Goal: Information Seeking & Learning: Find contact information

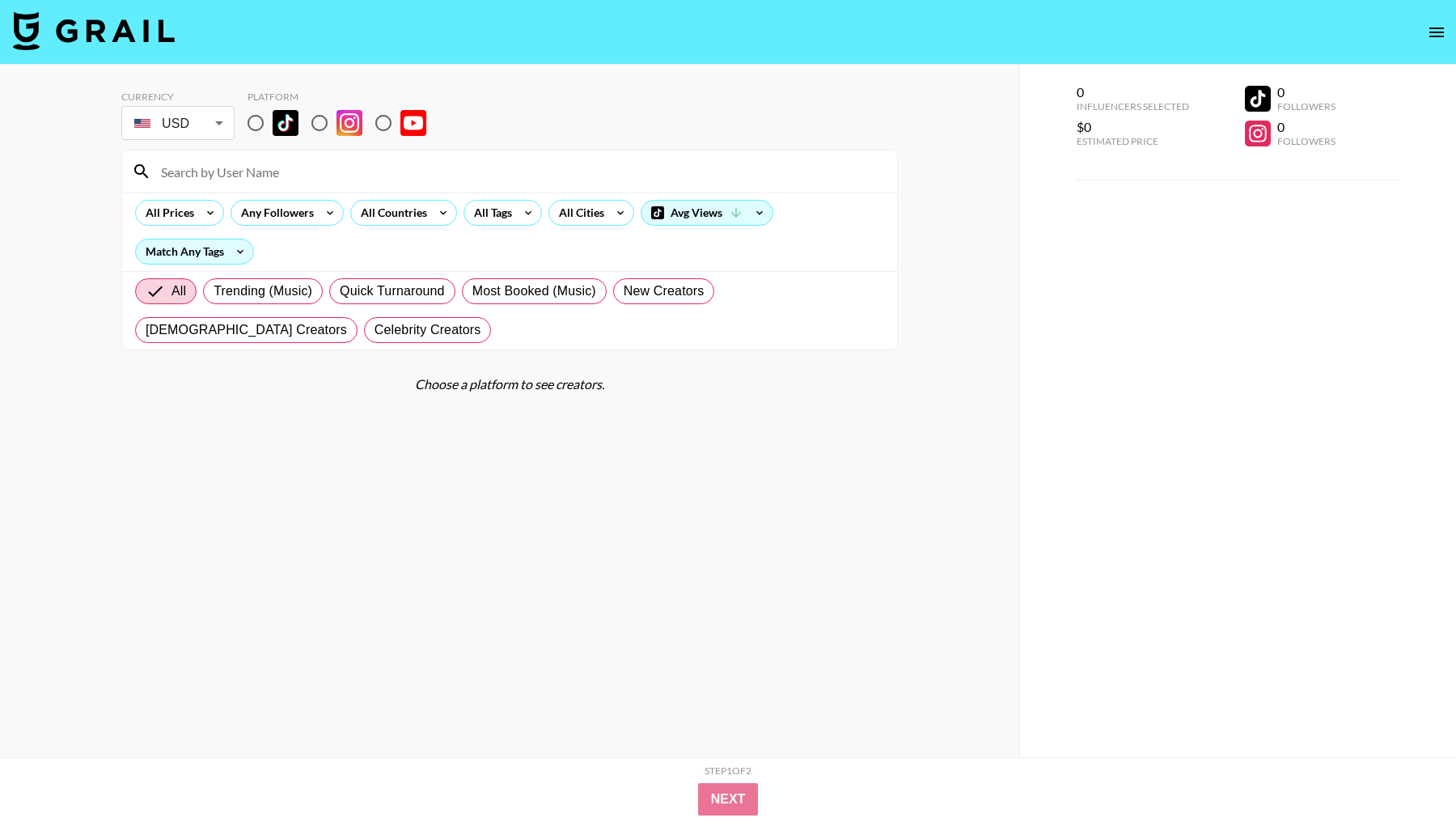
click at [254, 122] on input "radio" at bounding box center [255, 123] width 34 height 34
radio input "true"
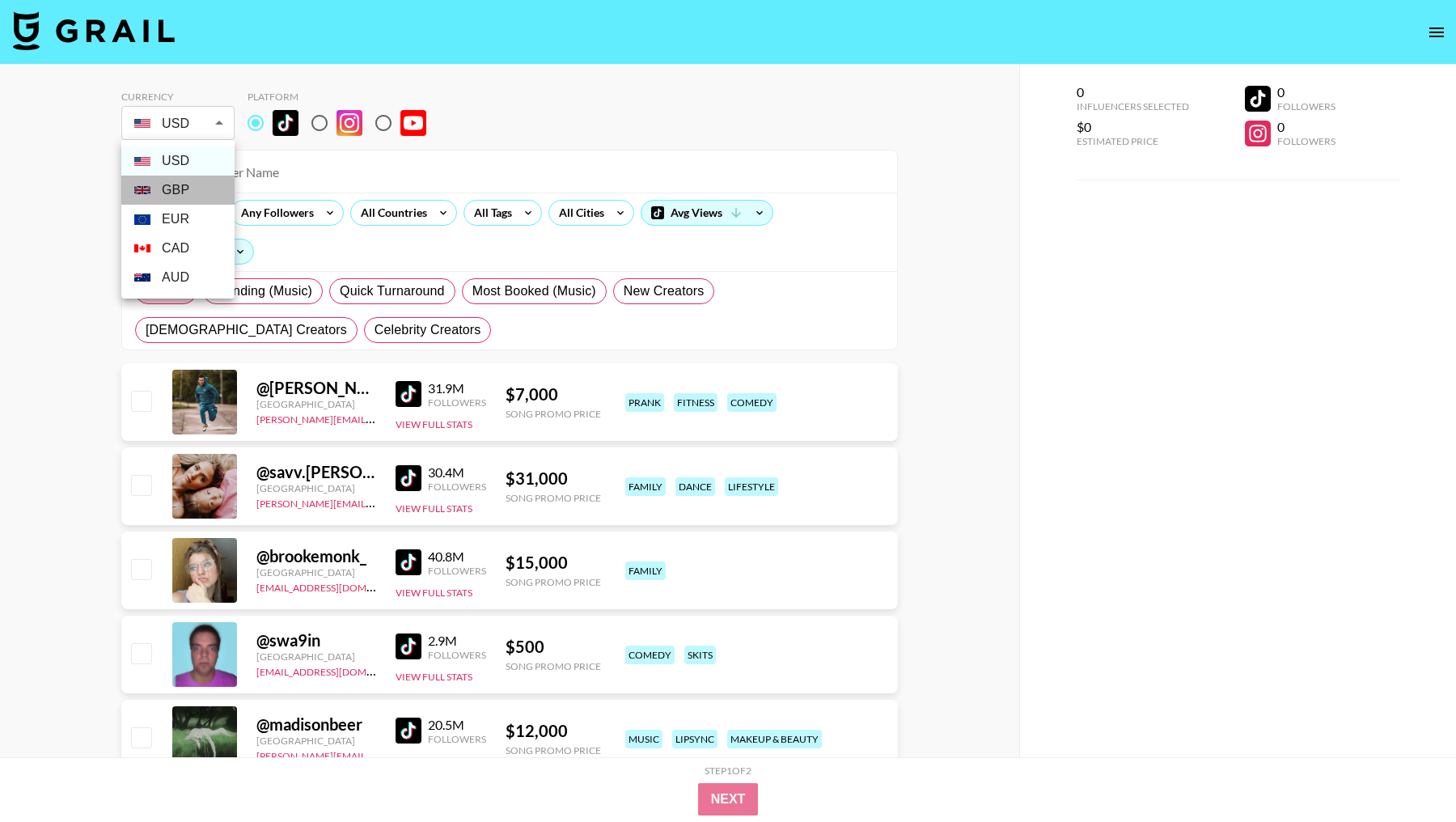
click at [174, 193] on li "GBP" at bounding box center [178, 190] width 113 height 30
type input "GBP"
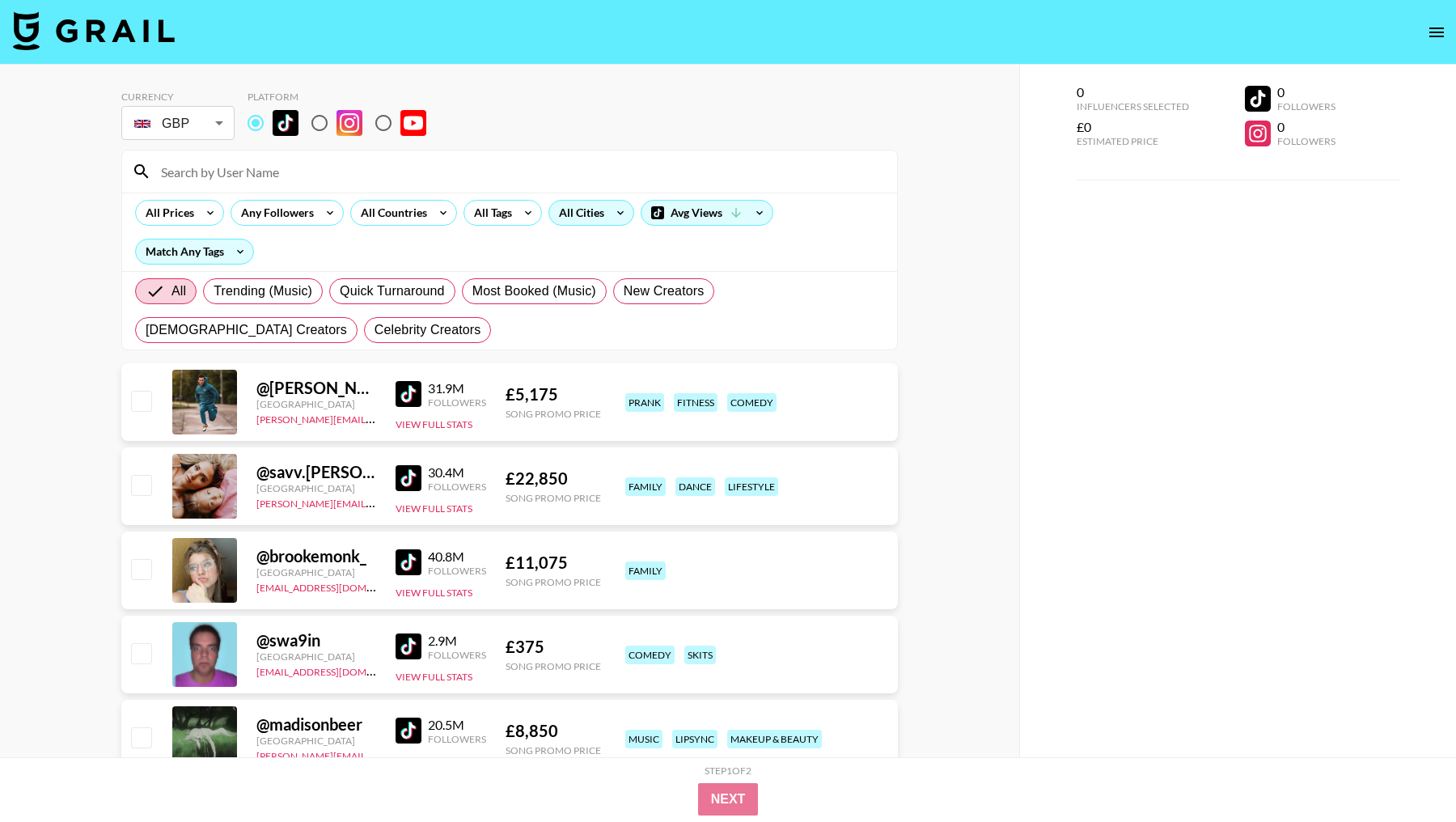
click at [588, 216] on div "All Cities" at bounding box center [578, 213] width 58 height 24
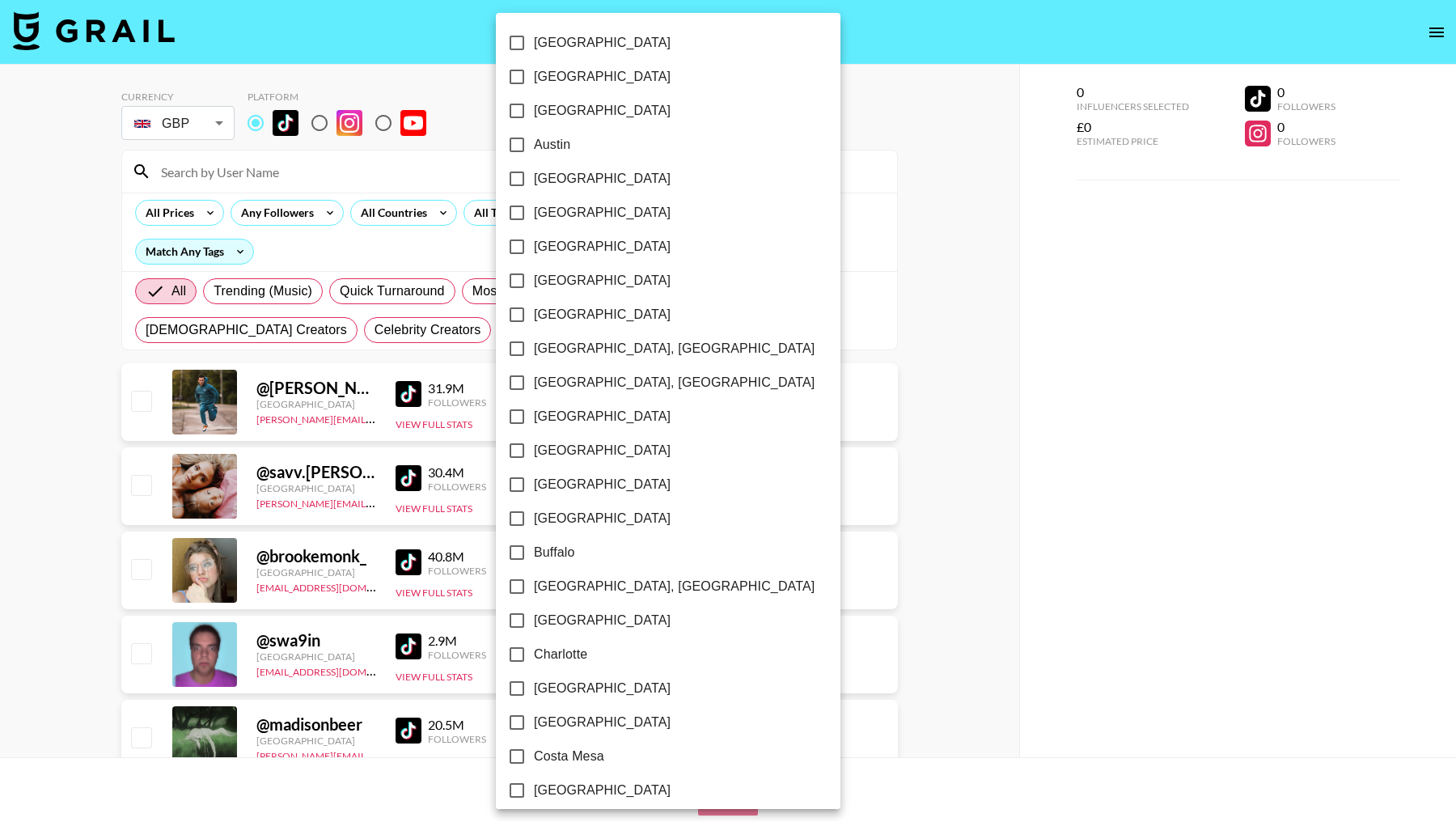
click at [396, 180] on div at bounding box center [728, 411] width 1456 height 822
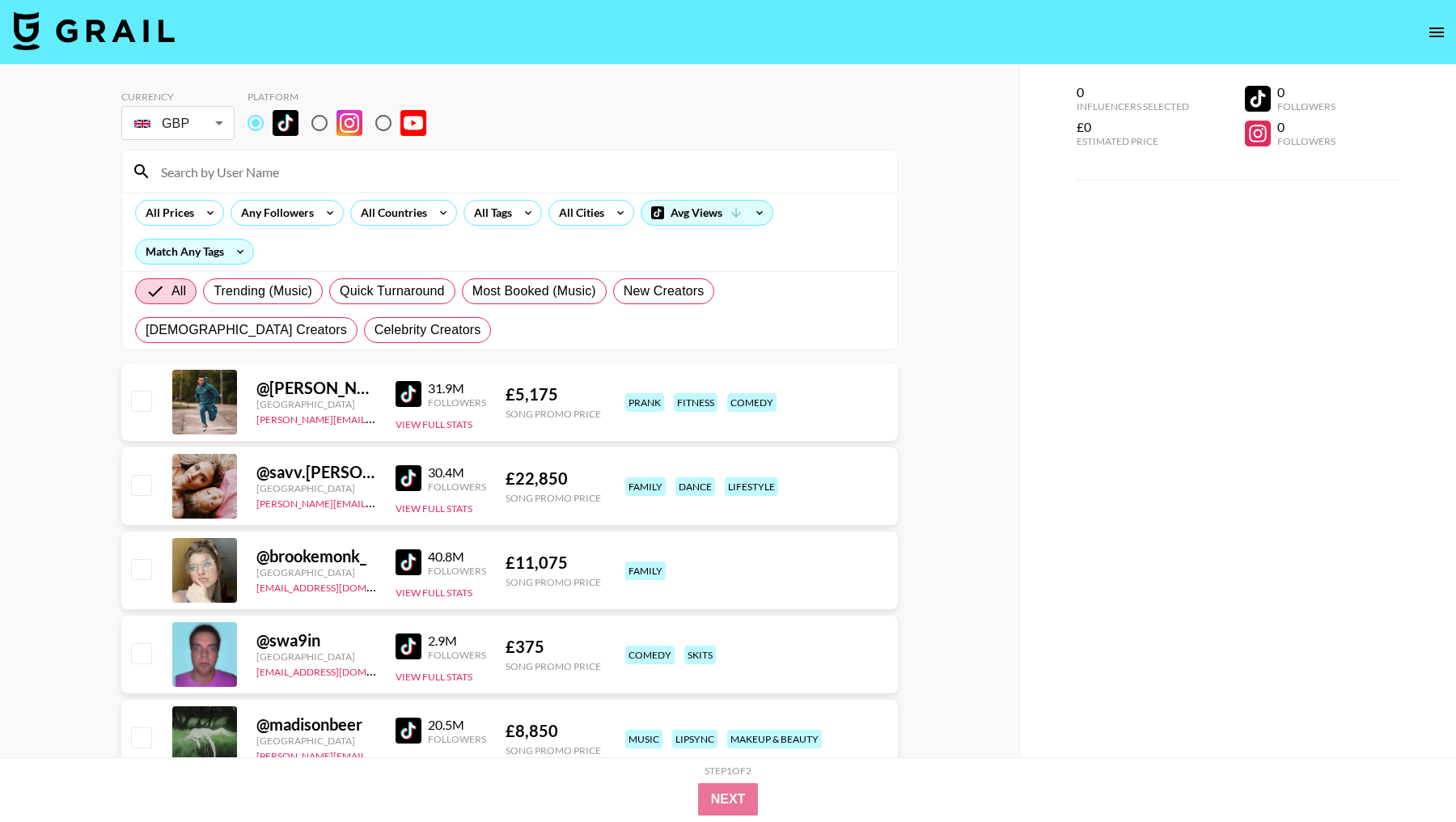
click at [396, 208] on div "[GEOGRAPHIC_DATA] [GEOGRAPHIC_DATA] [GEOGRAPHIC_DATA] [GEOGRAPHIC_DATA] [GEOGRA…" at bounding box center [728, 411] width 1456 height 822
click at [396, 208] on div "All Countries" at bounding box center [391, 213] width 79 height 24
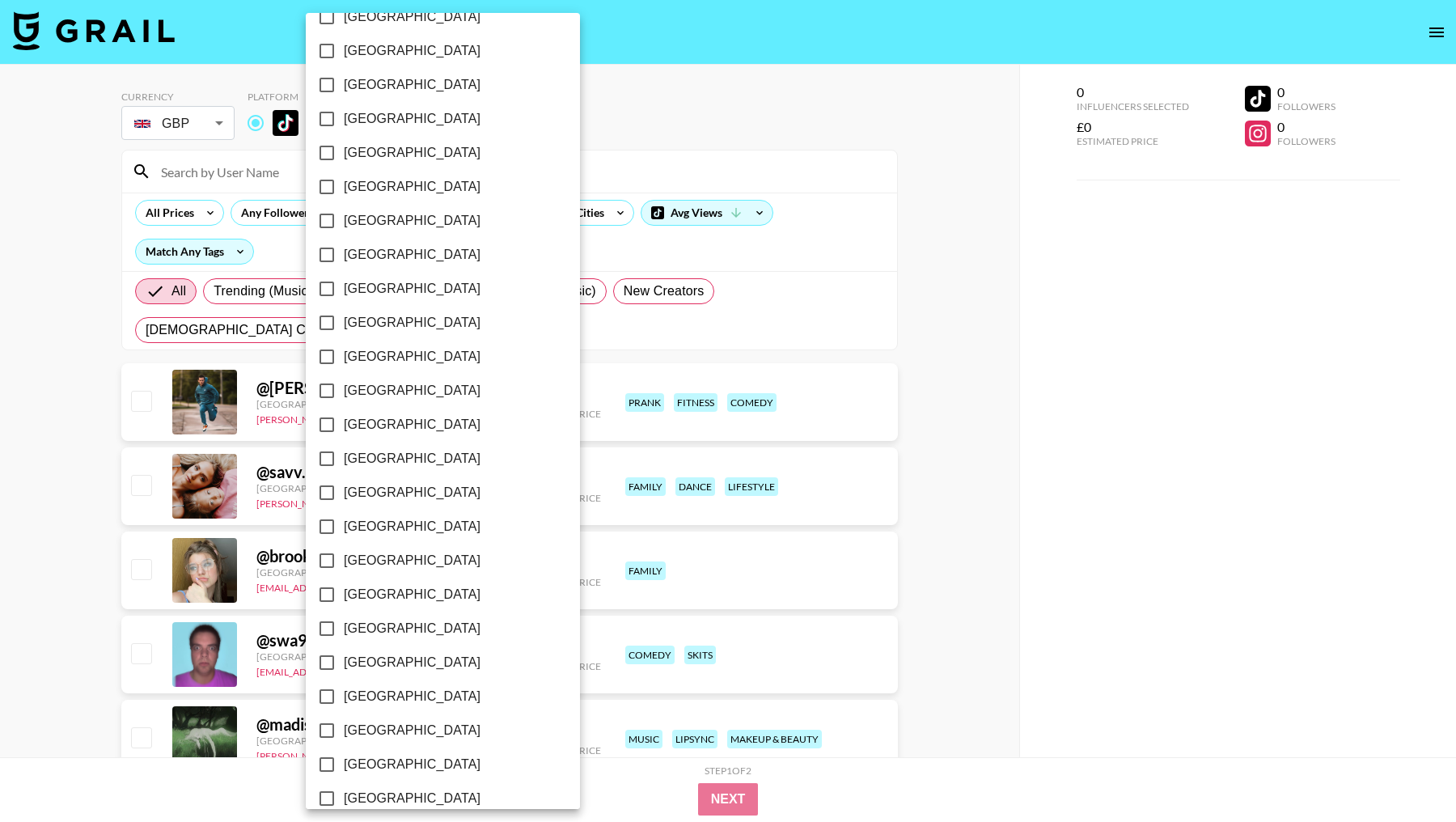
scroll to position [1064, 0]
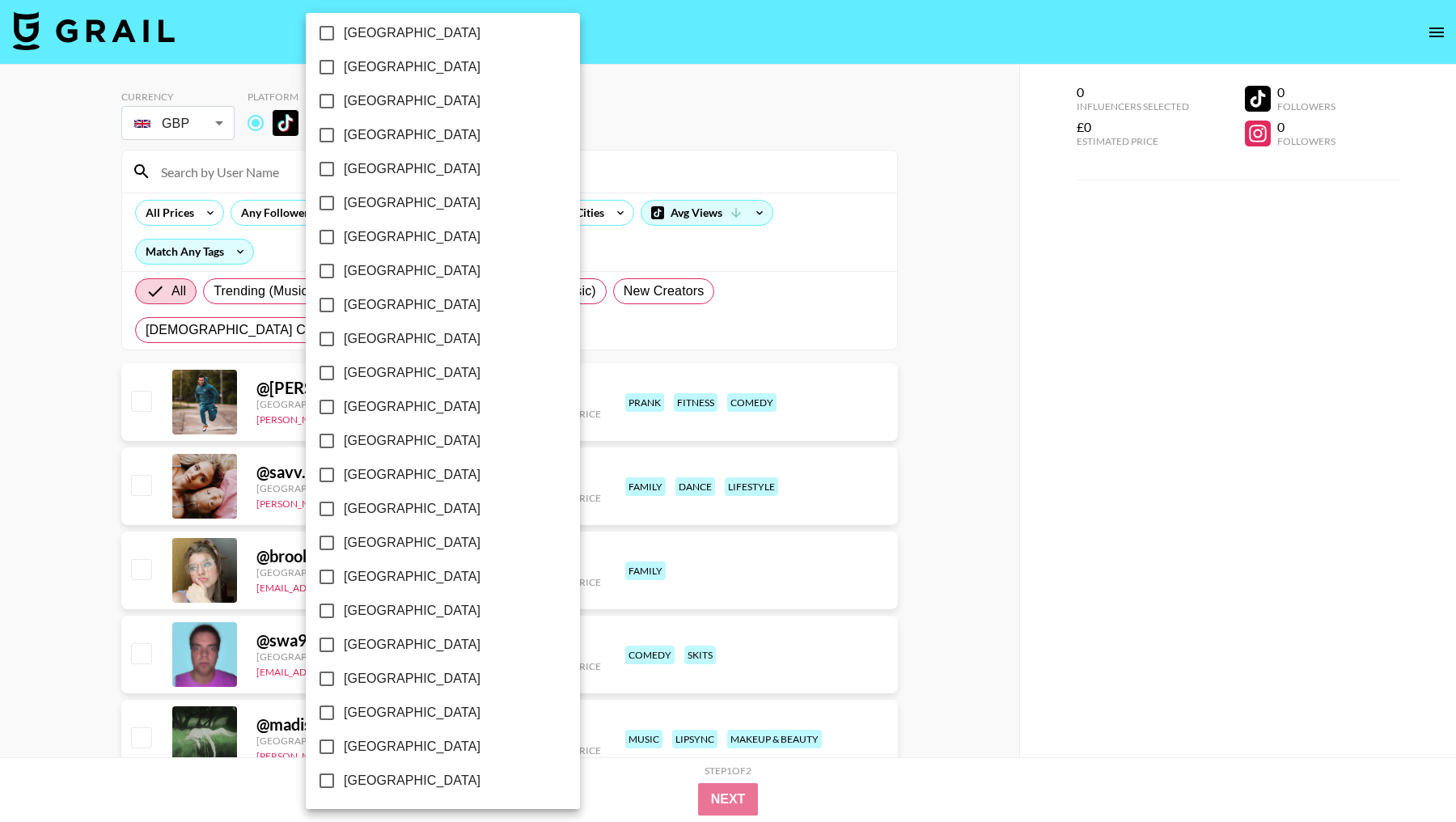
click at [372, 745] on span "[GEOGRAPHIC_DATA]" at bounding box center [412, 746] width 136 height 19
click at [344, 745] on input "[GEOGRAPHIC_DATA]" at bounding box center [326, 746] width 34 height 34
checkbox input "true"
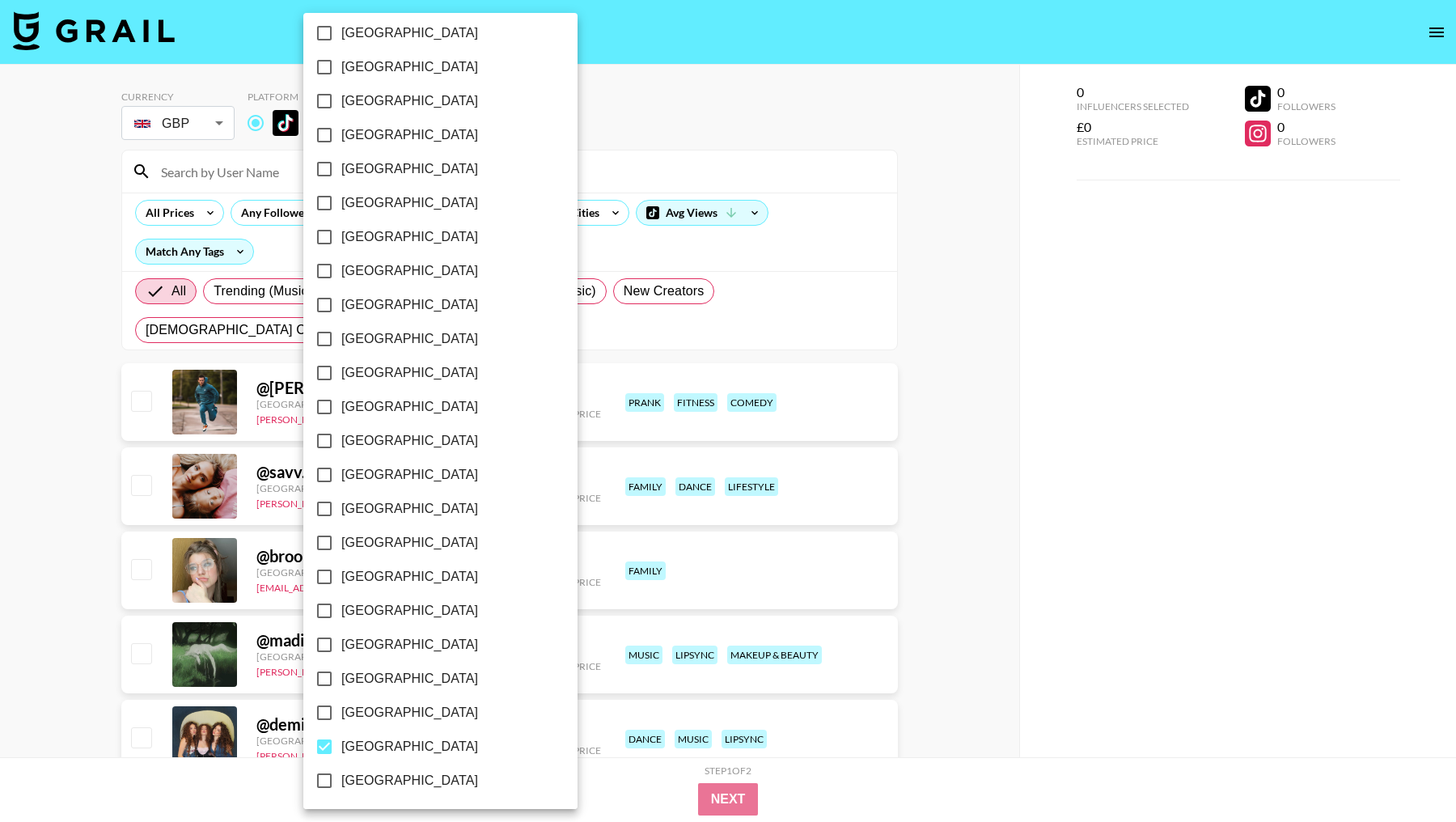
click at [92, 254] on div at bounding box center [728, 411] width 1456 height 822
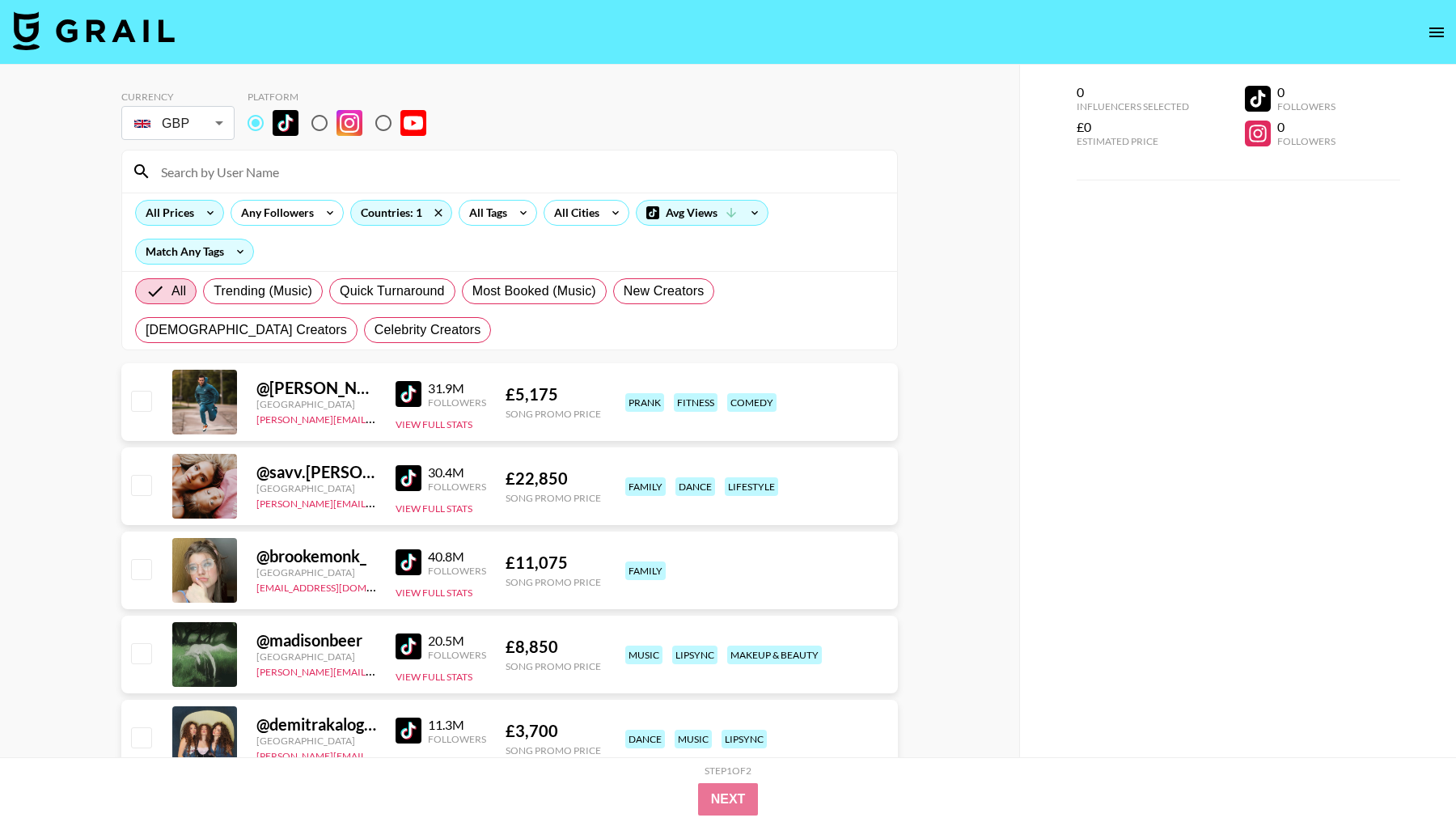
click at [205, 218] on icon at bounding box center [210, 213] width 26 height 24
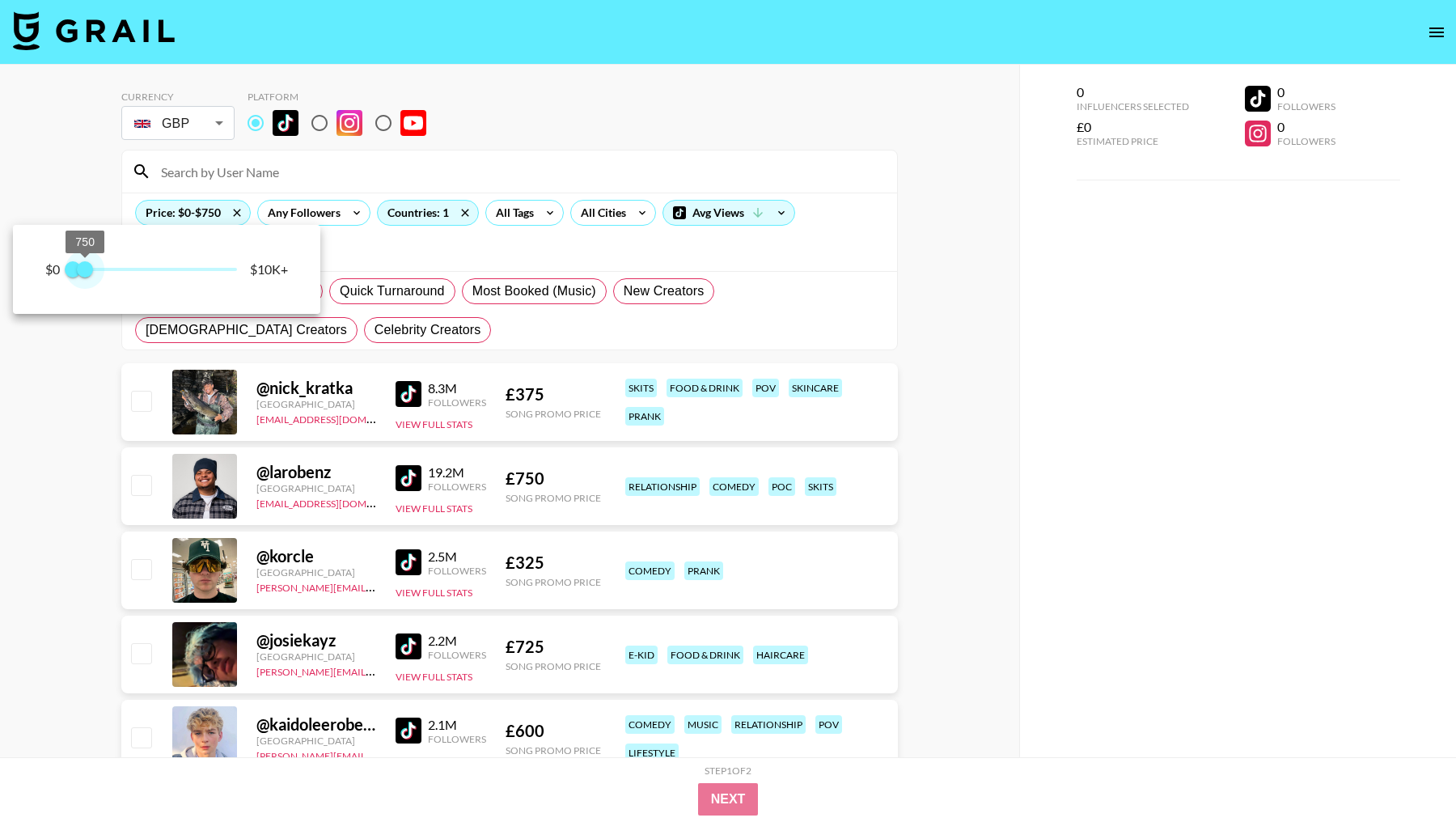
drag, startPoint x: 237, startPoint y: 266, endPoint x: 88, endPoint y: 266, distance: 149.0
click at [88, 266] on span "750" at bounding box center [85, 269] width 17 height 17
type input "500"
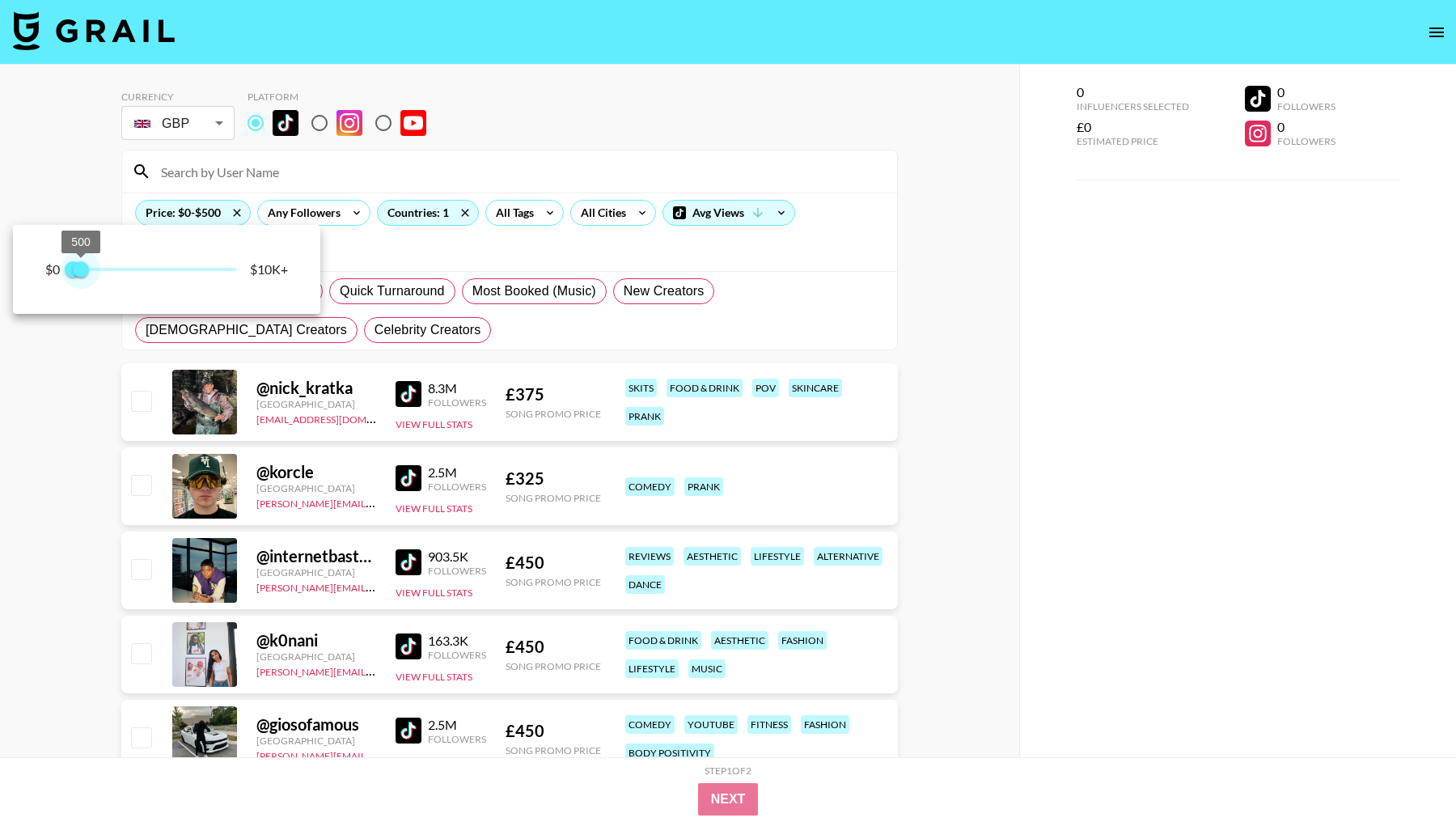
click at [83, 266] on span "500" at bounding box center [81, 269] width 17 height 17
click at [592, 332] on div at bounding box center [728, 411] width 1456 height 822
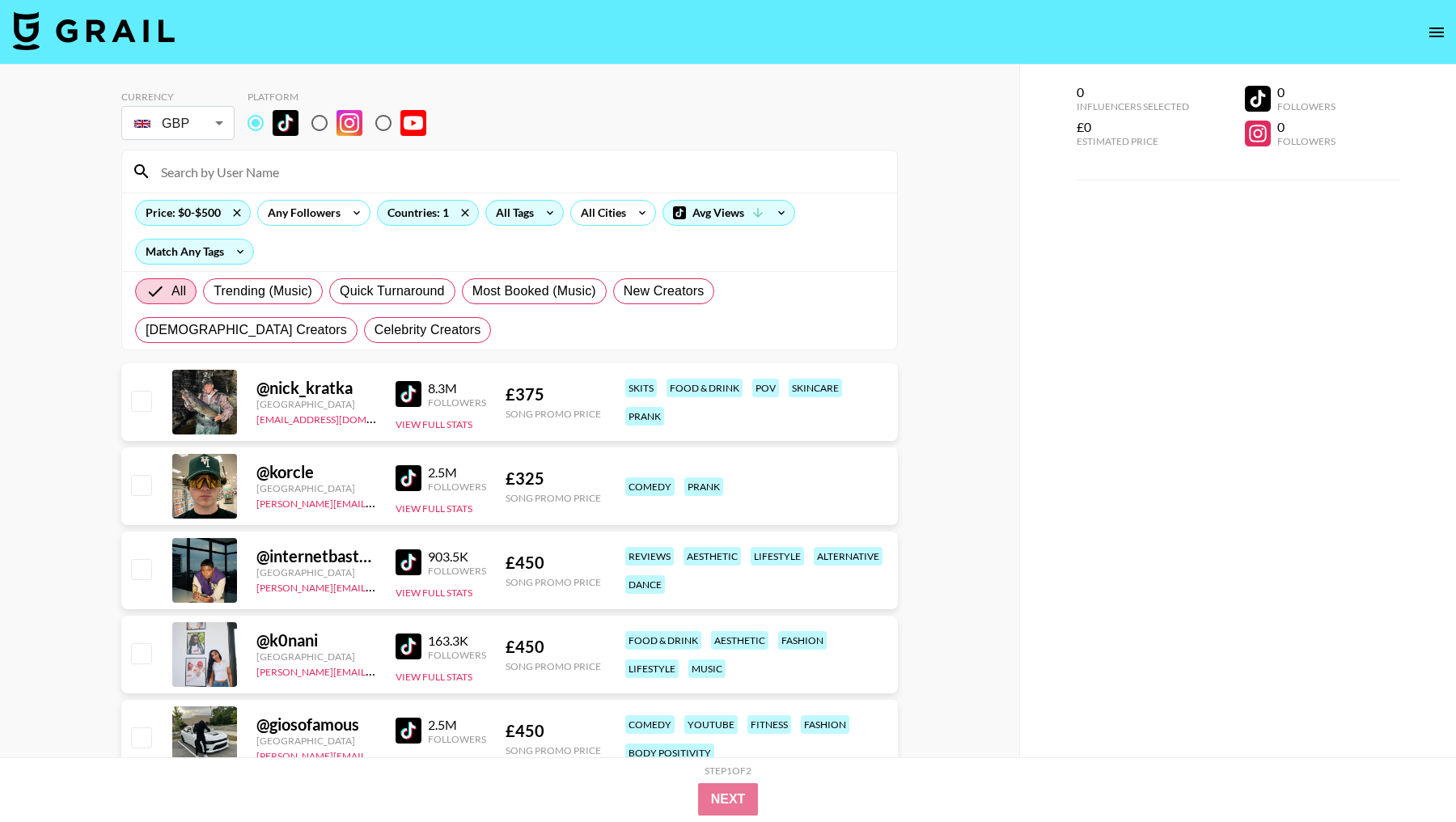
click at [530, 214] on div "All Tags" at bounding box center [511, 213] width 51 height 24
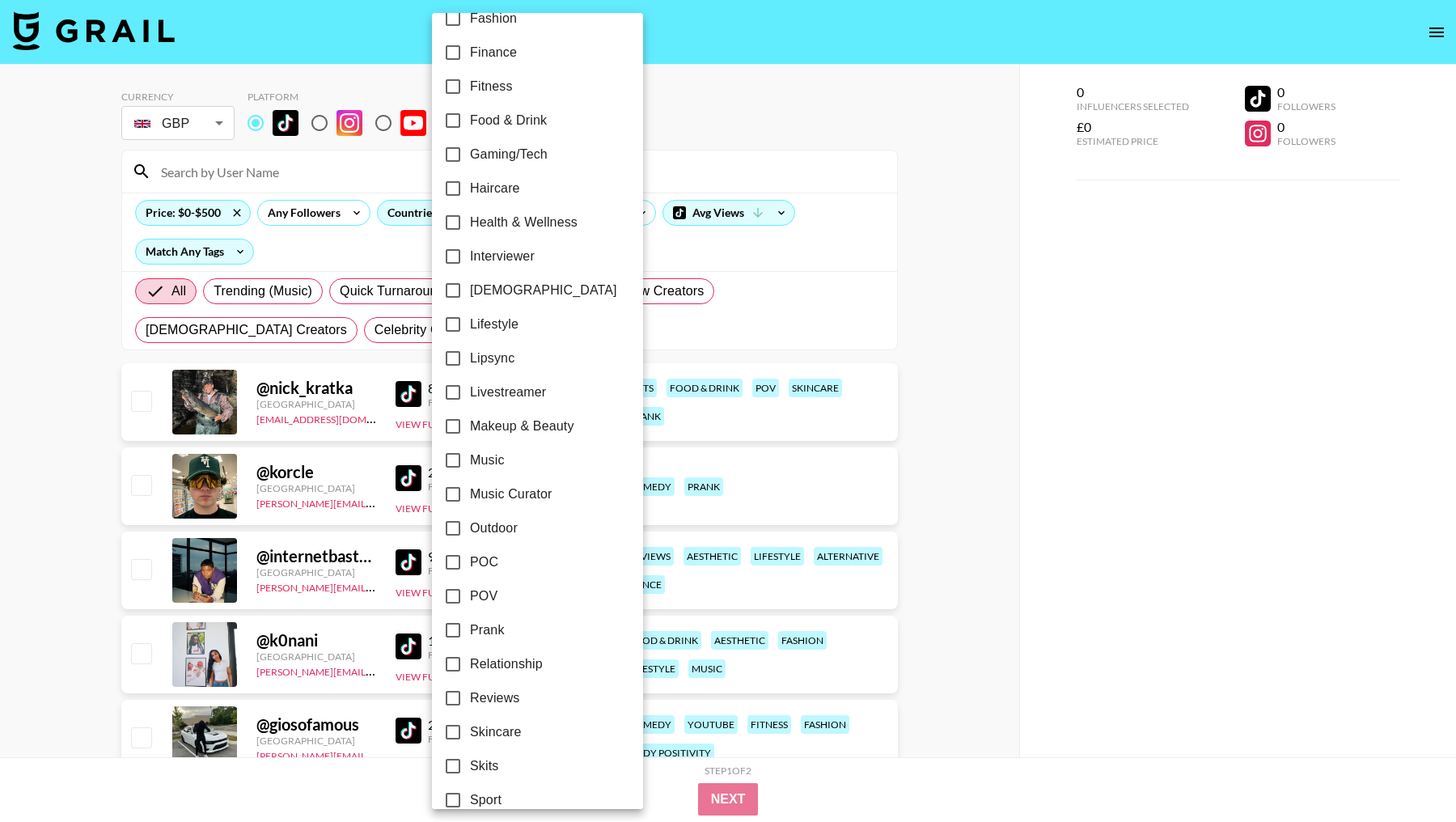
scroll to position [724, 0]
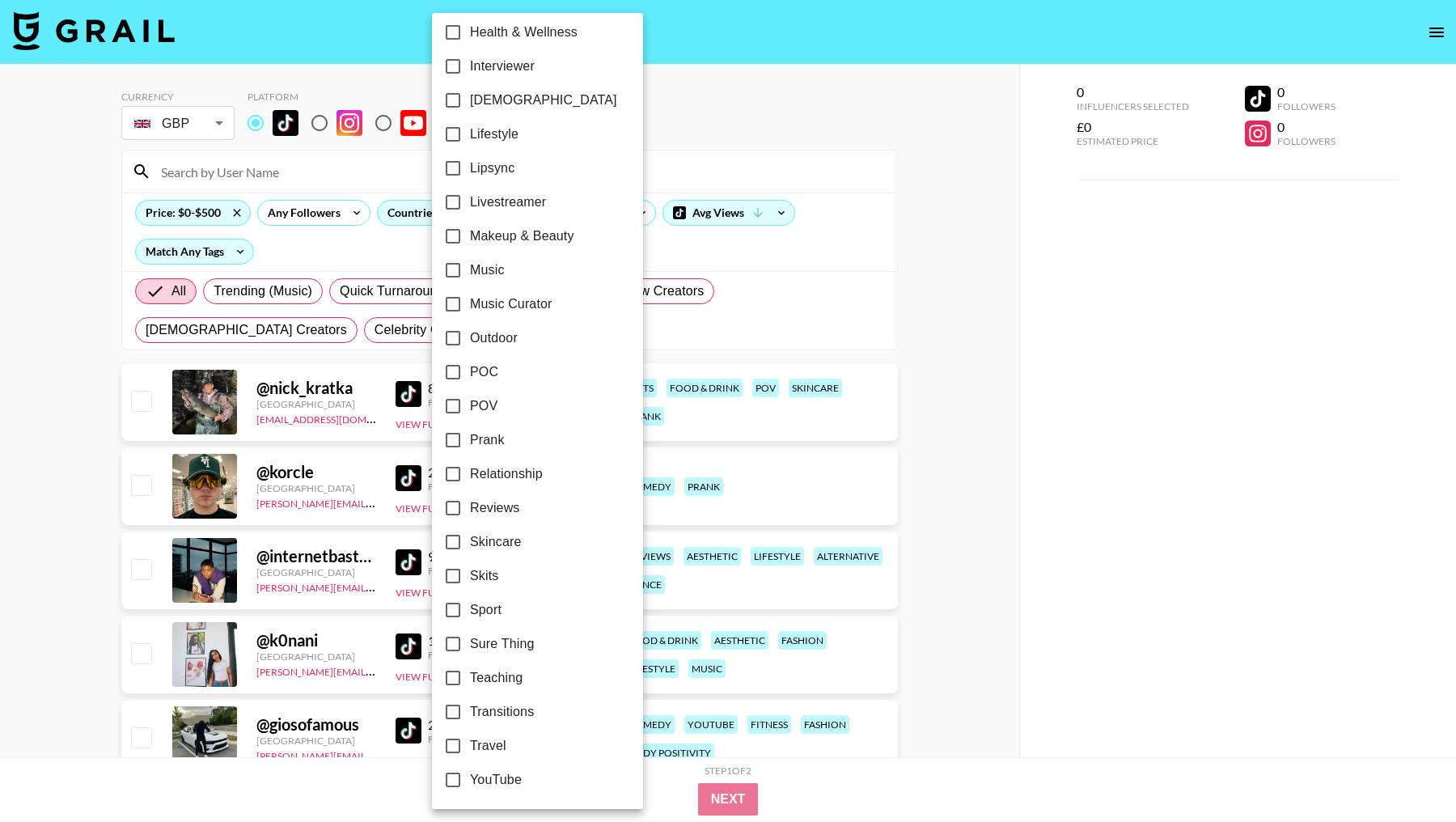
click at [447, 165] on input "Lipsync" at bounding box center [453, 168] width 34 height 34
checkbox input "true"
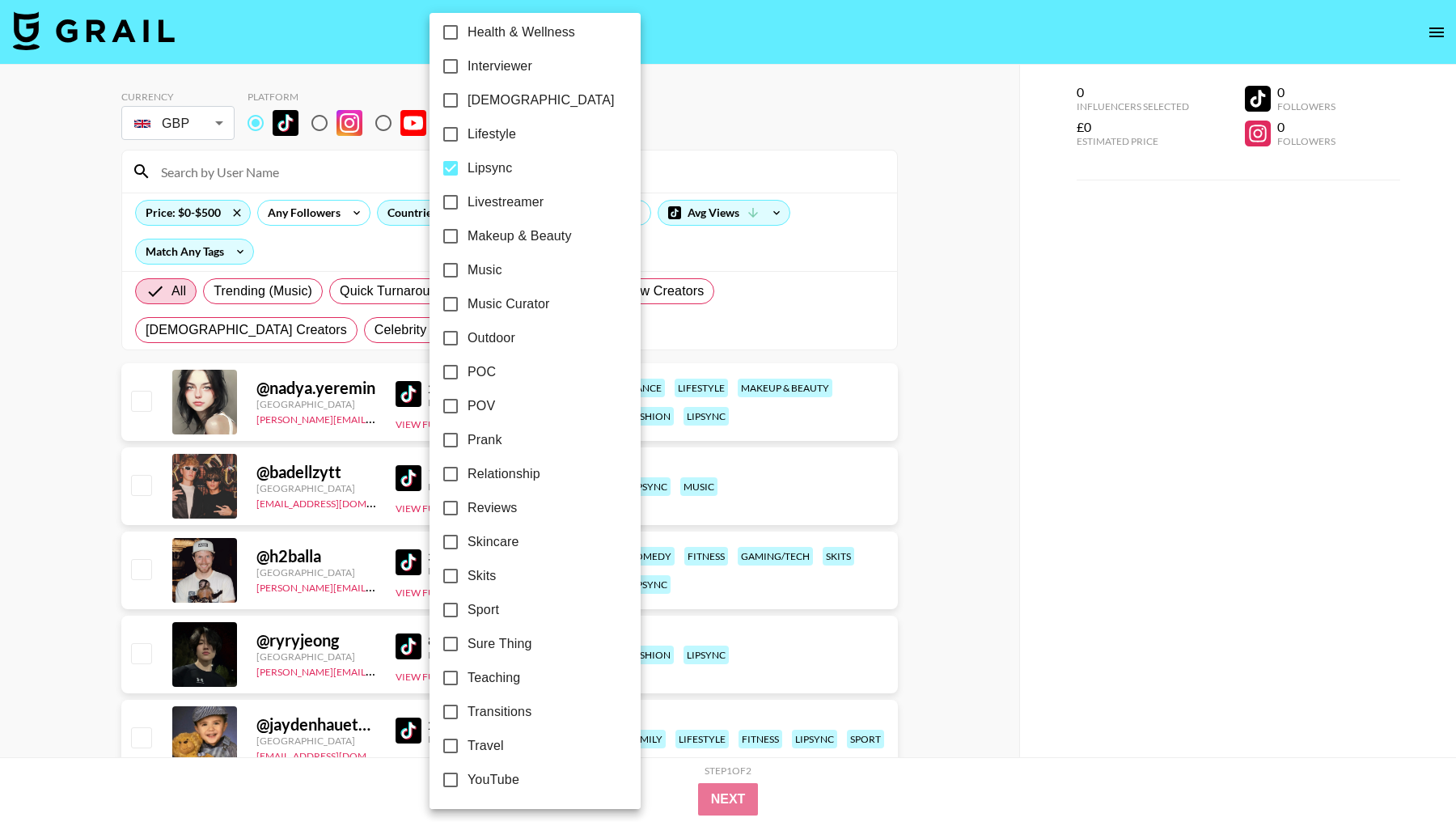
click at [907, 406] on div at bounding box center [728, 411] width 1456 height 822
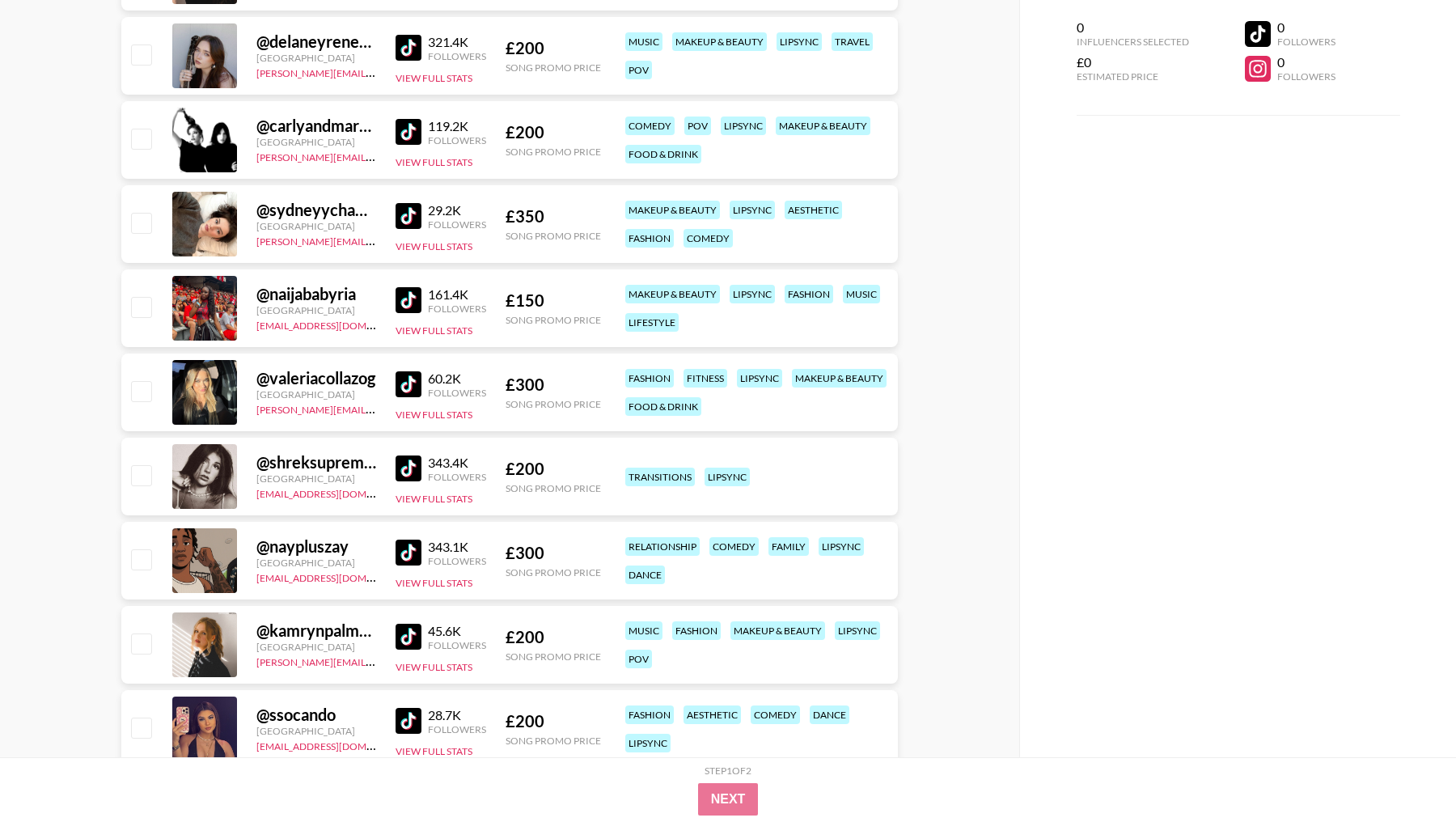
scroll to position [11932, 0]
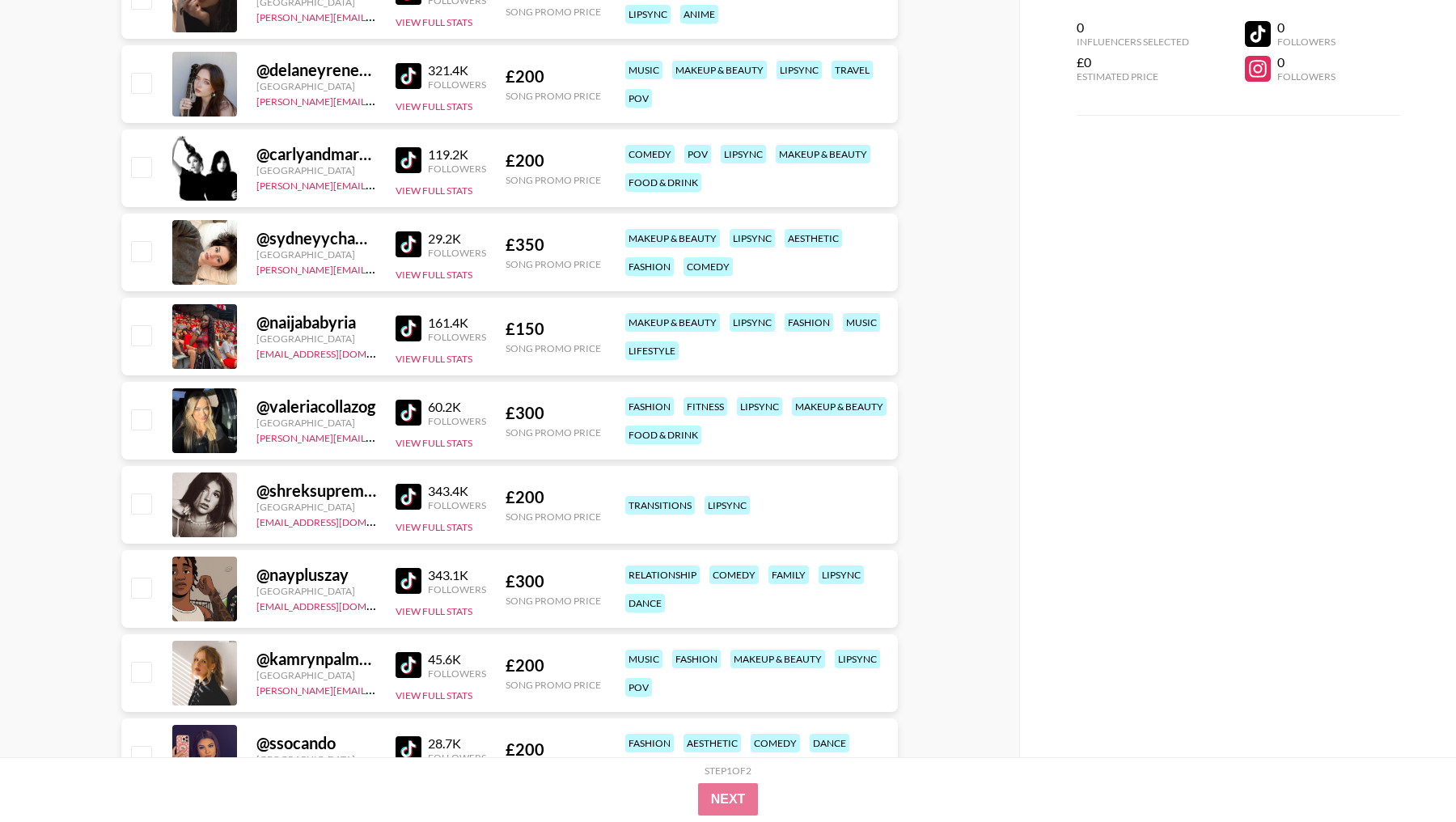
click at [396, 494] on img at bounding box center [408, 497] width 26 height 26
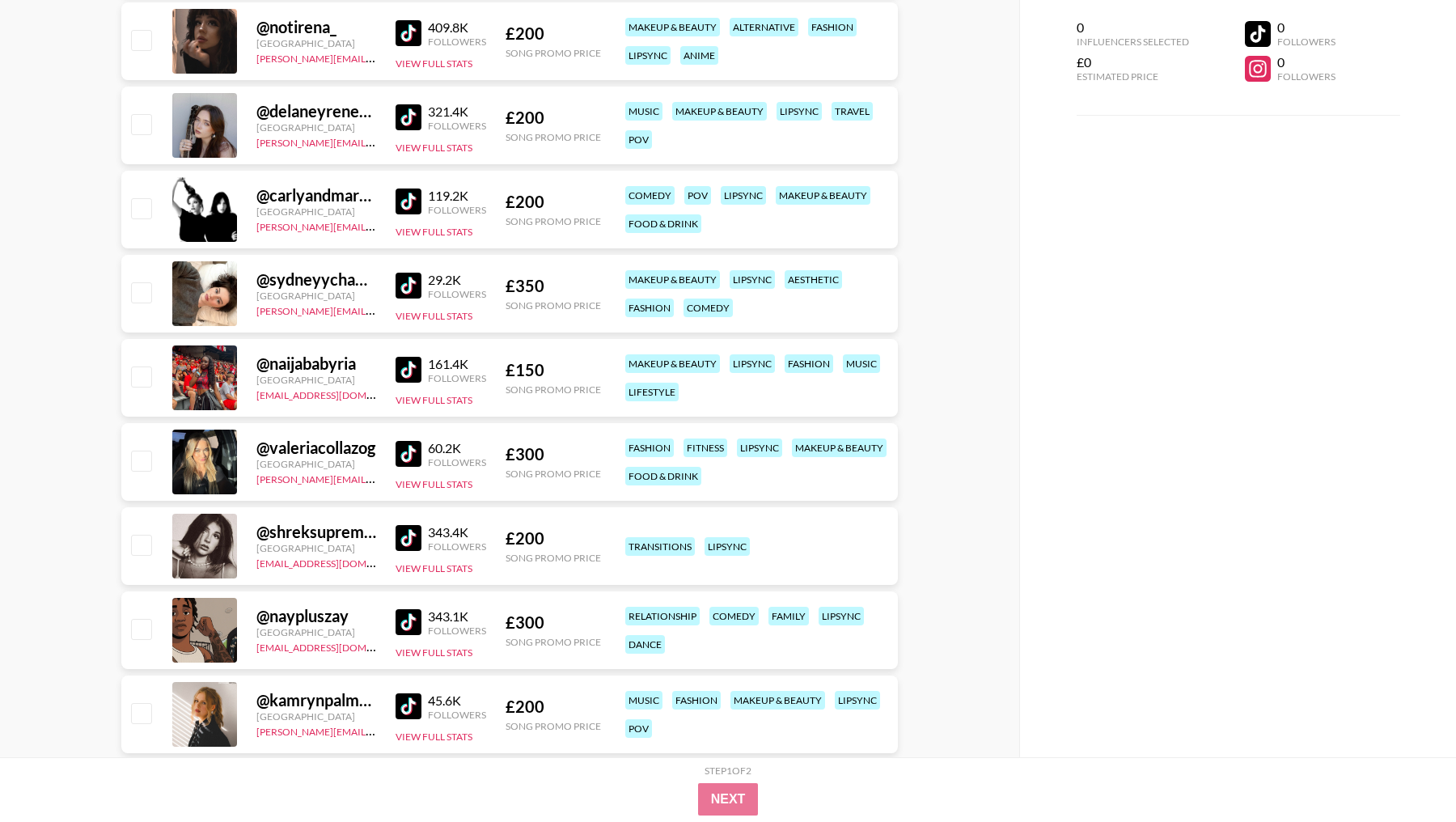
scroll to position [11884, 0]
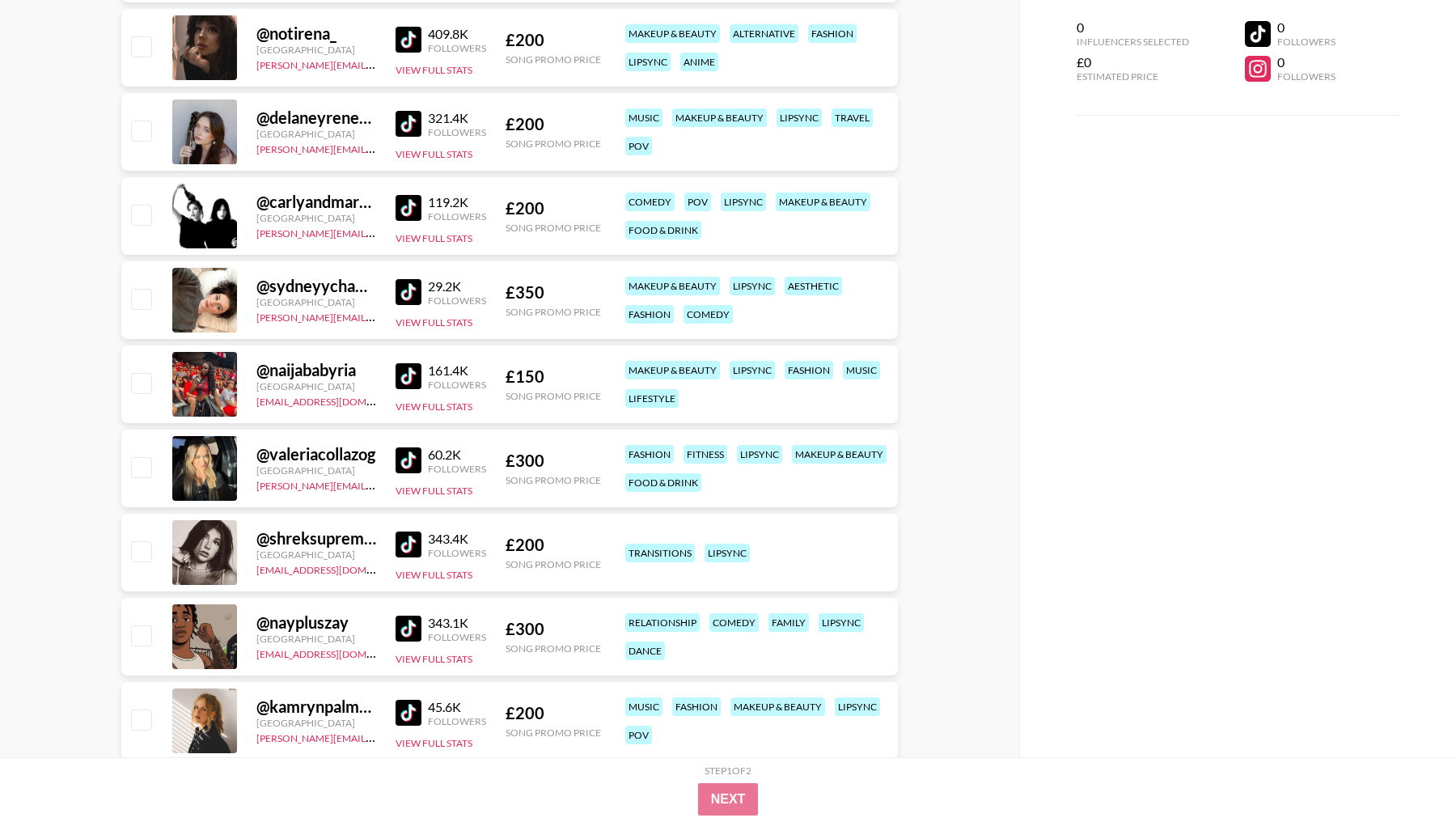
click at [407, 455] on img at bounding box center [408, 460] width 26 height 26
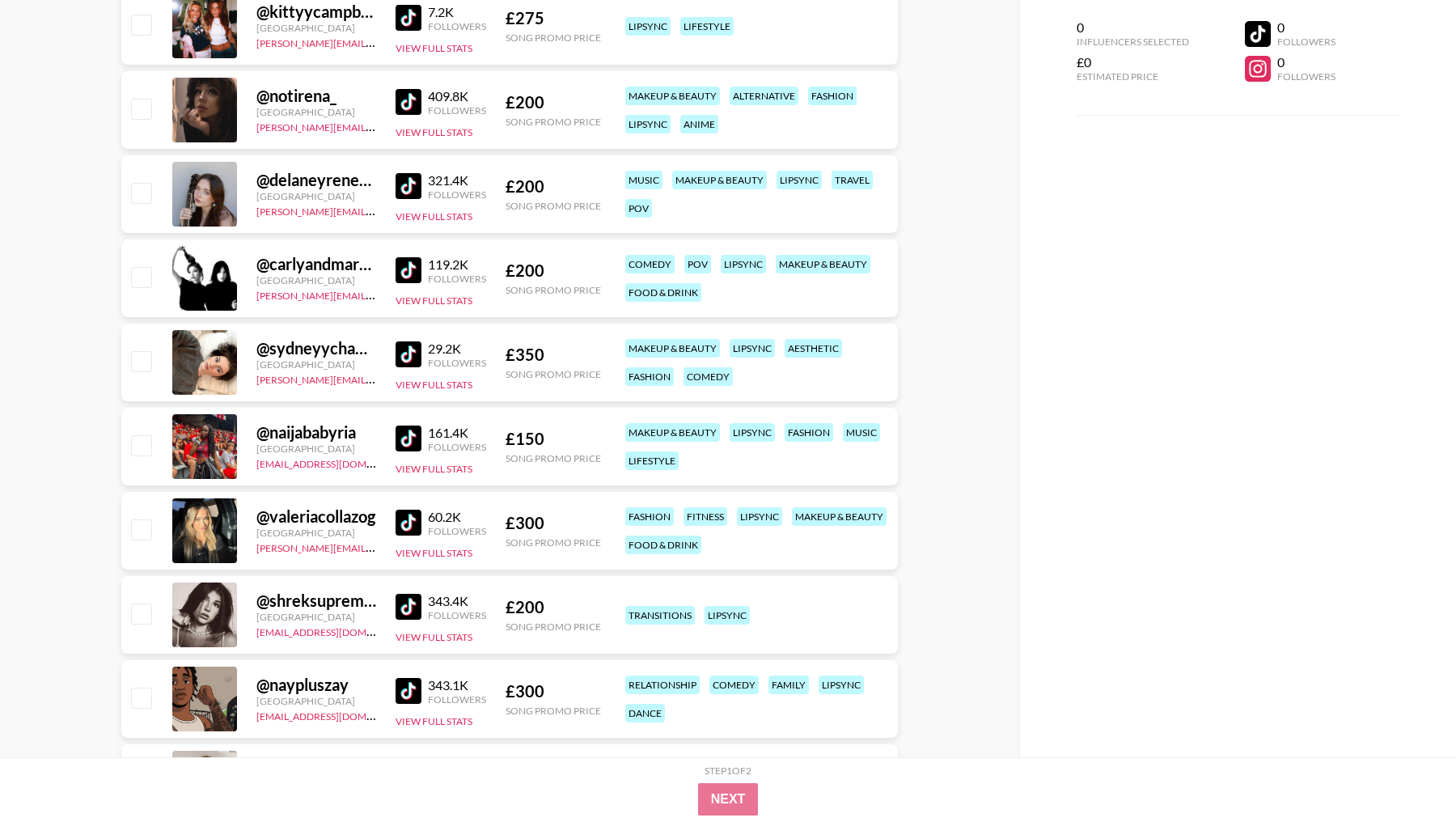
click at [404, 341] on img at bounding box center [408, 354] width 26 height 26
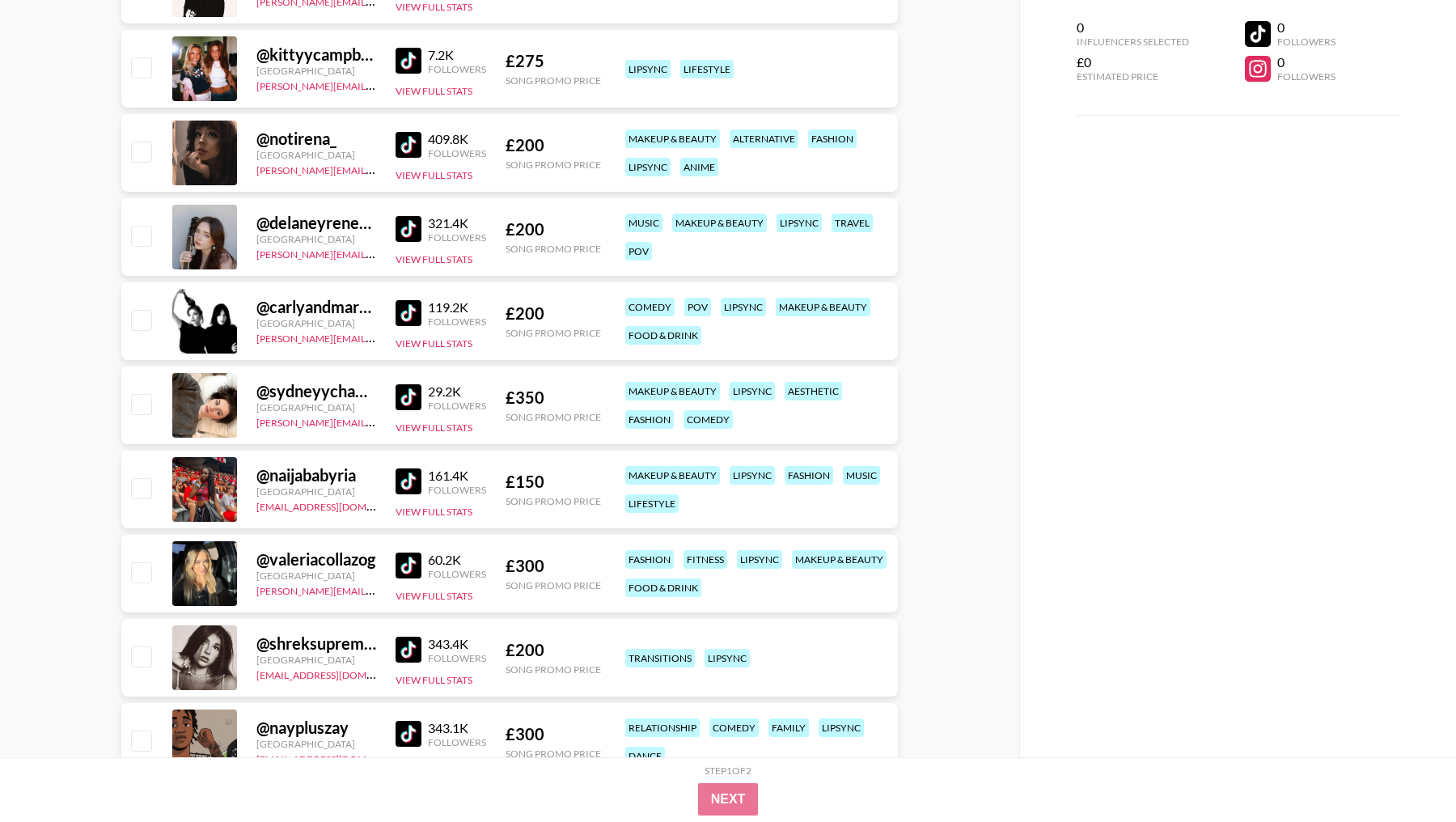
scroll to position [11775, 0]
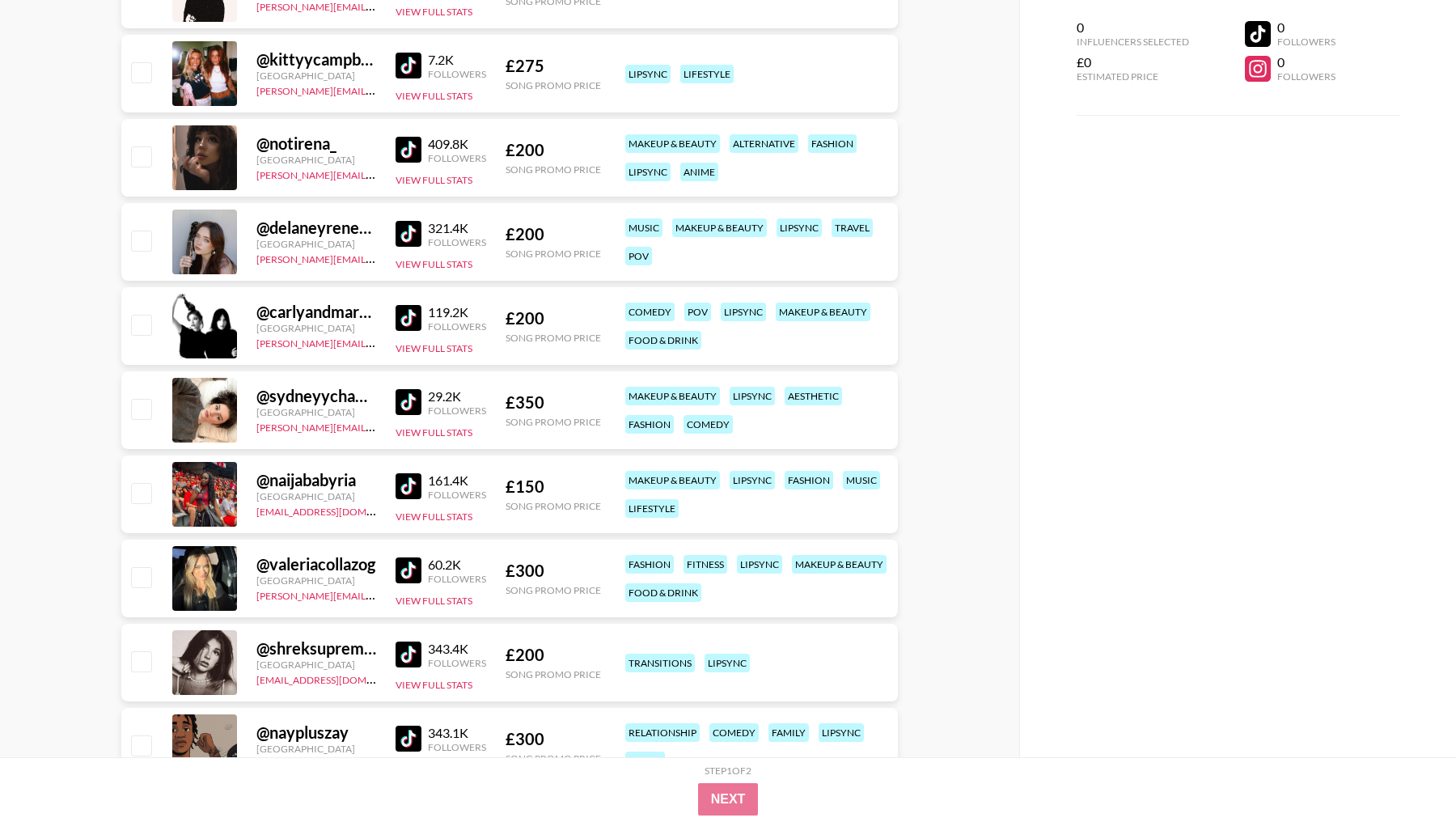
click at [411, 311] on img at bounding box center [408, 318] width 26 height 26
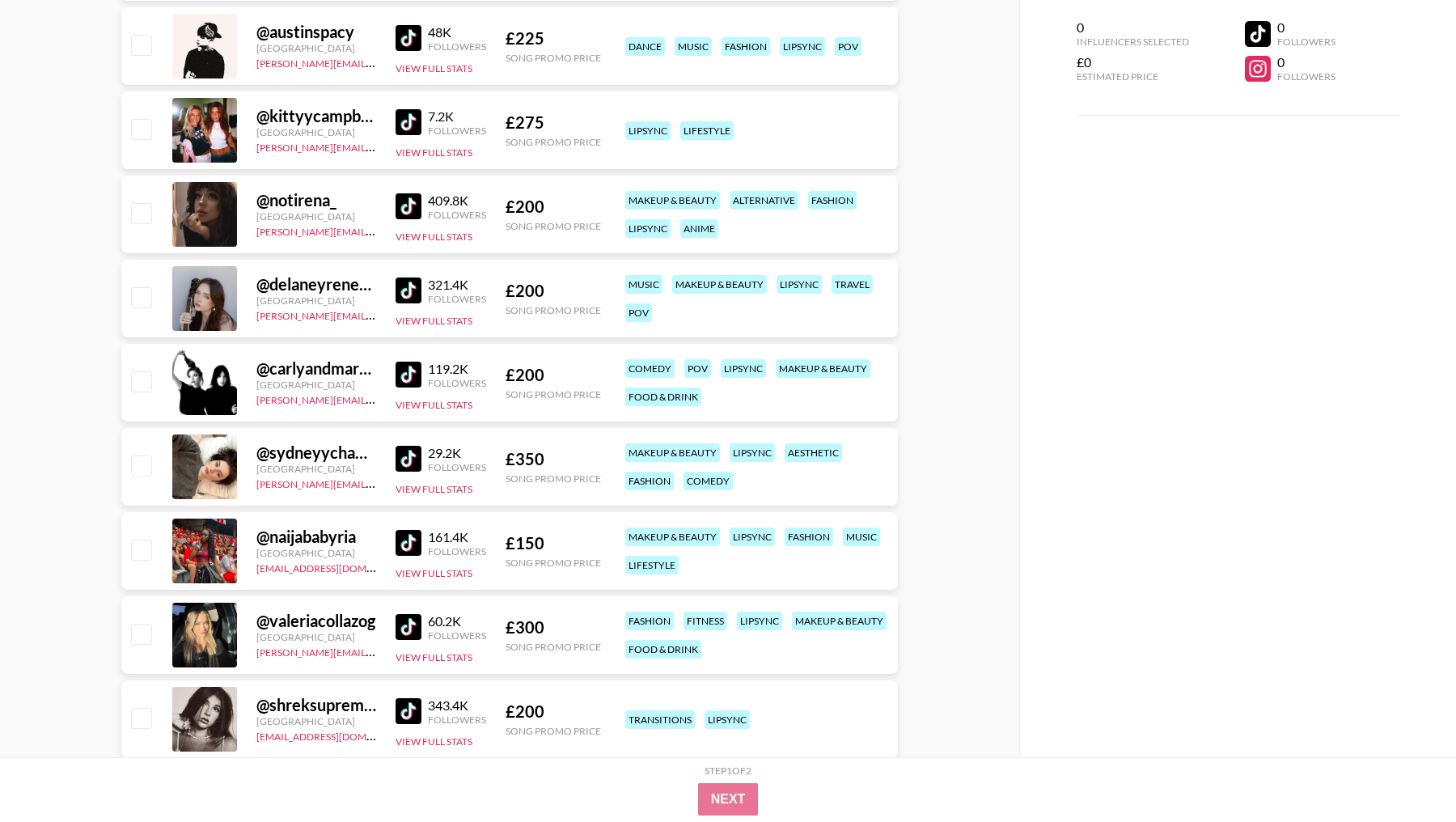
scroll to position [11690, 0]
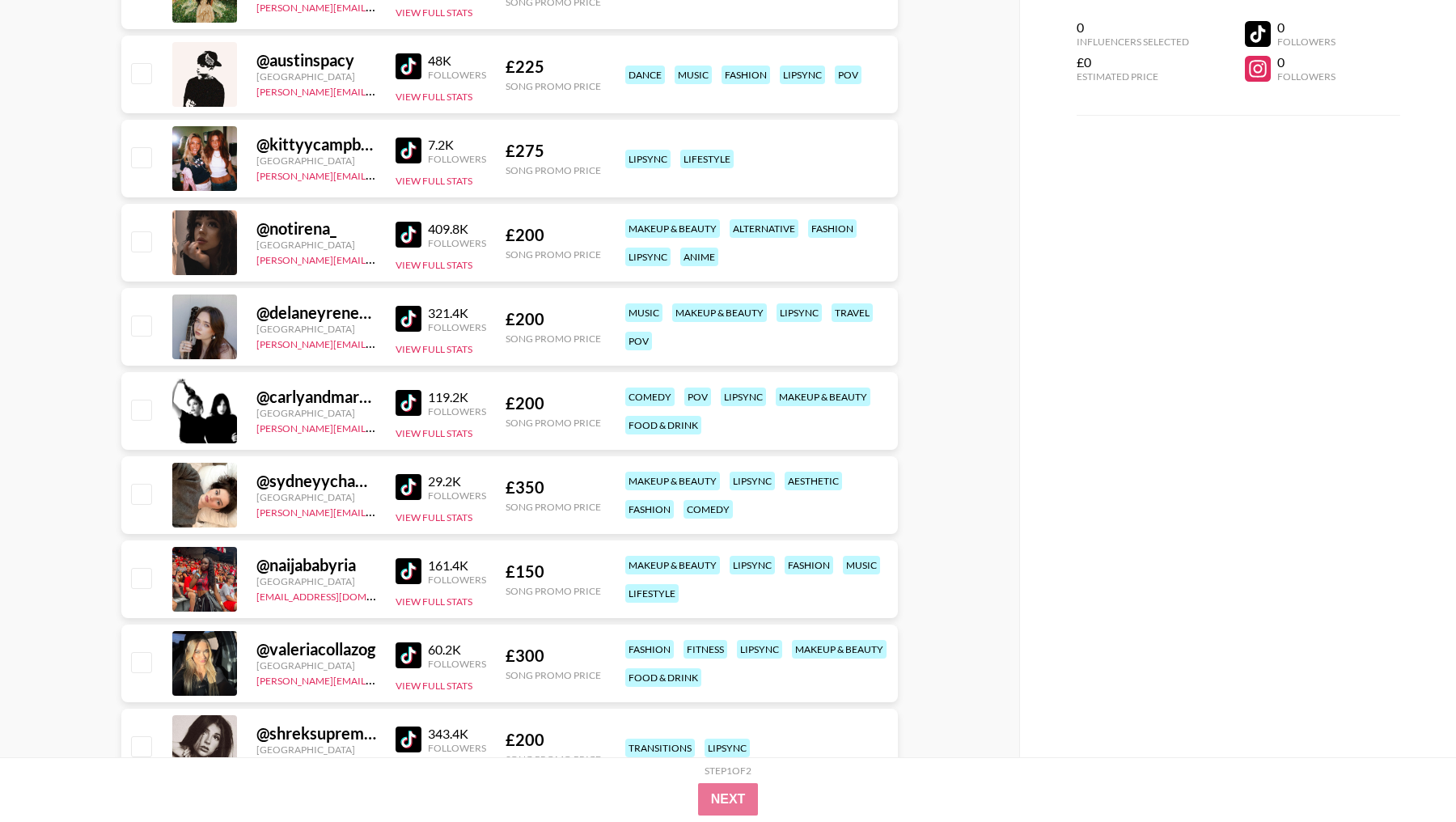
click at [401, 307] on img at bounding box center [408, 319] width 26 height 26
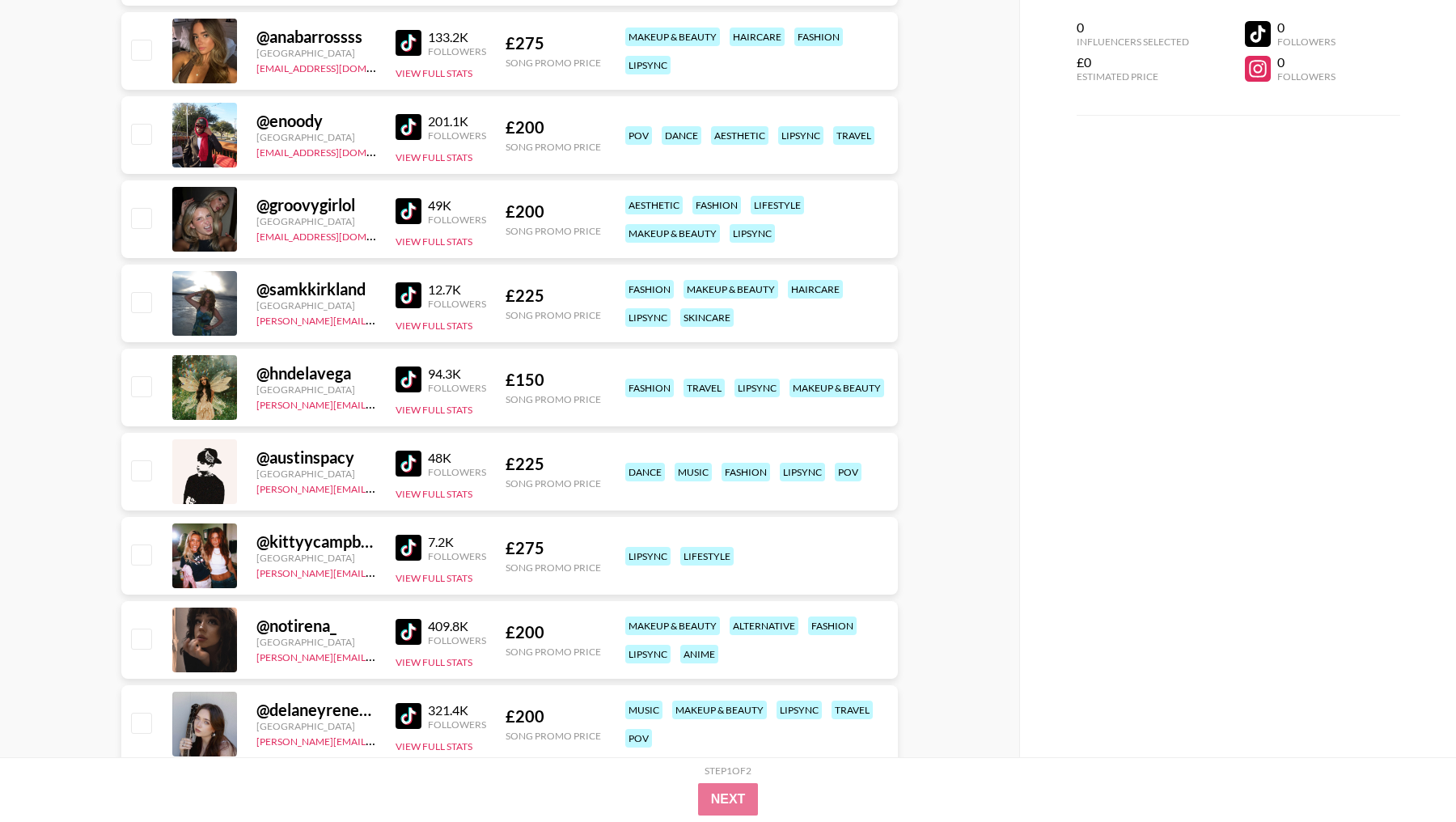
scroll to position [11285, 0]
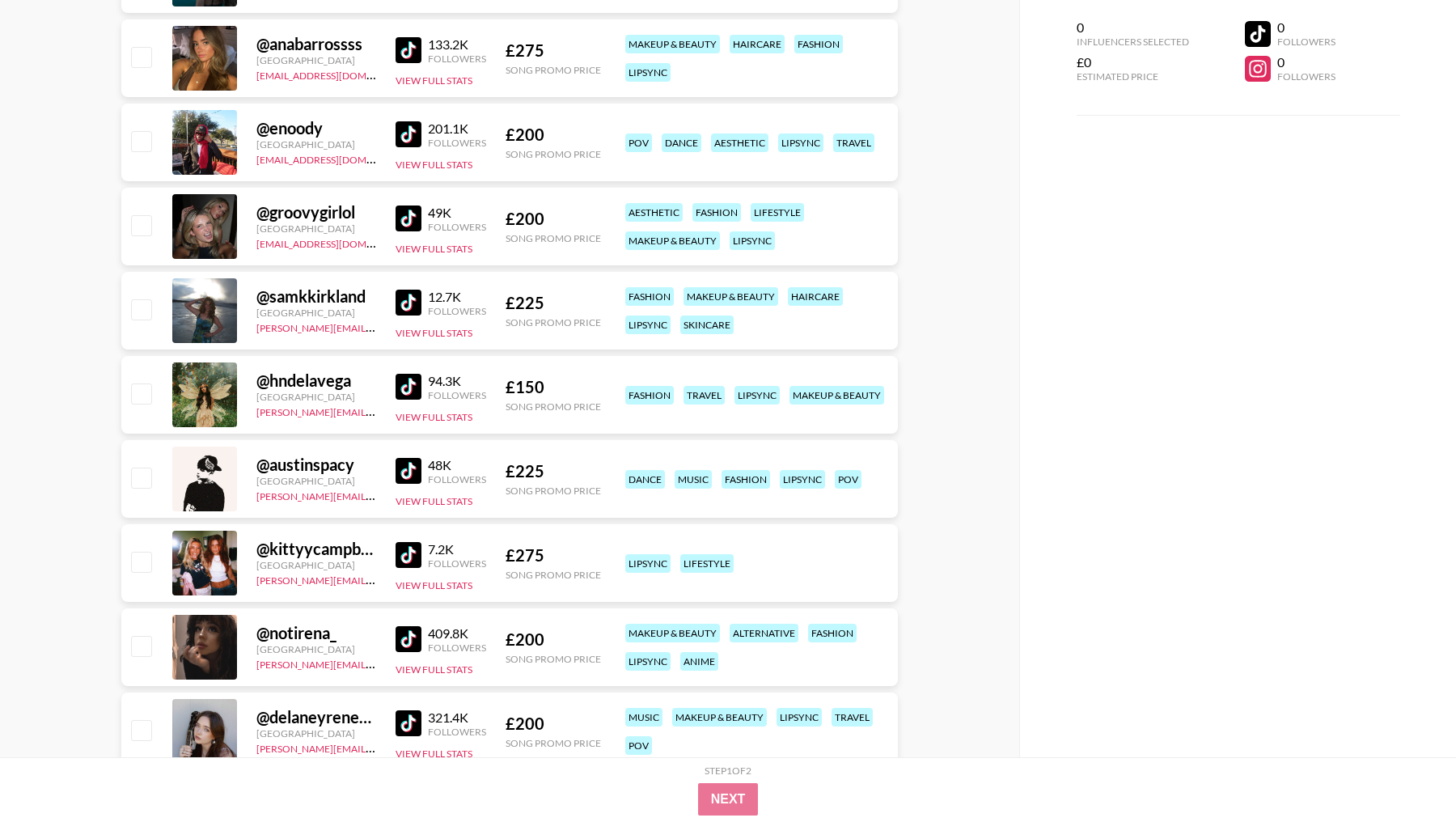
click at [409, 295] on img at bounding box center [408, 303] width 26 height 26
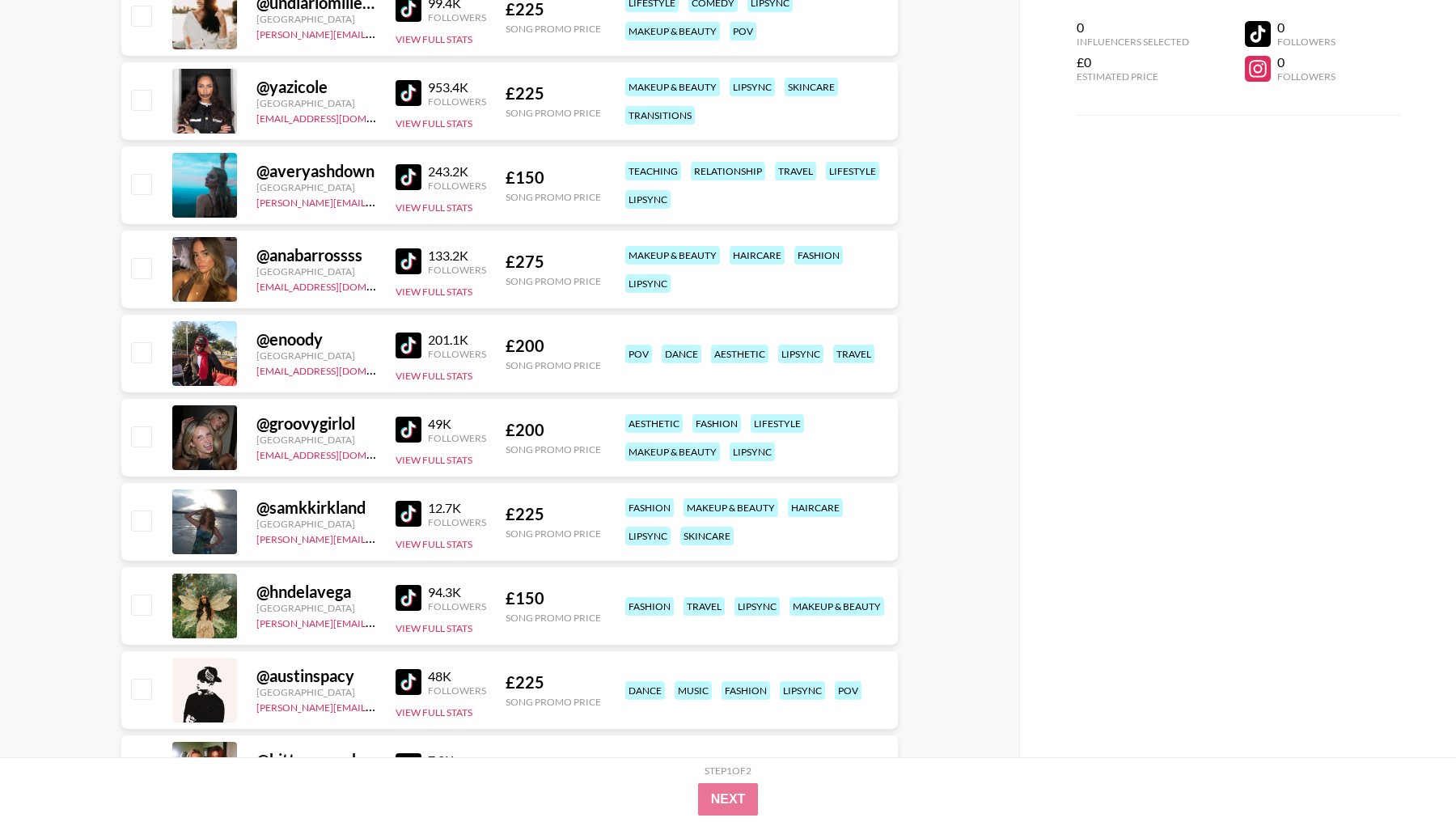
scroll to position [11071, 0]
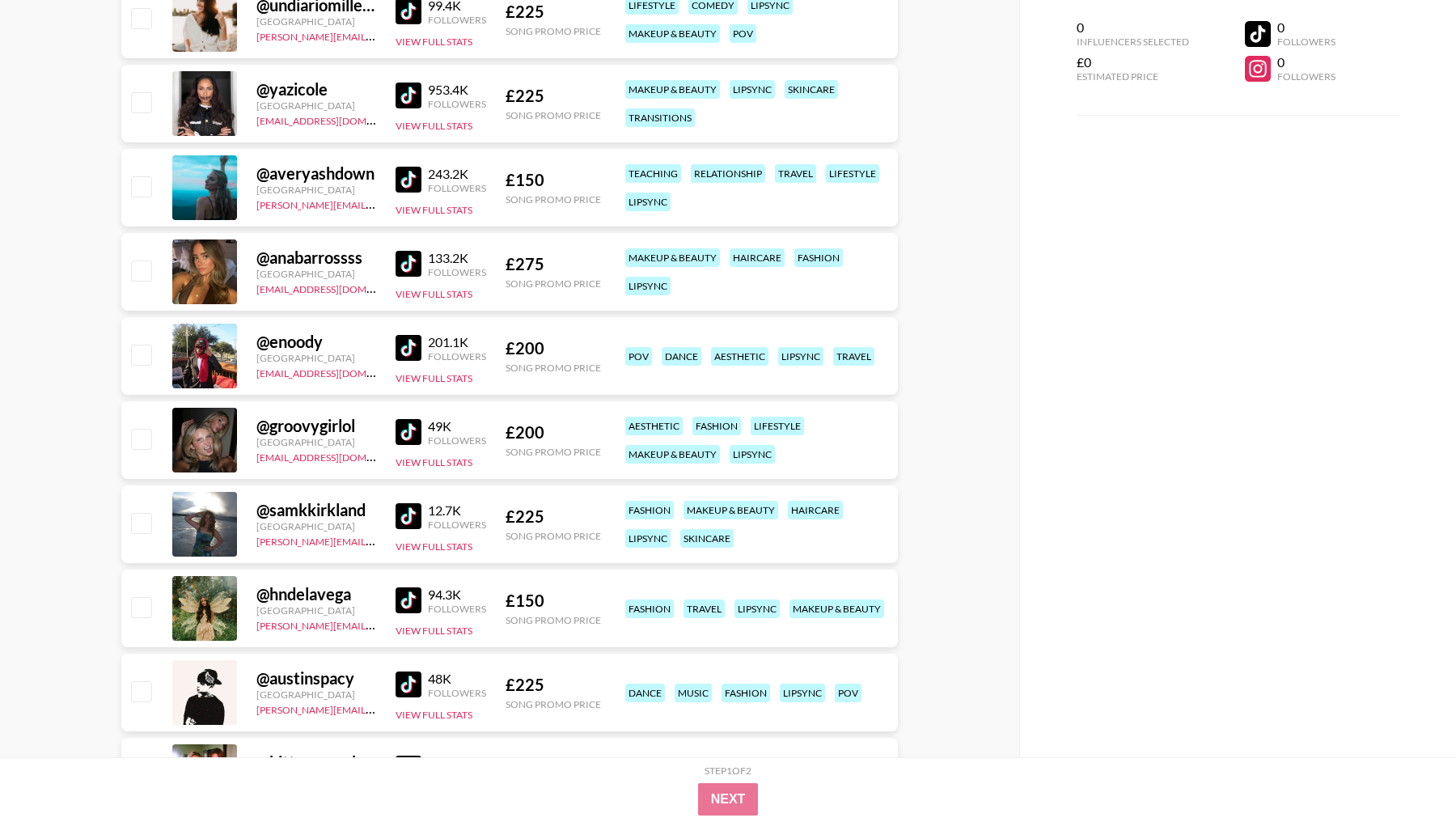
click at [401, 250] on div "133.2K Followers" at bounding box center [441, 264] width 90 height 29
click at [407, 266] on img at bounding box center [408, 264] width 26 height 26
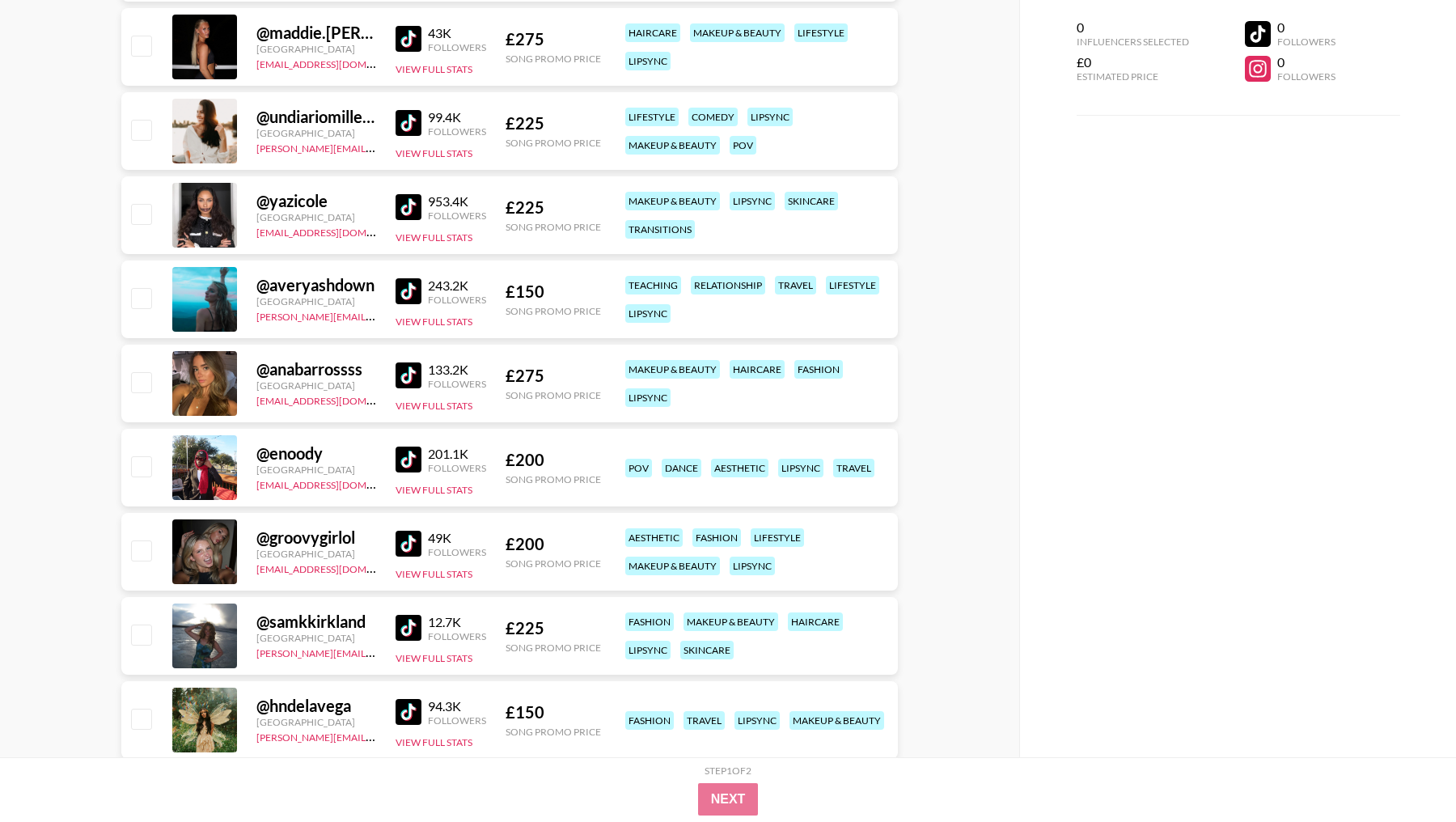
scroll to position [10961, 0]
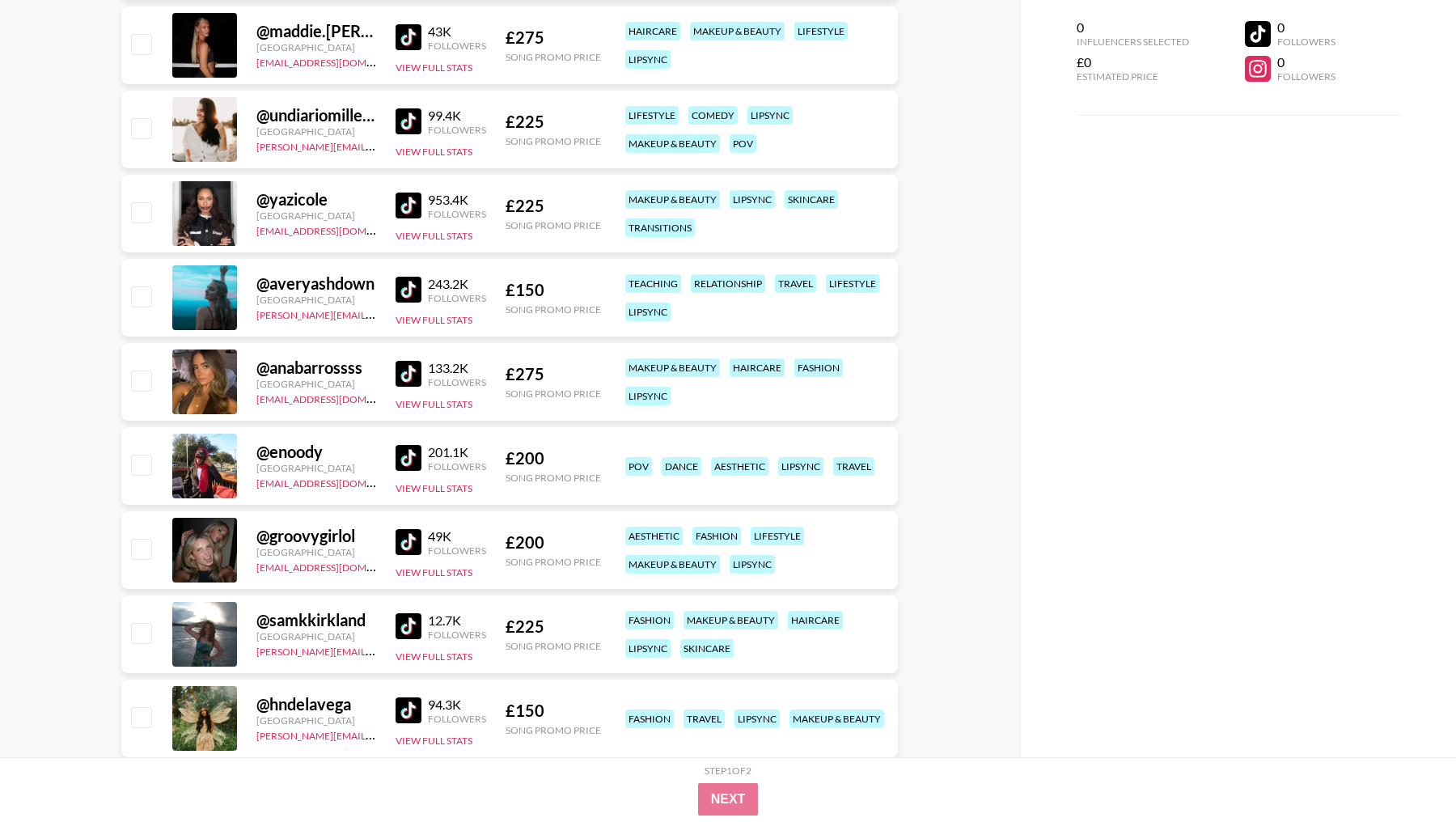
click at [405, 365] on img at bounding box center [408, 374] width 26 height 26
click at [410, 286] on img at bounding box center [408, 290] width 26 height 26
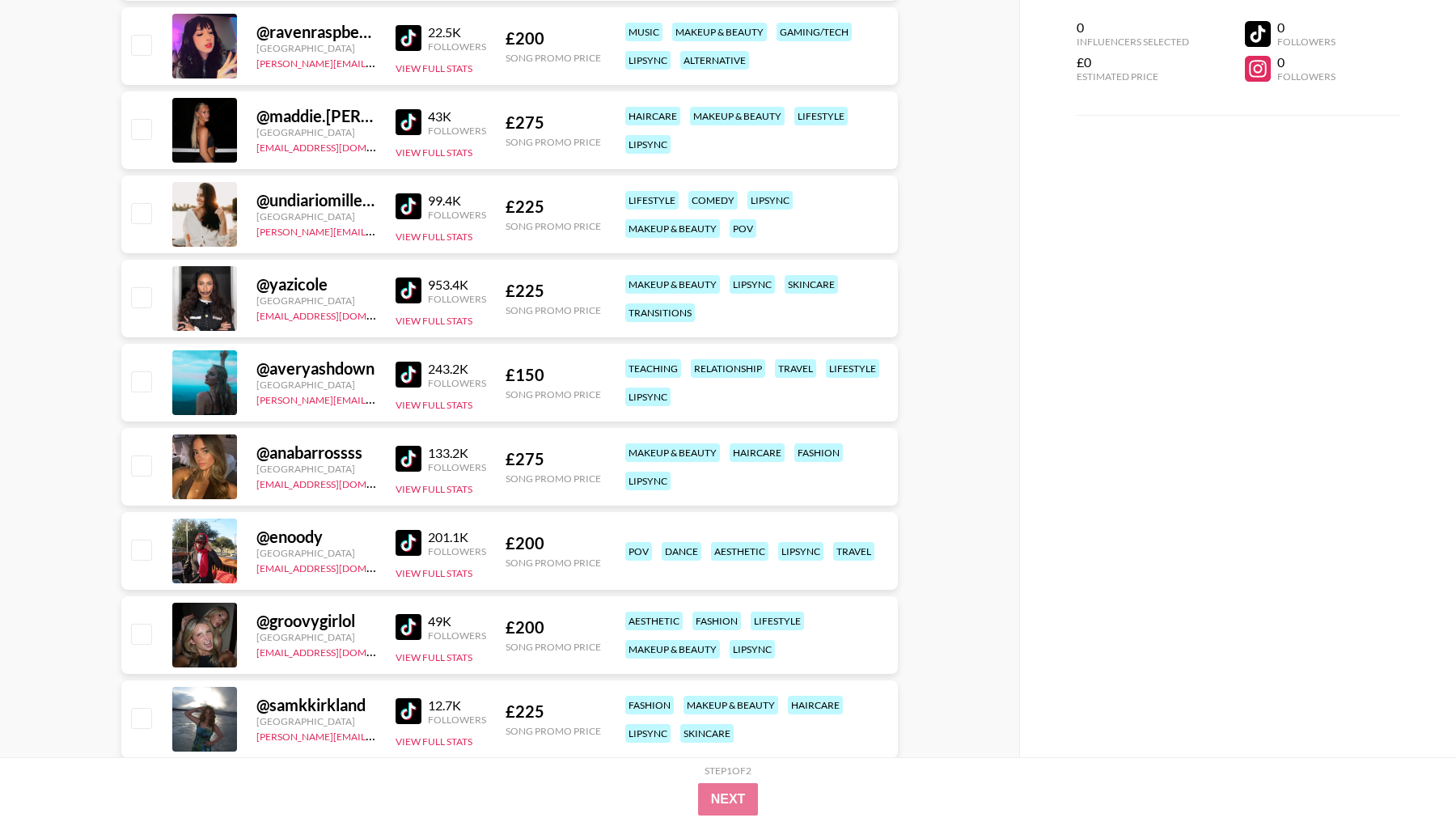
scroll to position [10826, 0]
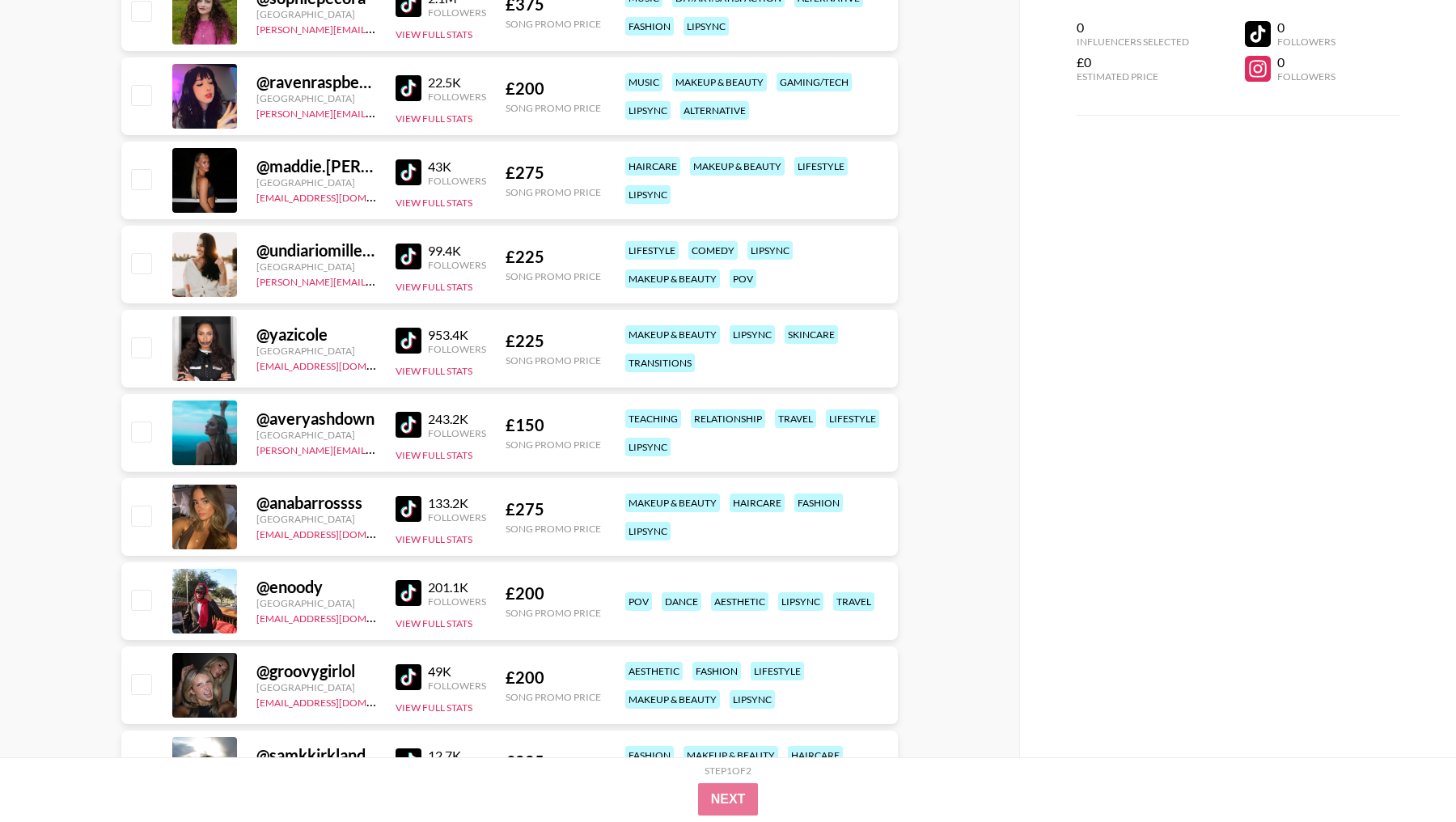
click at [407, 332] on img at bounding box center [408, 340] width 26 height 26
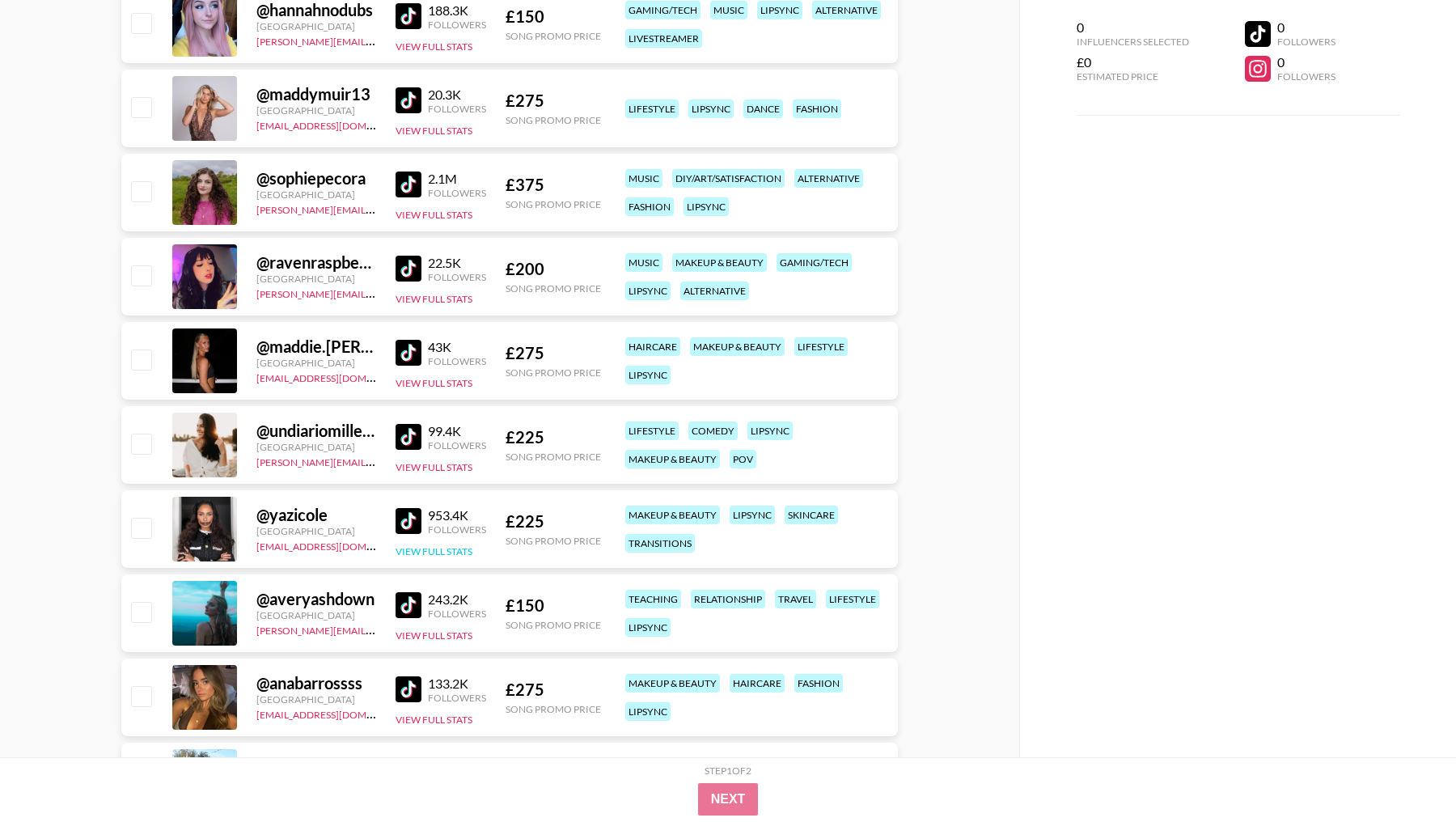
scroll to position [10642, 0]
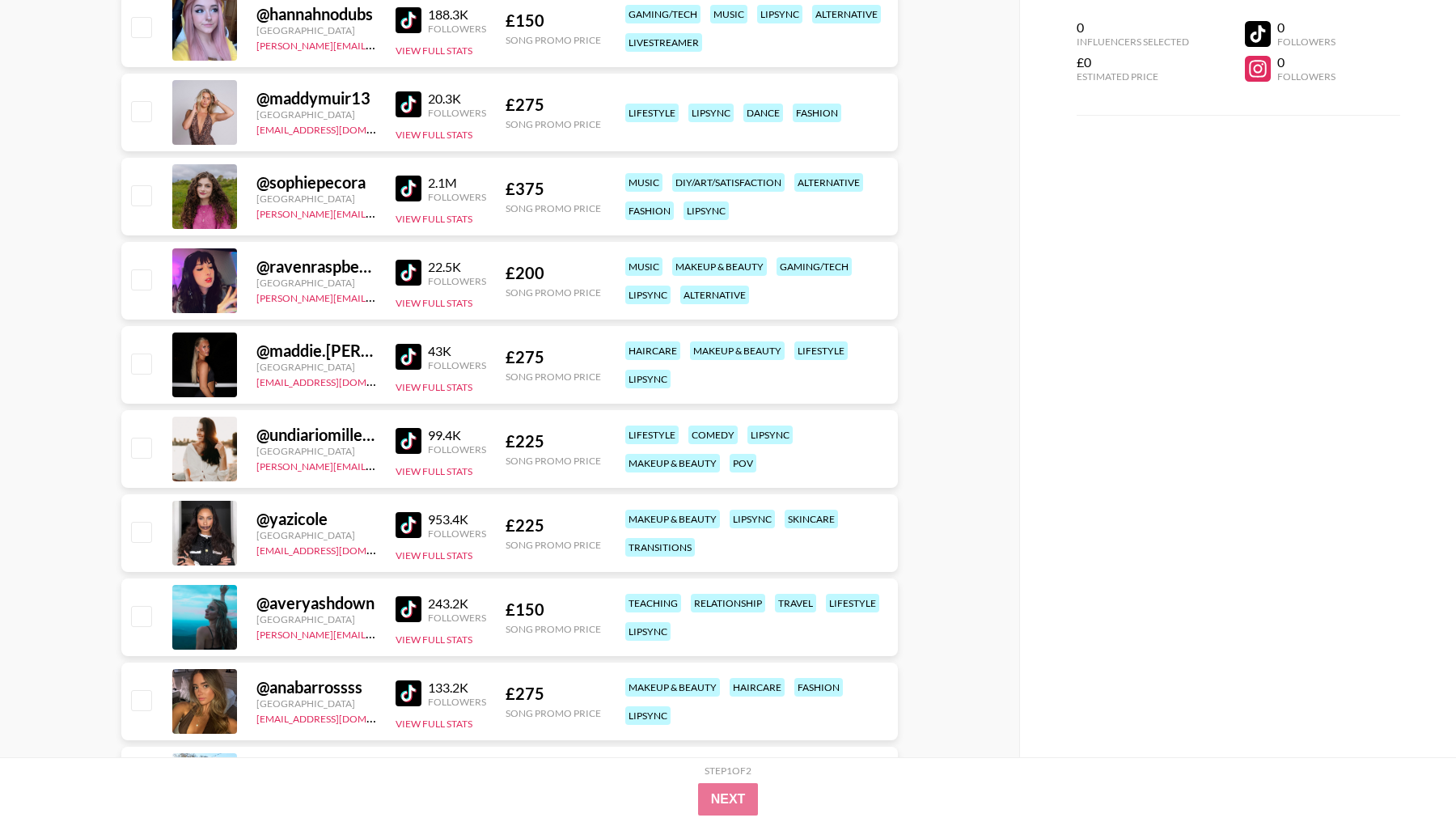
click at [405, 346] on img at bounding box center [408, 357] width 26 height 26
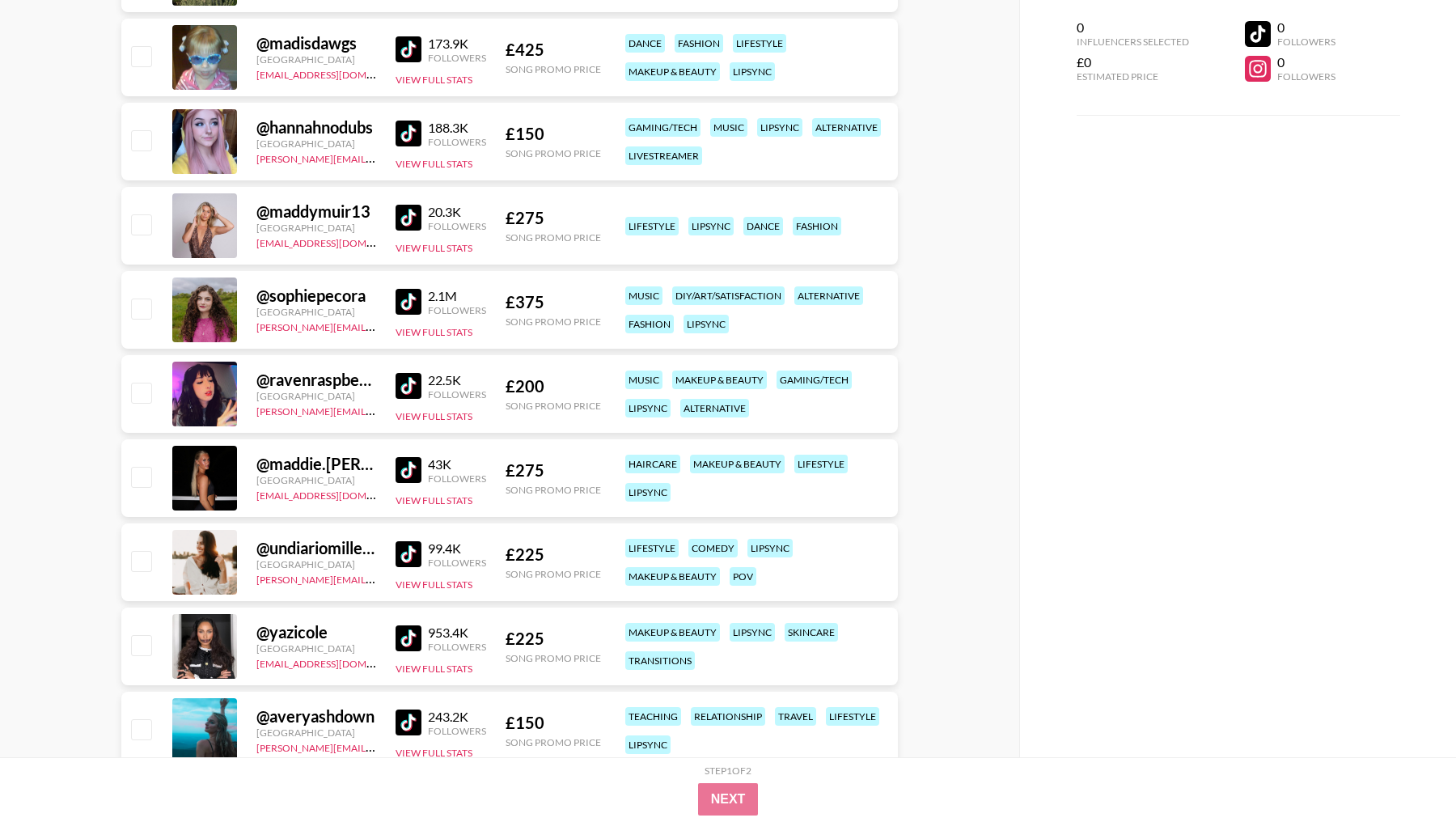
scroll to position [10525, 0]
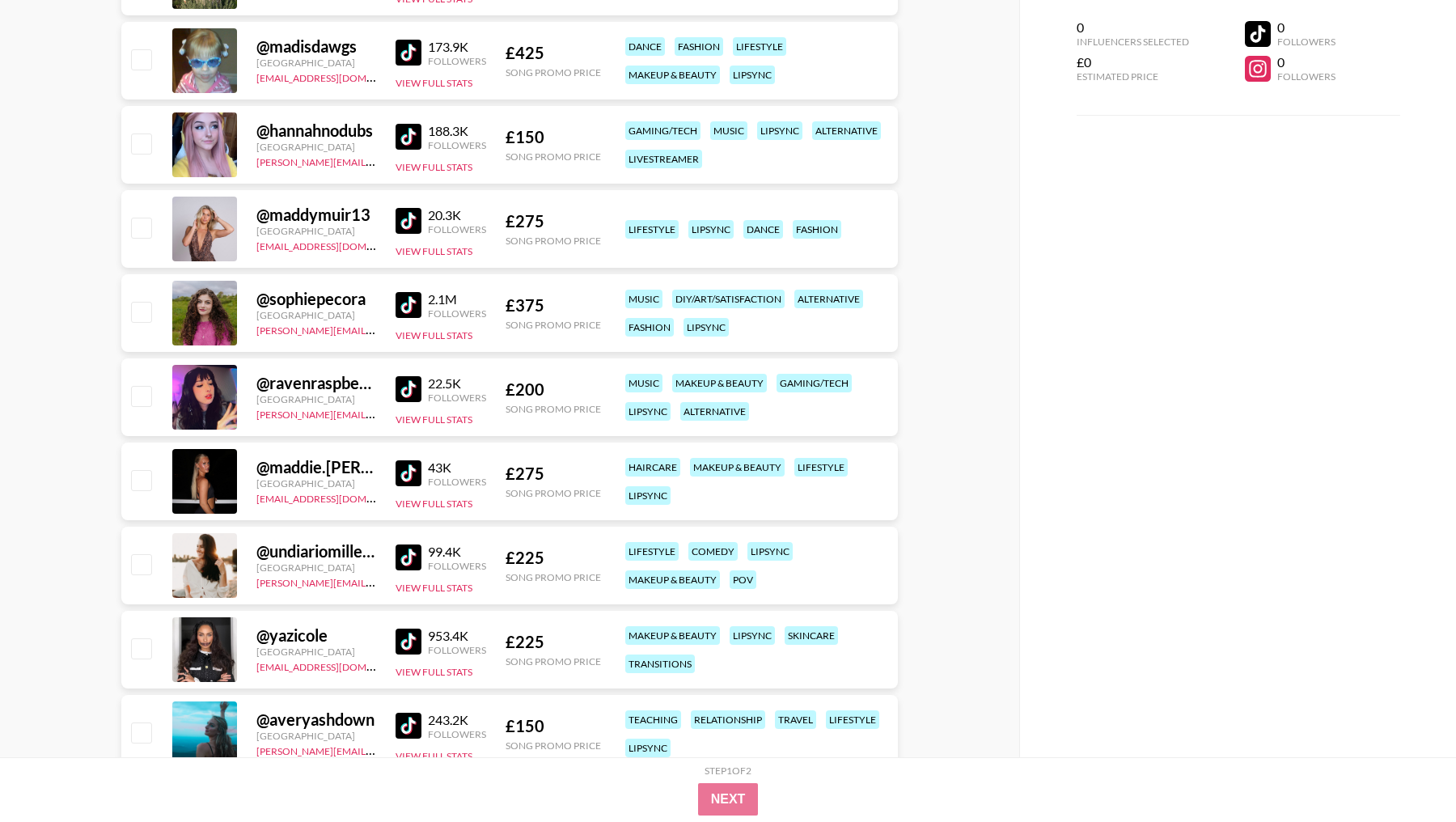
click at [405, 300] on img at bounding box center [408, 305] width 26 height 26
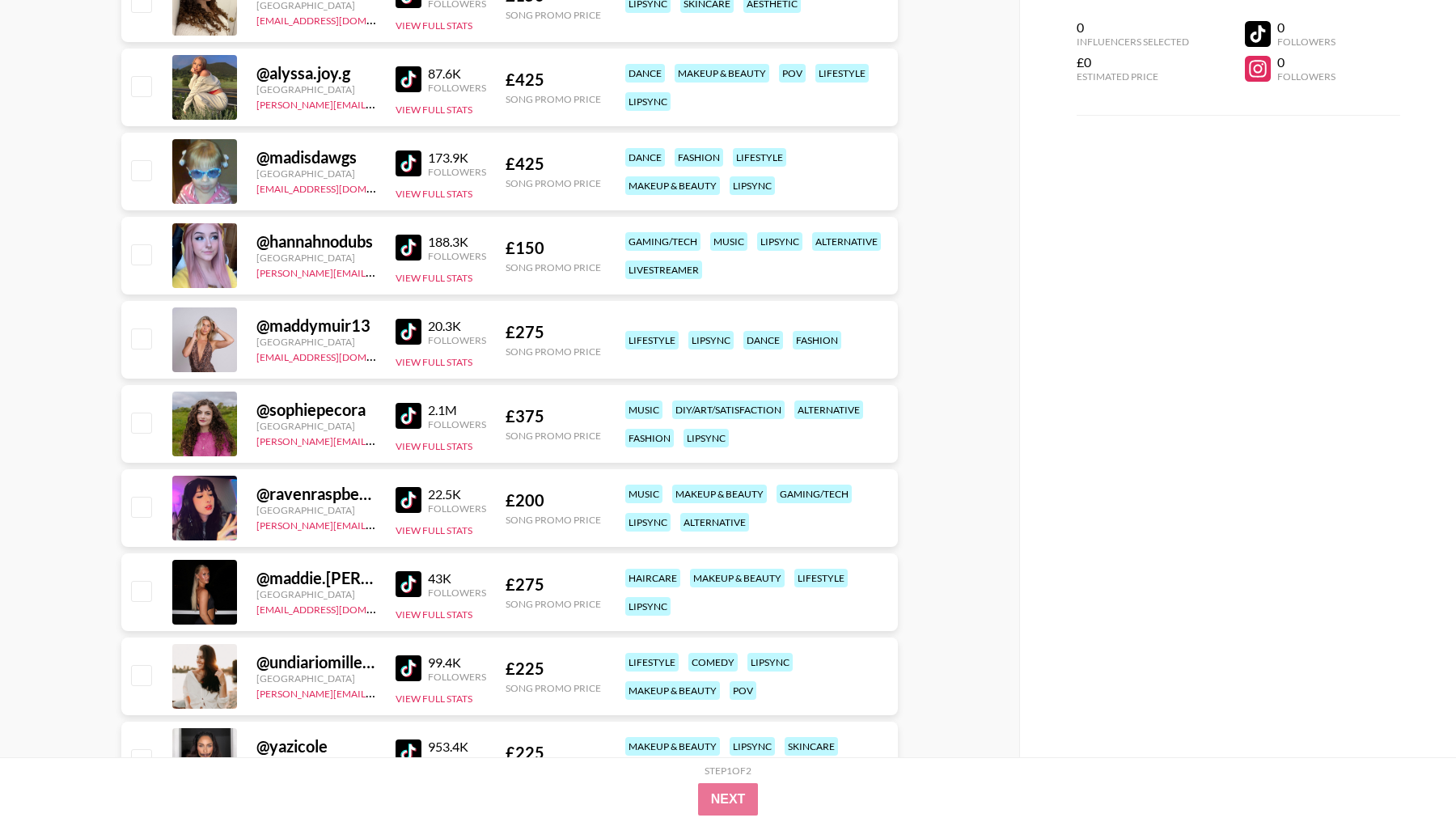
scroll to position [10411, 0]
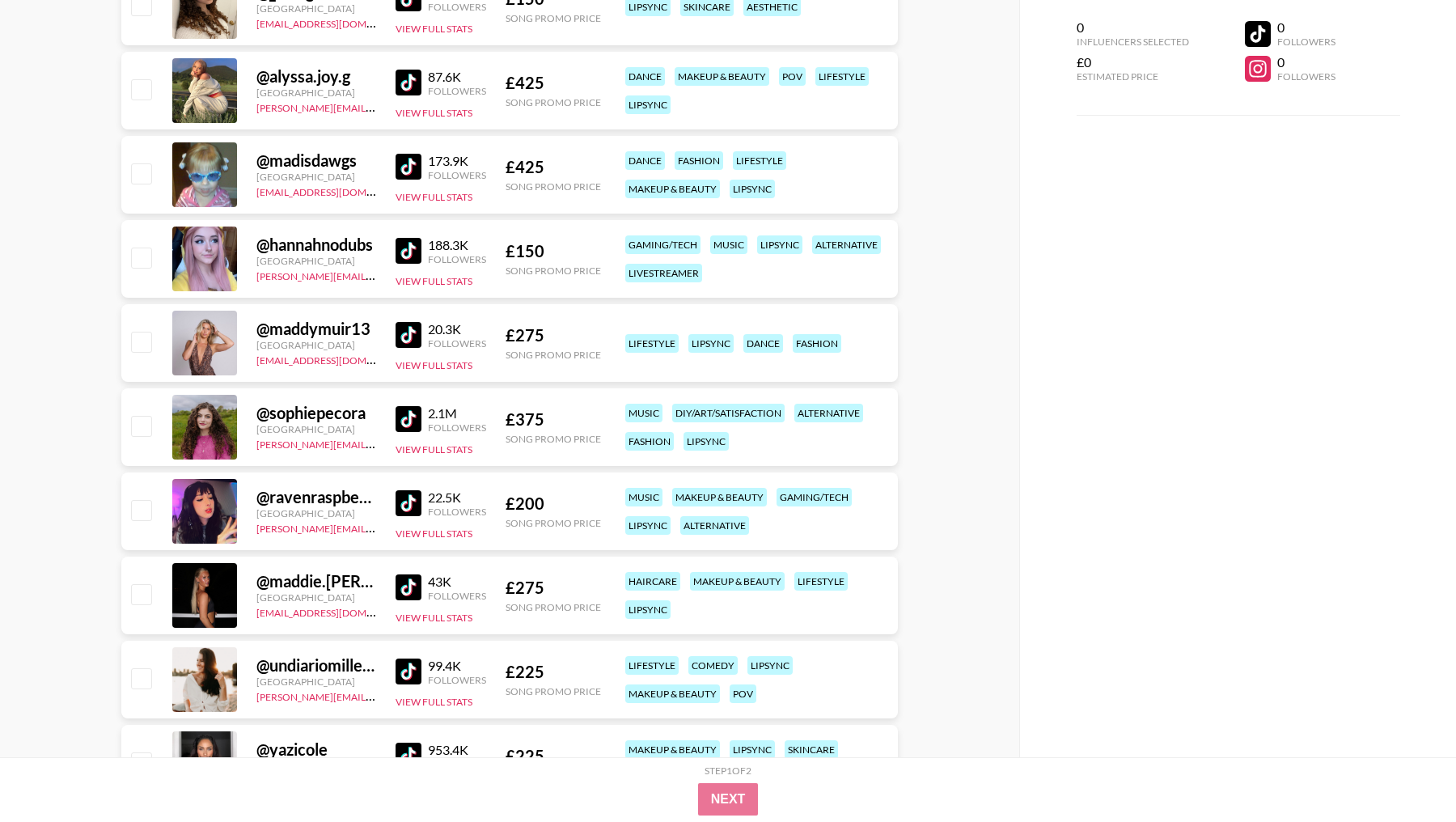
click at [393, 330] on div "@ maddymuir13 [GEOGRAPHIC_DATA] [EMAIL_ADDRESS][DOMAIN_NAME] 20.3K Followers Vi…" at bounding box center [510, 343] width 776 height 77
click at [406, 334] on img at bounding box center [408, 335] width 26 height 26
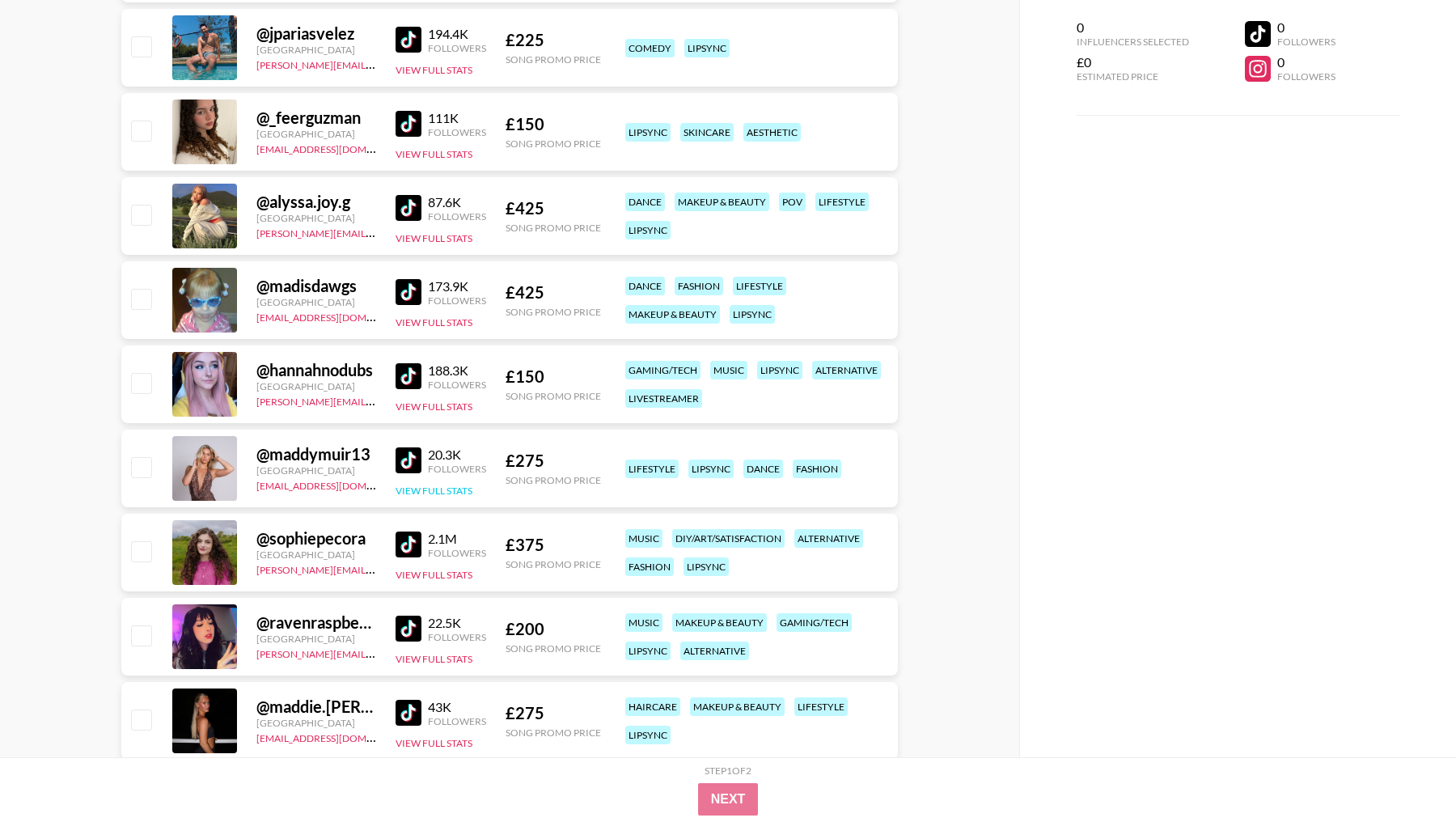
scroll to position [10281, 0]
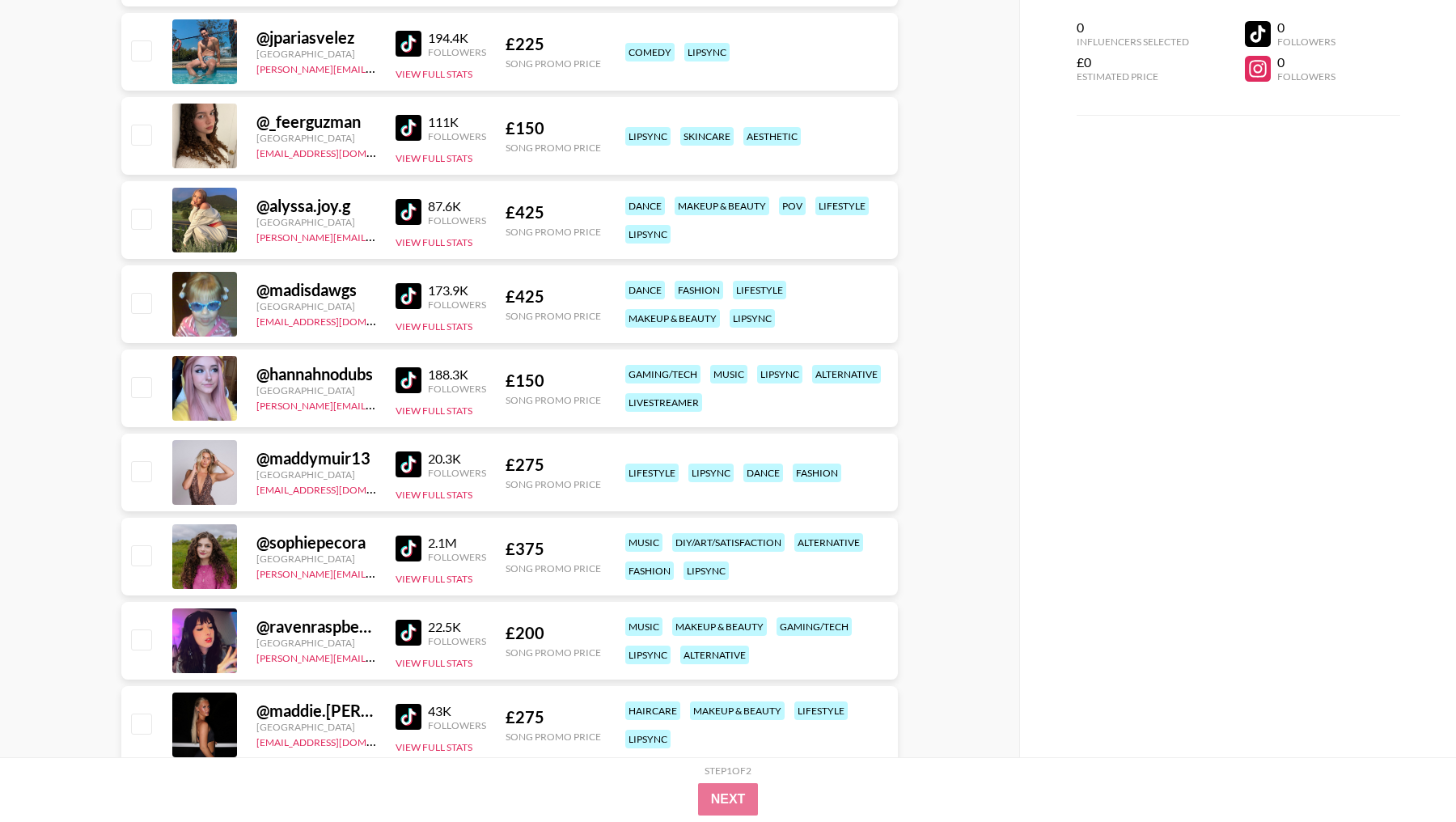
click at [420, 375] on img at bounding box center [408, 380] width 26 height 26
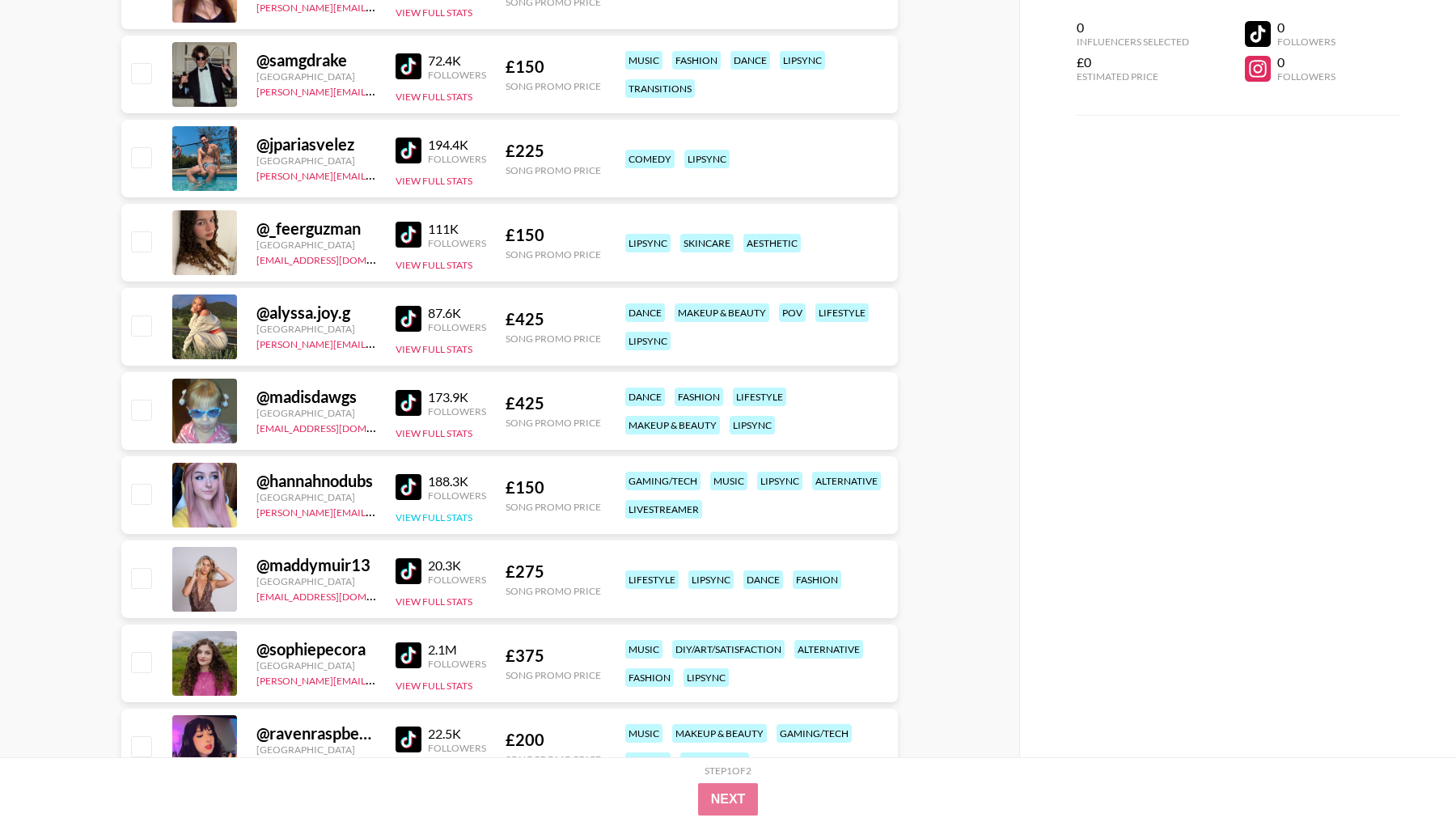
scroll to position [10159, 0]
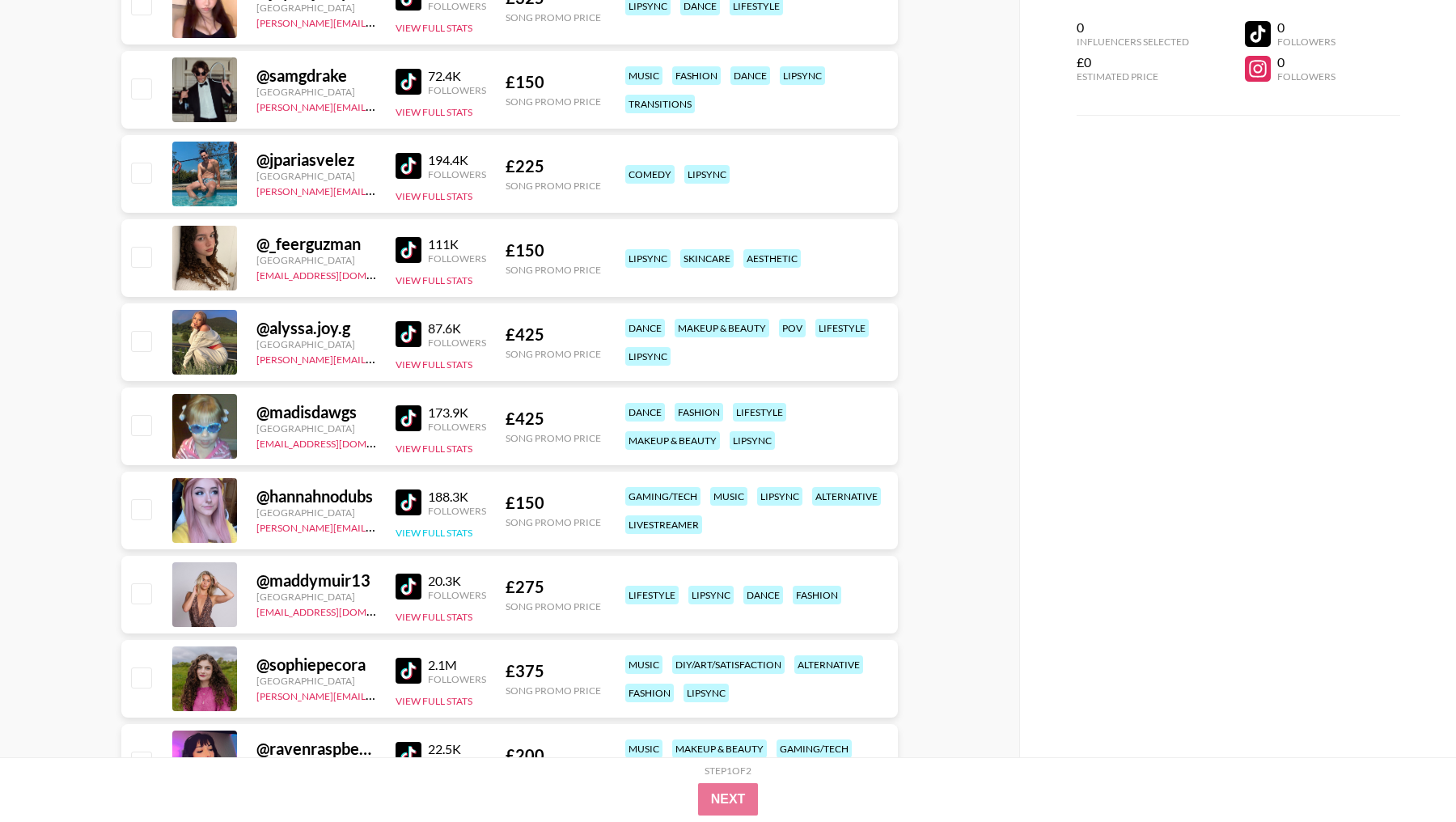
click at [408, 412] on img at bounding box center [408, 418] width 26 height 26
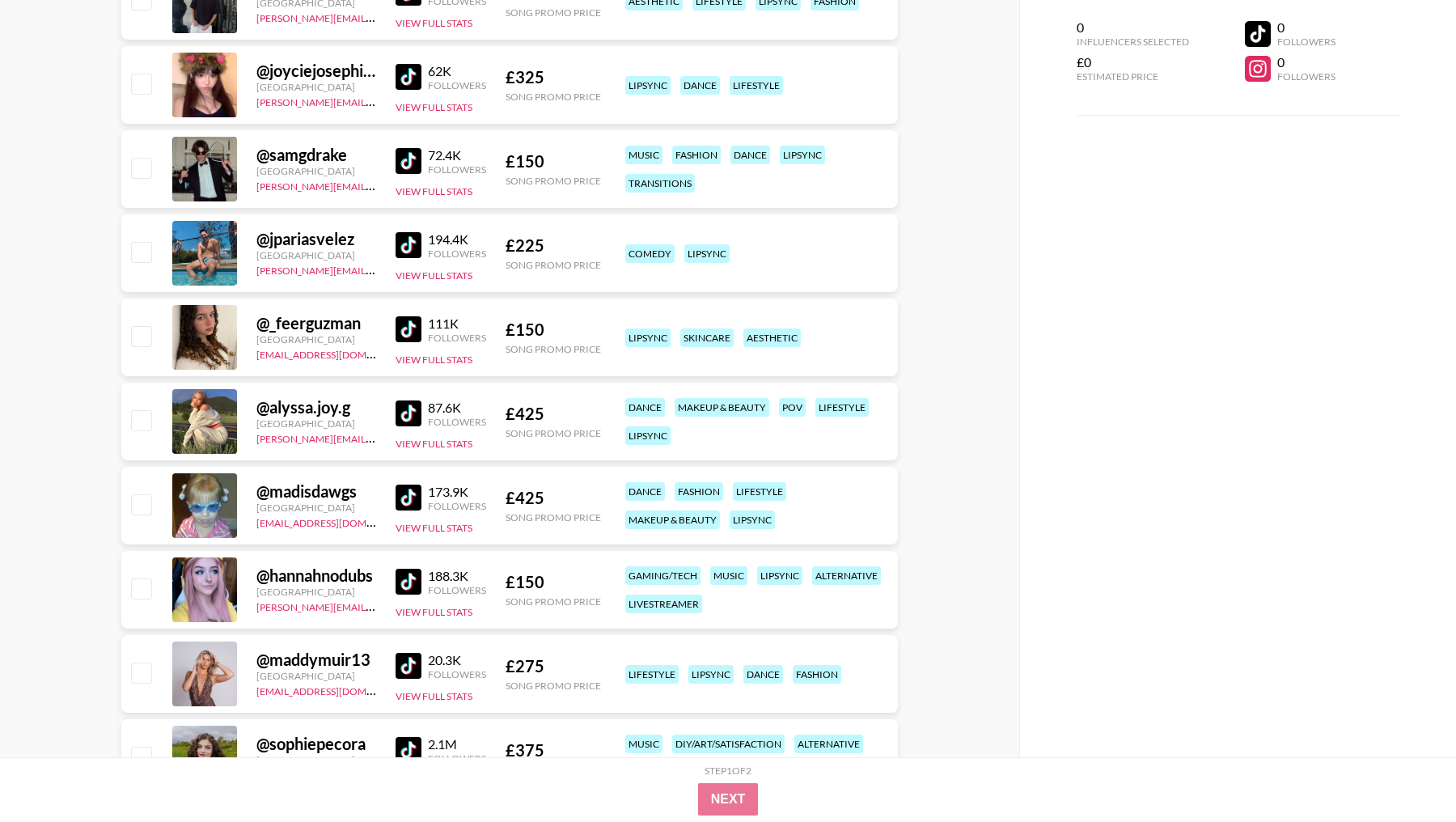
click at [398, 405] on img at bounding box center [408, 413] width 26 height 26
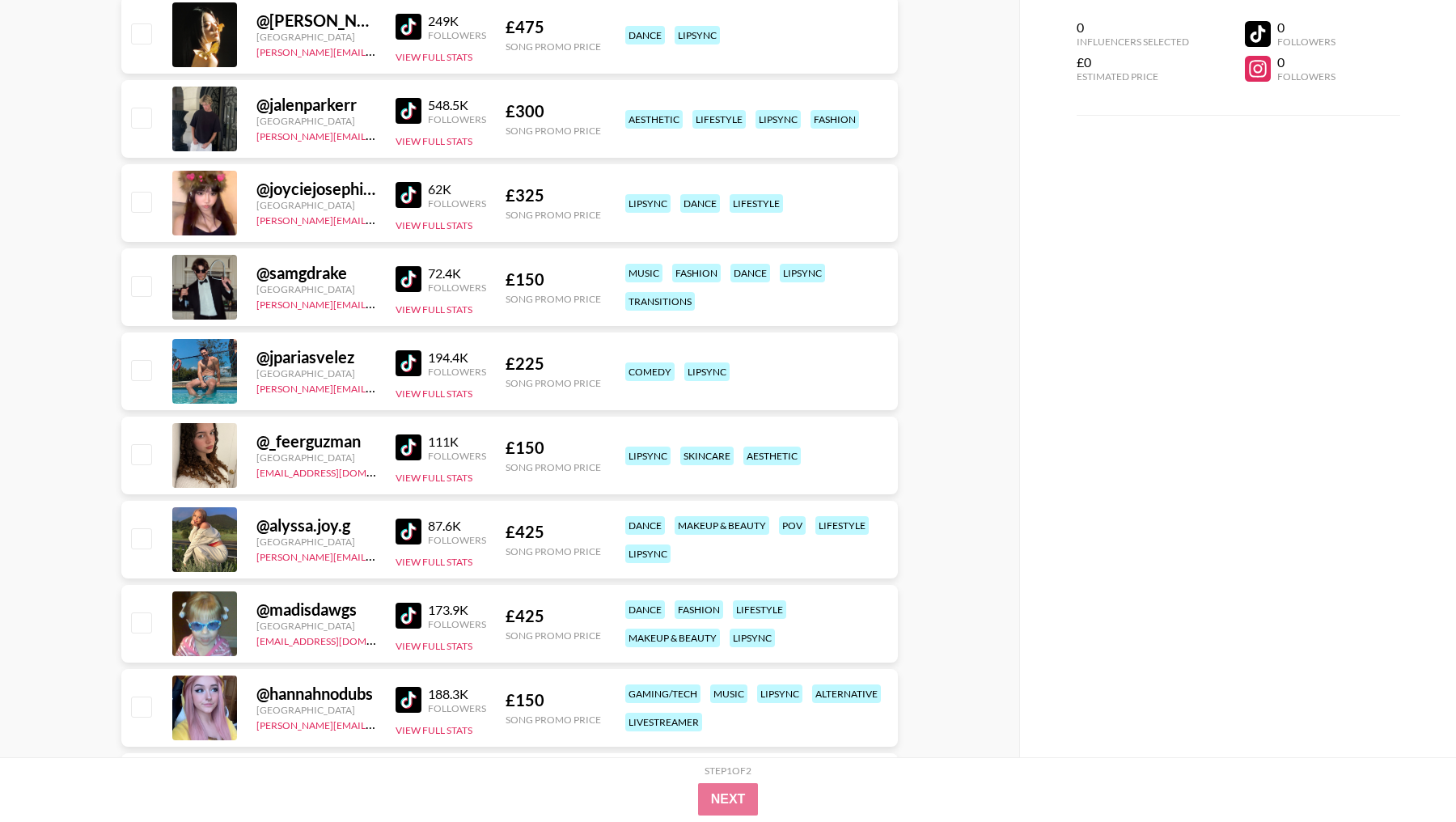
scroll to position [9887, 0]
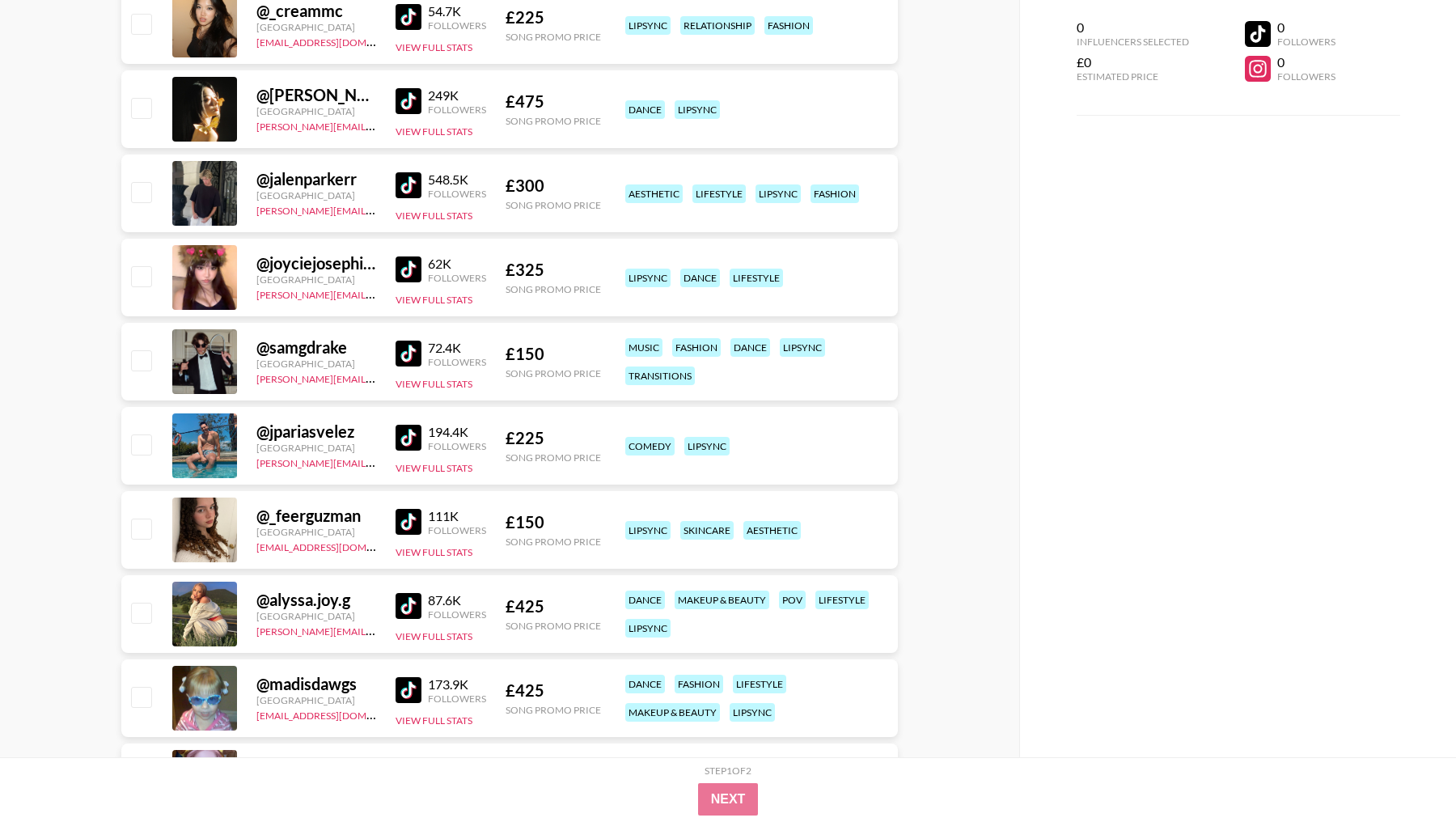
click at [406, 261] on img at bounding box center [408, 269] width 26 height 26
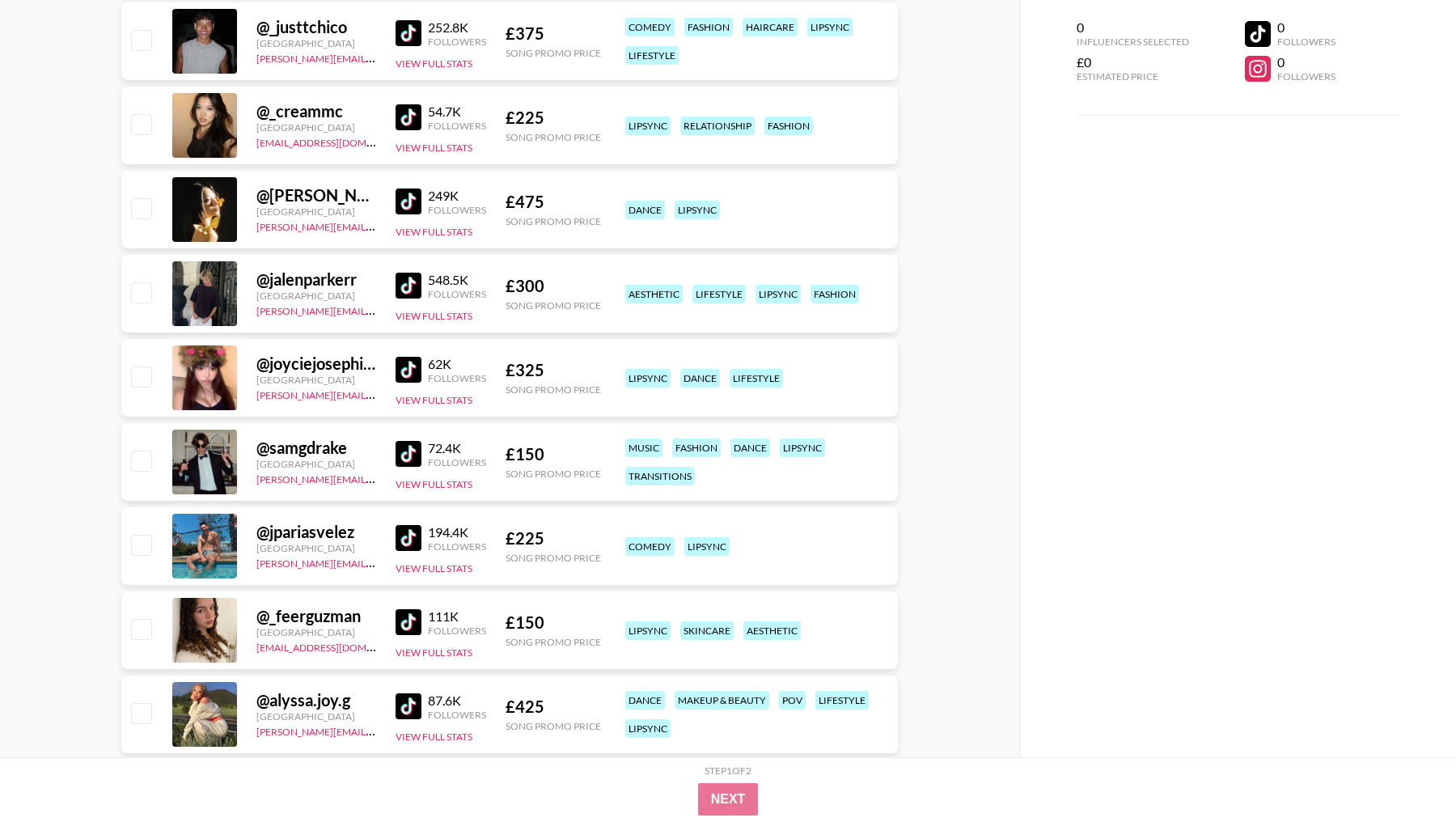
click at [397, 280] on img at bounding box center [408, 286] width 26 height 26
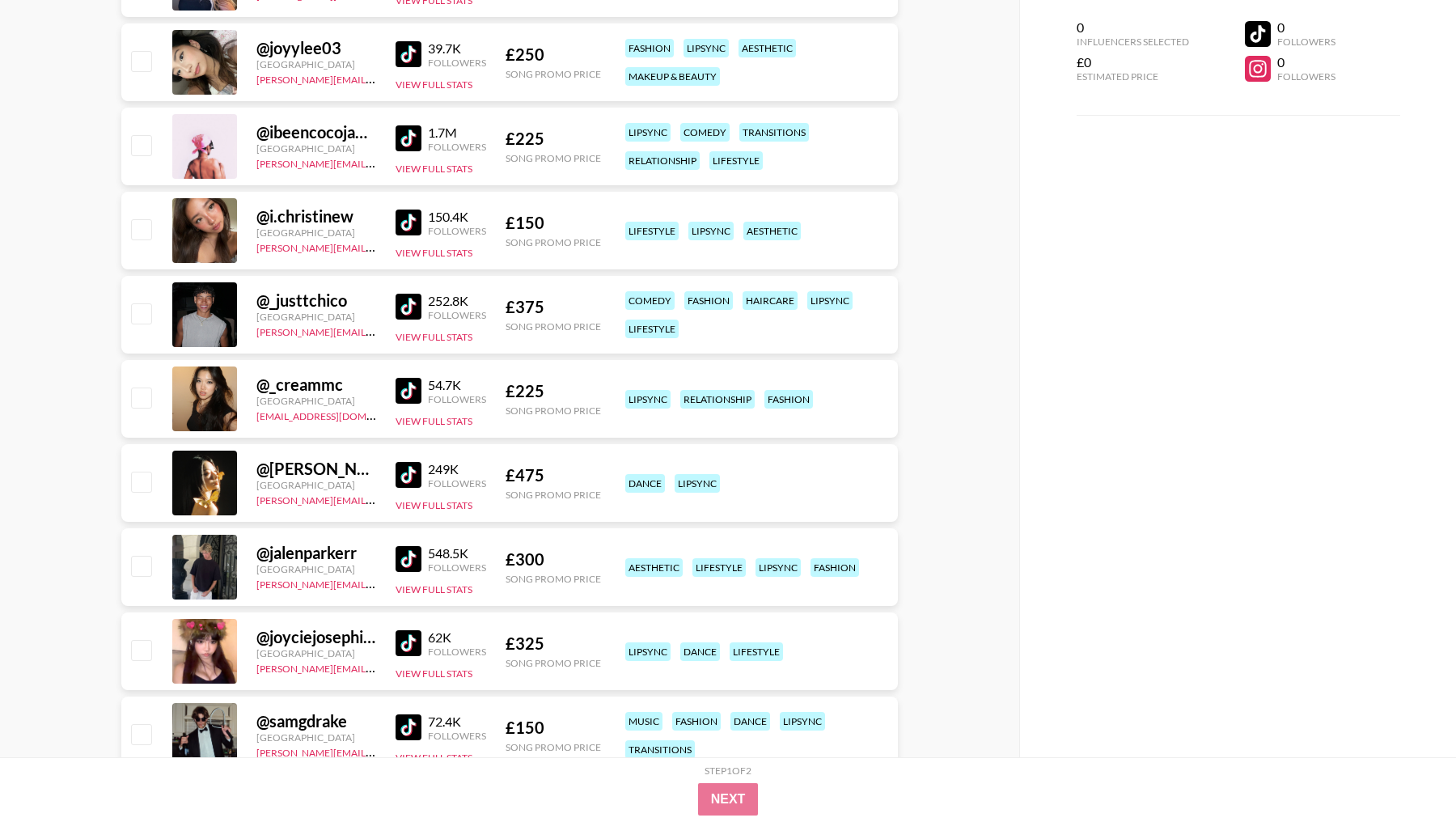
scroll to position [9497, 0]
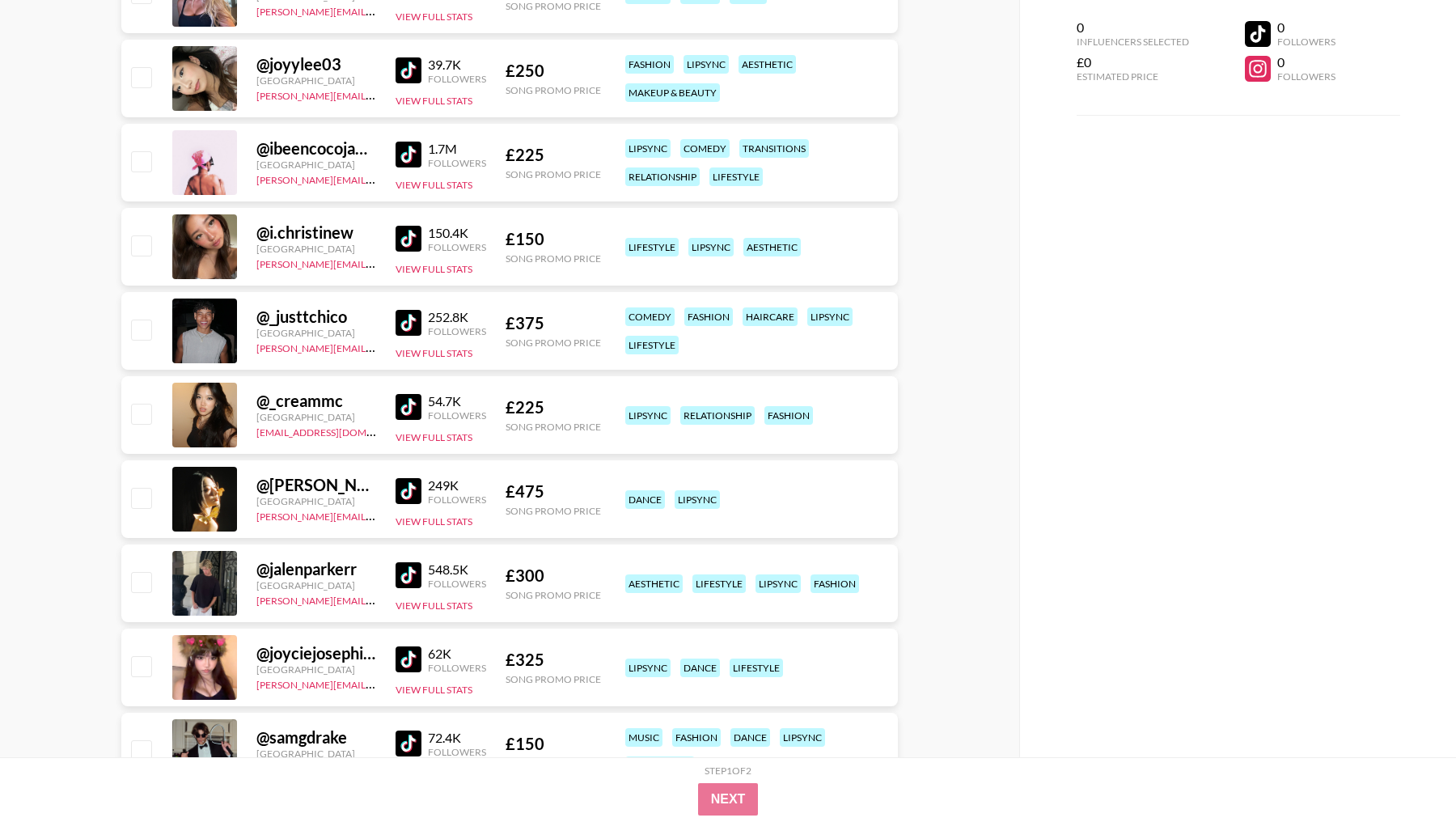
click at [411, 387] on div "54.7K Followers View Full Stats" at bounding box center [441, 415] width 90 height 57
click at [415, 398] on img at bounding box center [408, 407] width 26 height 26
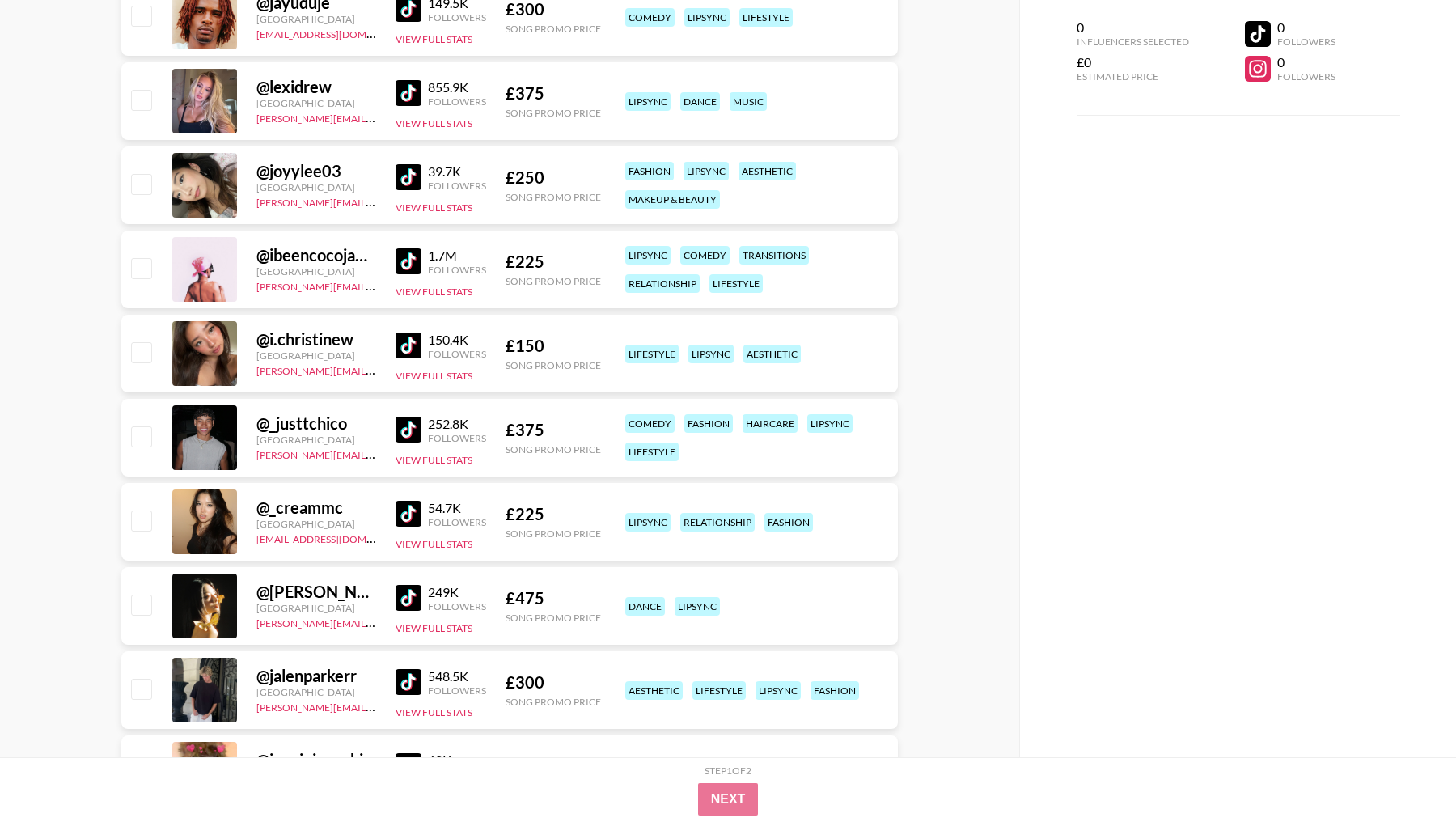
click at [410, 347] on img at bounding box center [408, 346] width 26 height 26
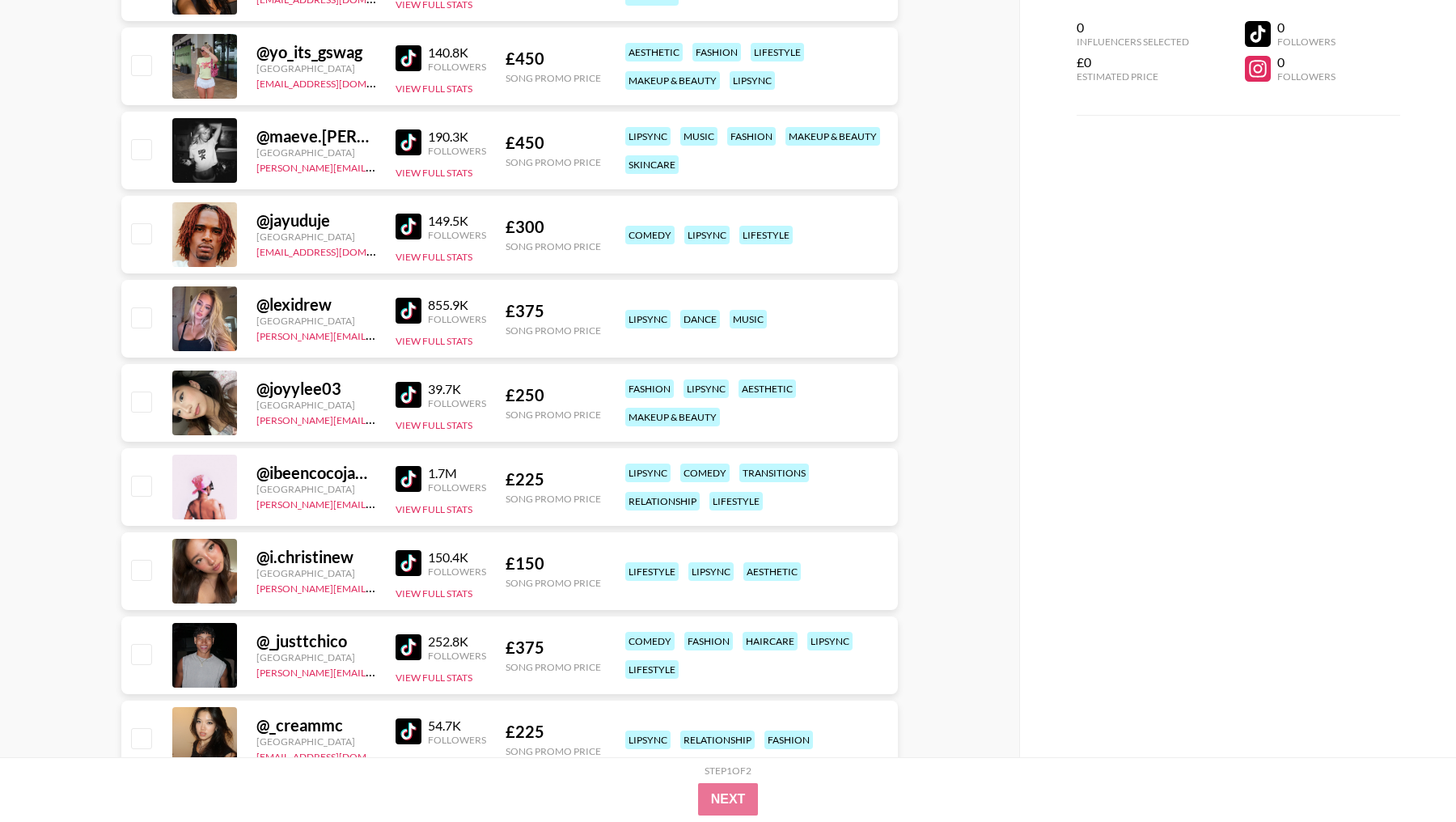
scroll to position [9159, 0]
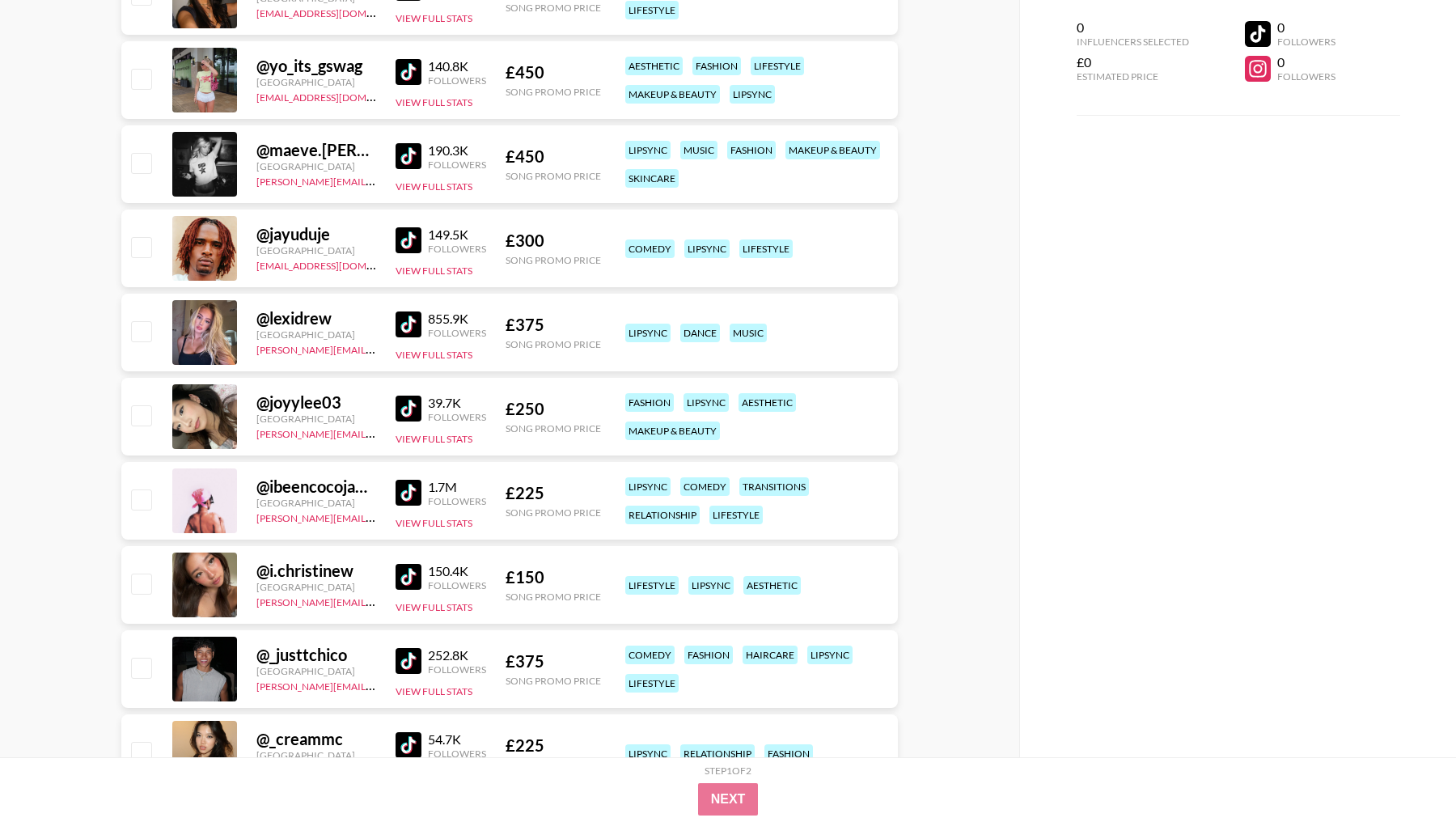
click at [416, 326] on img at bounding box center [408, 325] width 26 height 26
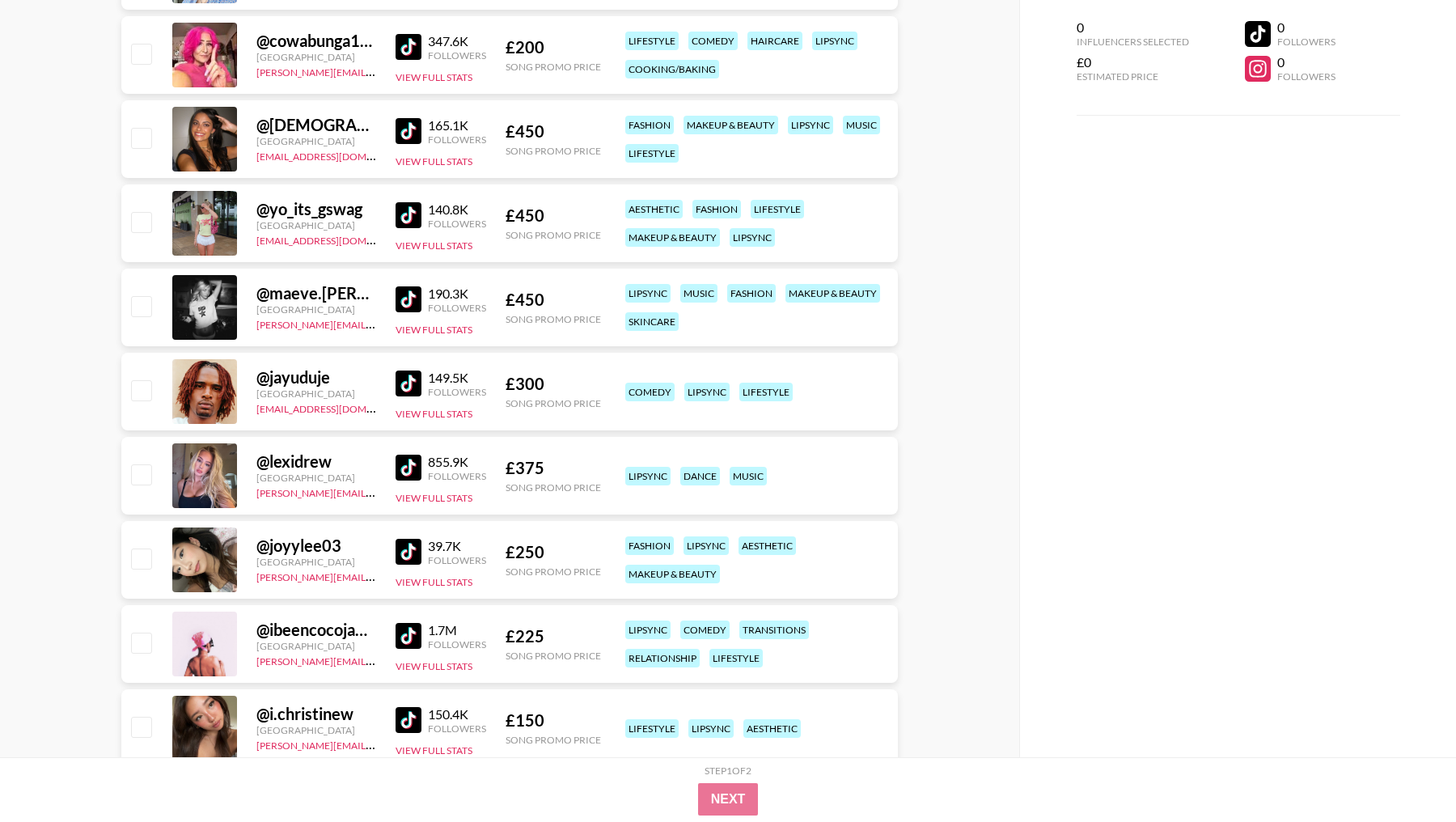
scroll to position [9015, 0]
click at [425, 378] on link at bounding box center [411, 385] width 32 height 26
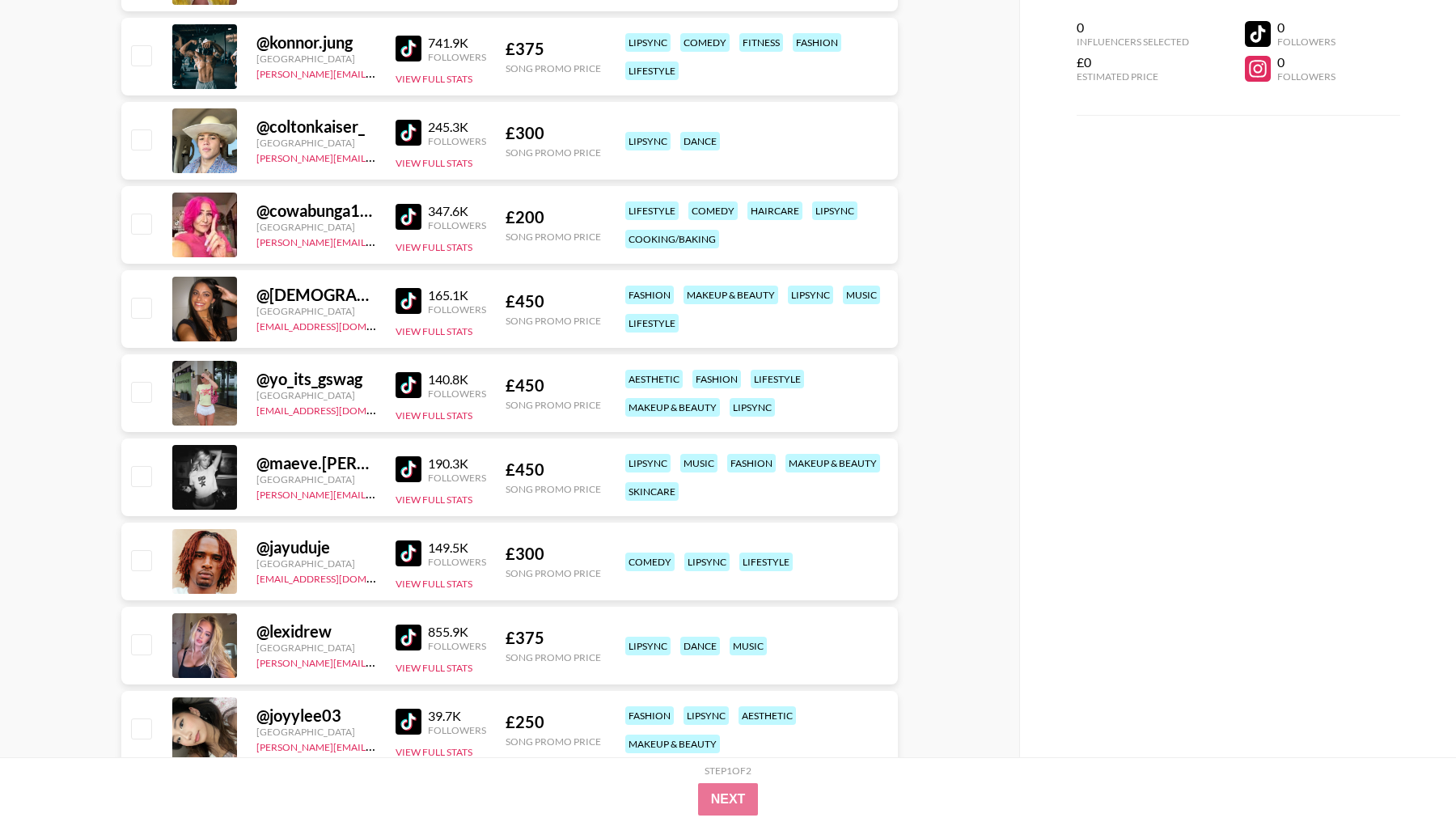
scroll to position [8835, 0]
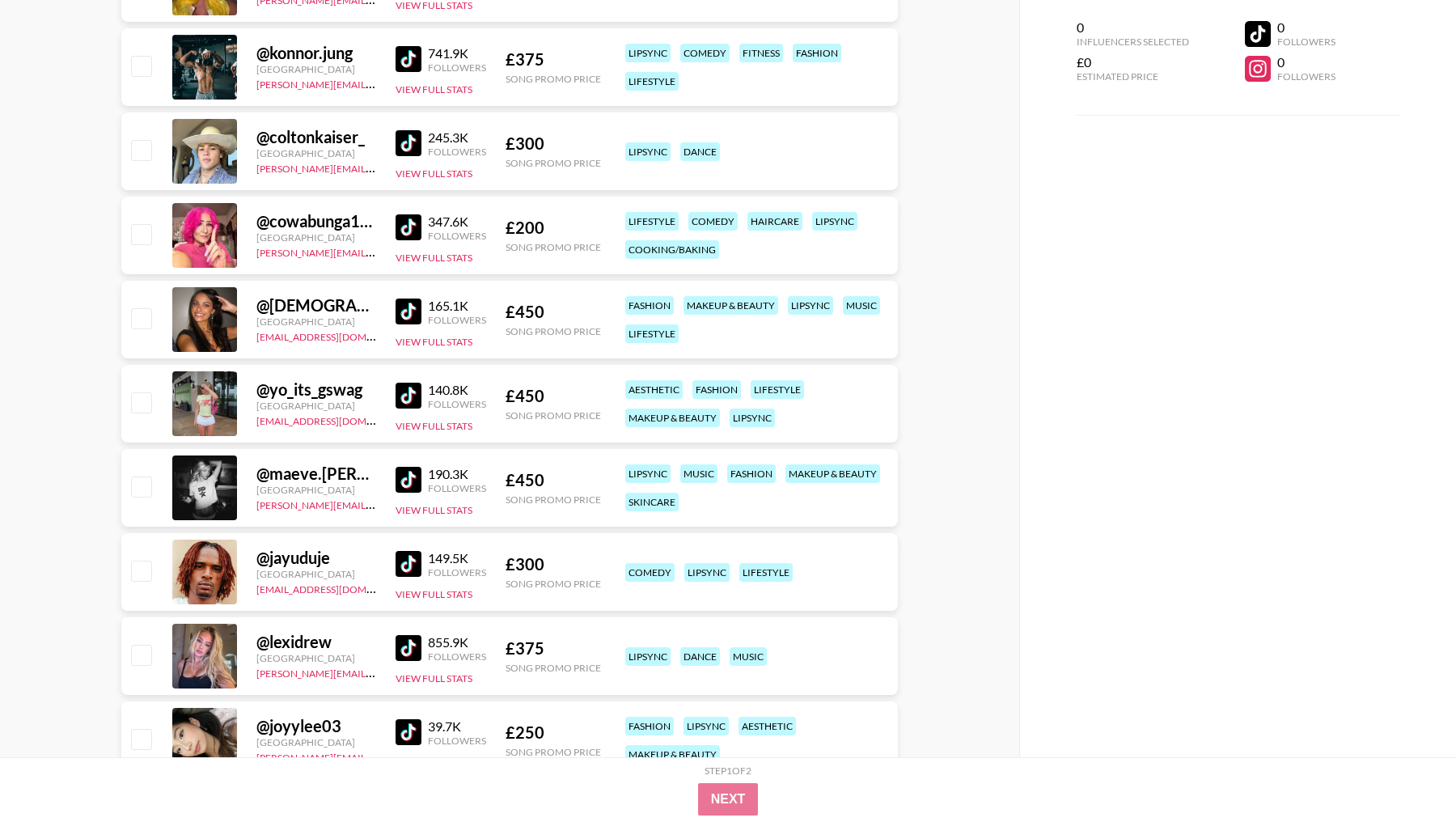
click at [411, 474] on img at bounding box center [408, 480] width 26 height 26
click at [402, 388] on img at bounding box center [408, 396] width 26 height 26
click at [411, 313] on img at bounding box center [408, 312] width 26 height 26
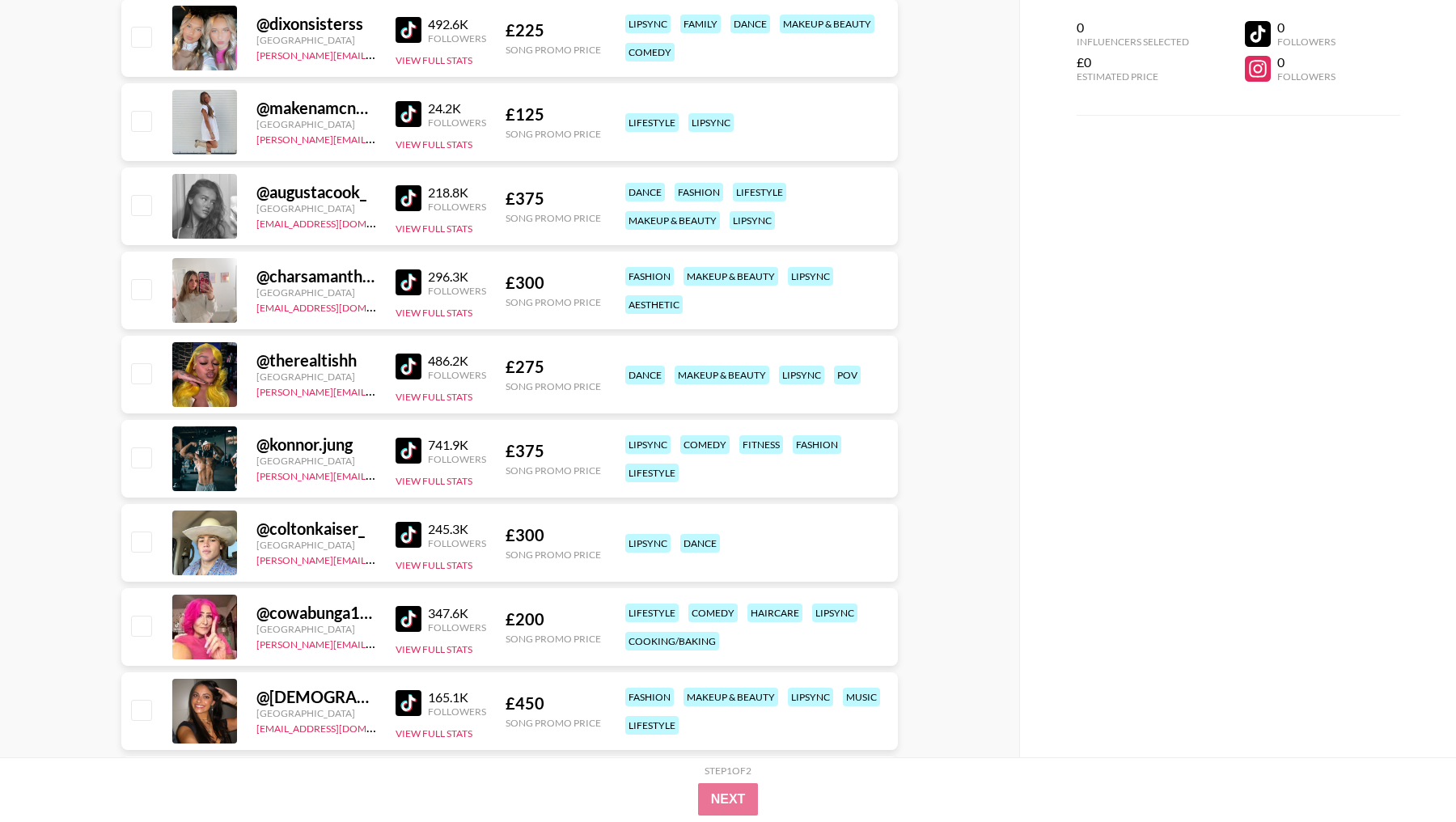
scroll to position [8432, 0]
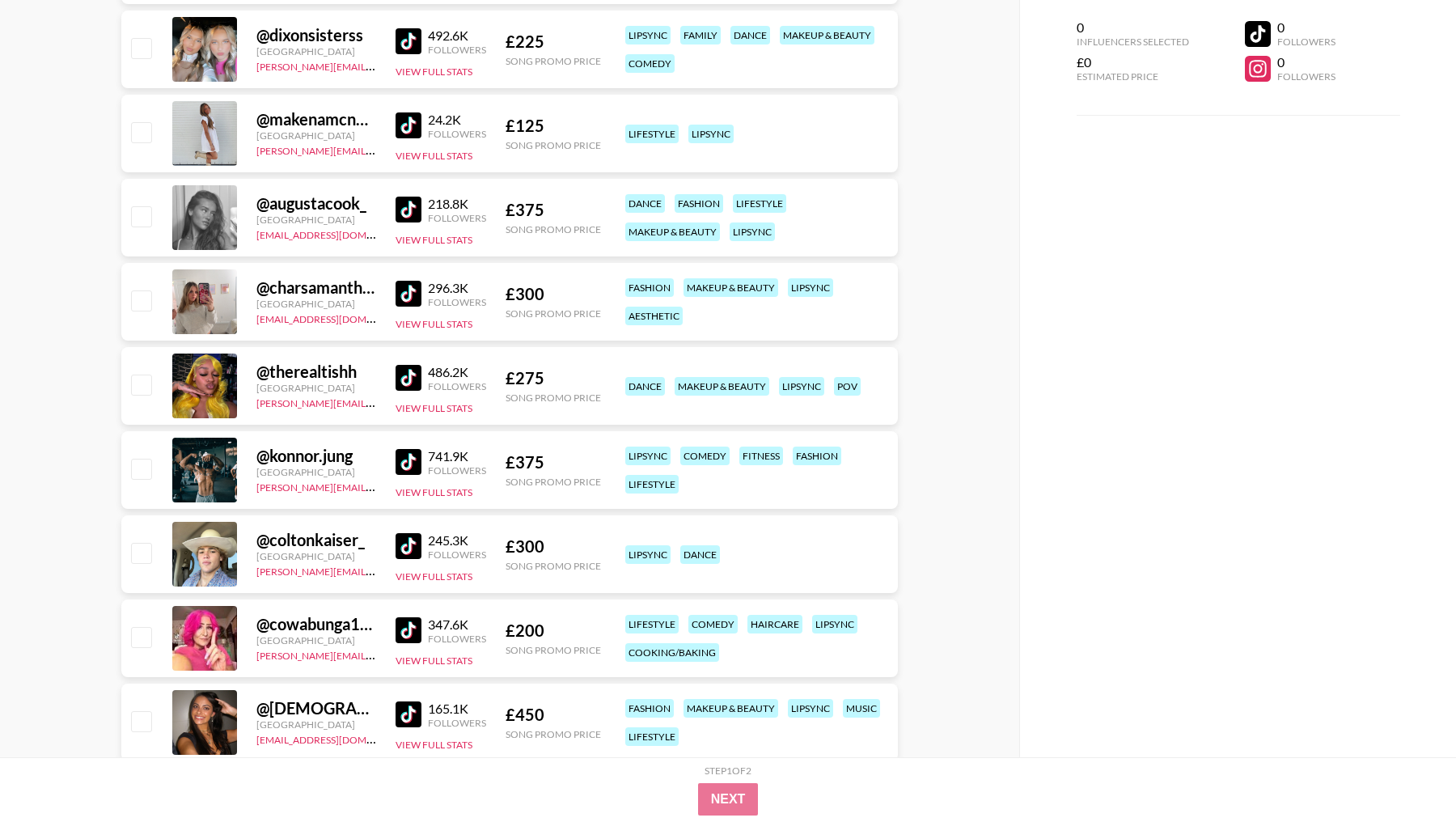
click at [404, 384] on img at bounding box center [408, 378] width 26 height 26
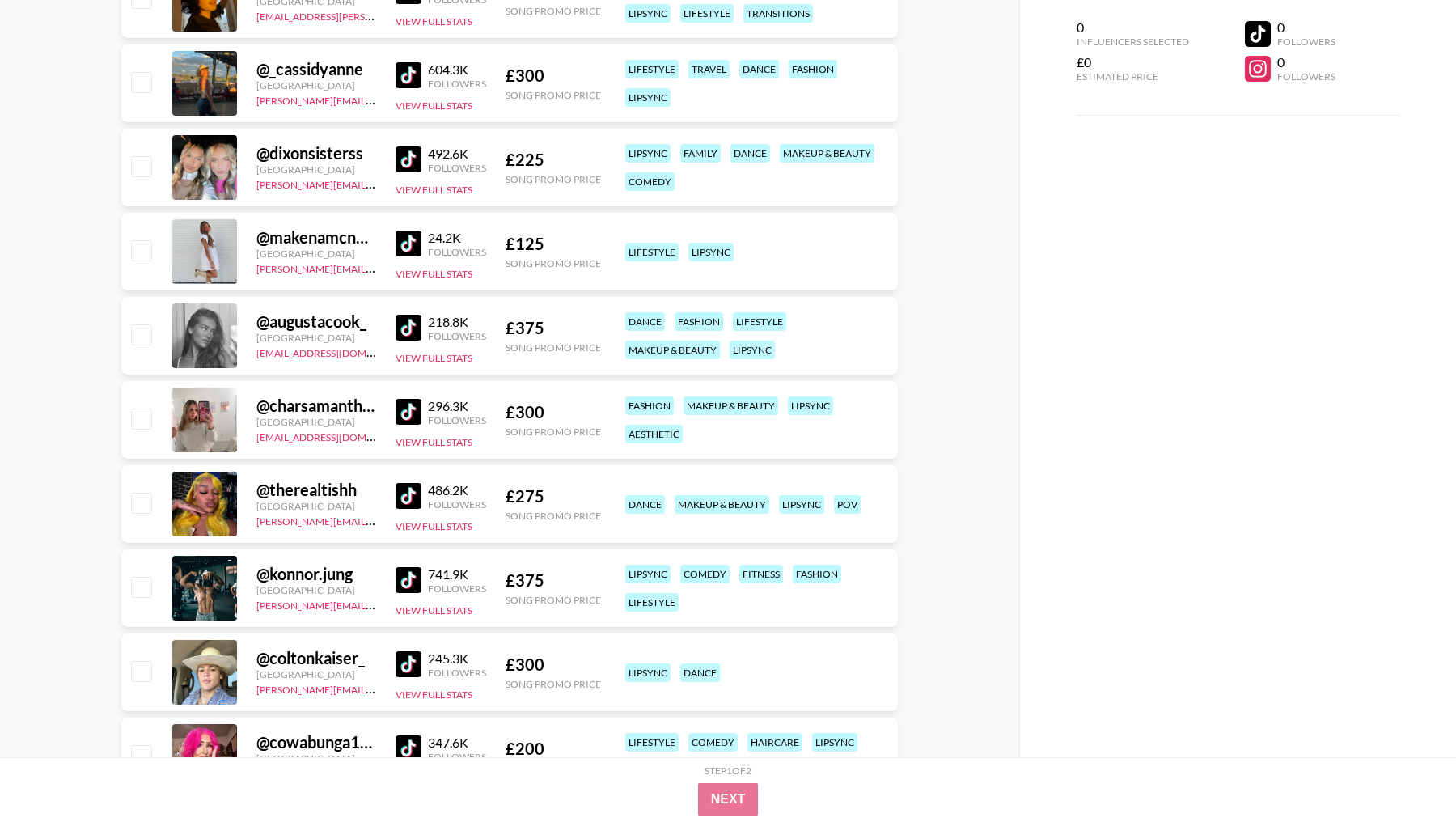
scroll to position [8310, 0]
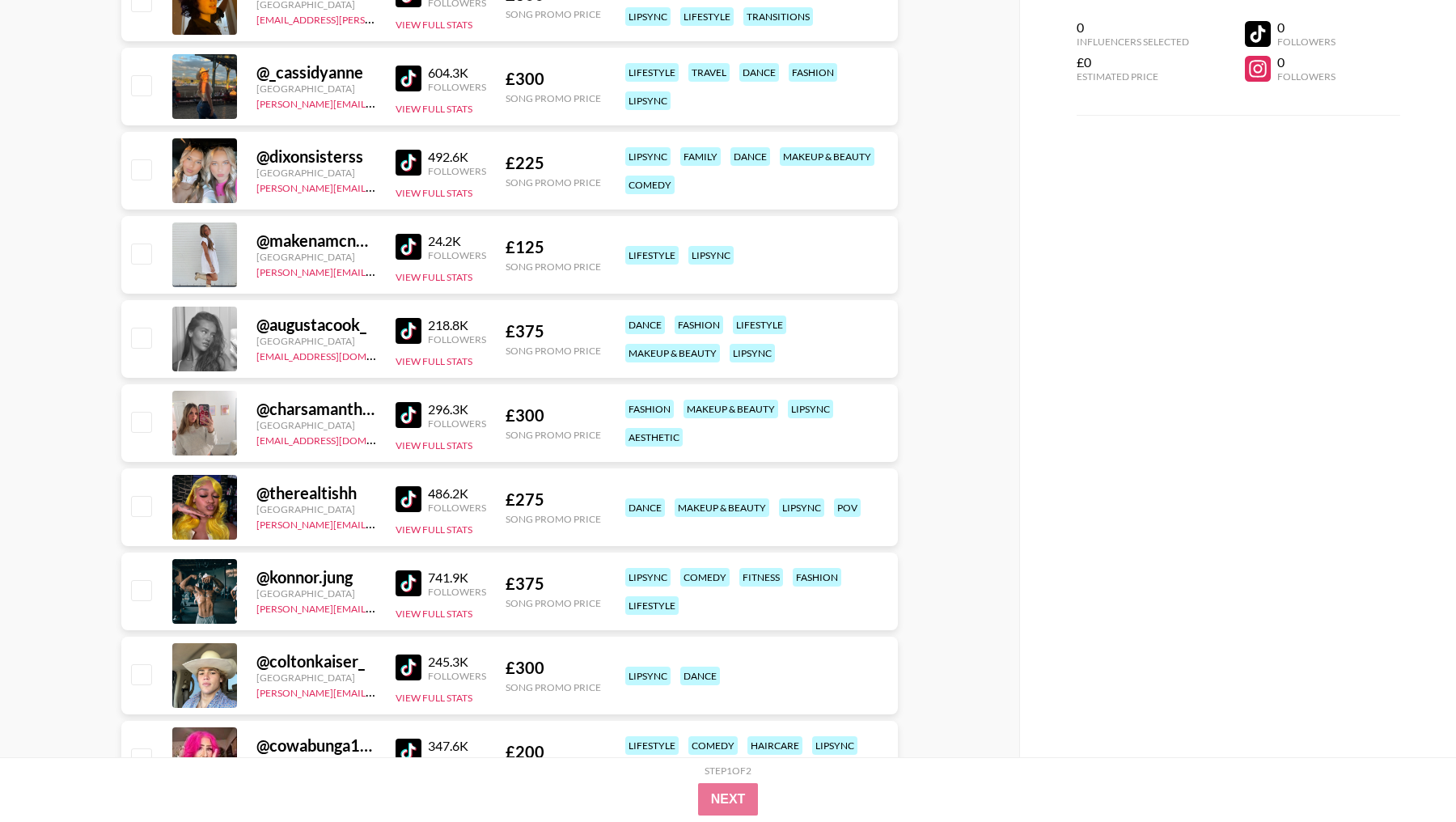
click at [410, 418] on img at bounding box center [408, 415] width 26 height 26
drag, startPoint x: 254, startPoint y: 443, endPoint x: 356, endPoint y: 436, distance: 102.2
click at [356, 436] on div "@ charsamanthaa United States [EMAIL_ADDRESS][DOMAIN_NAME] 296.3K Followers Vie…" at bounding box center [510, 423] width 776 height 77
copy link "[EMAIL_ADDRESS][DOMAIN_NAME]"
click at [398, 331] on img at bounding box center [408, 331] width 26 height 26
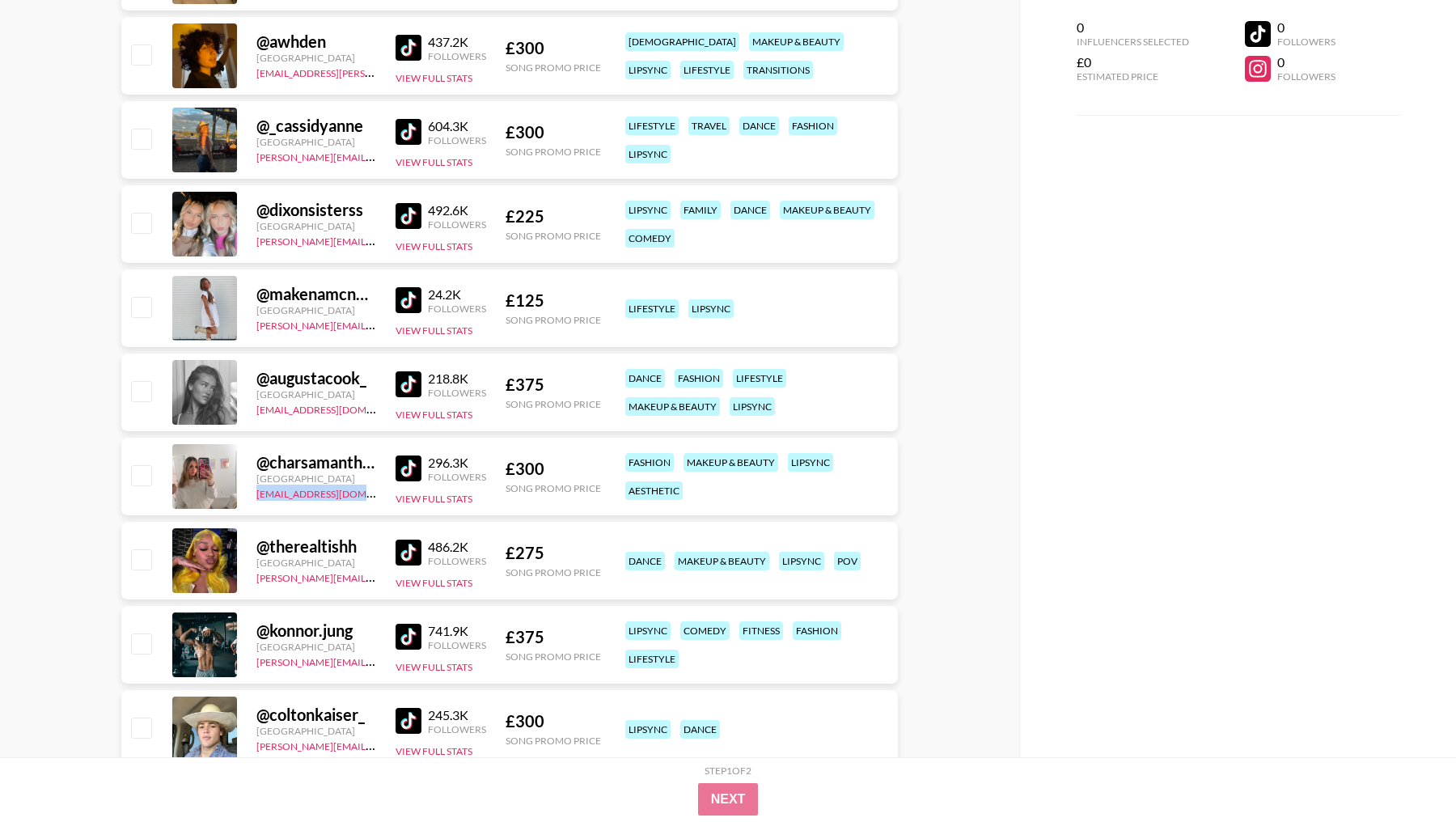
scroll to position [8253, 0]
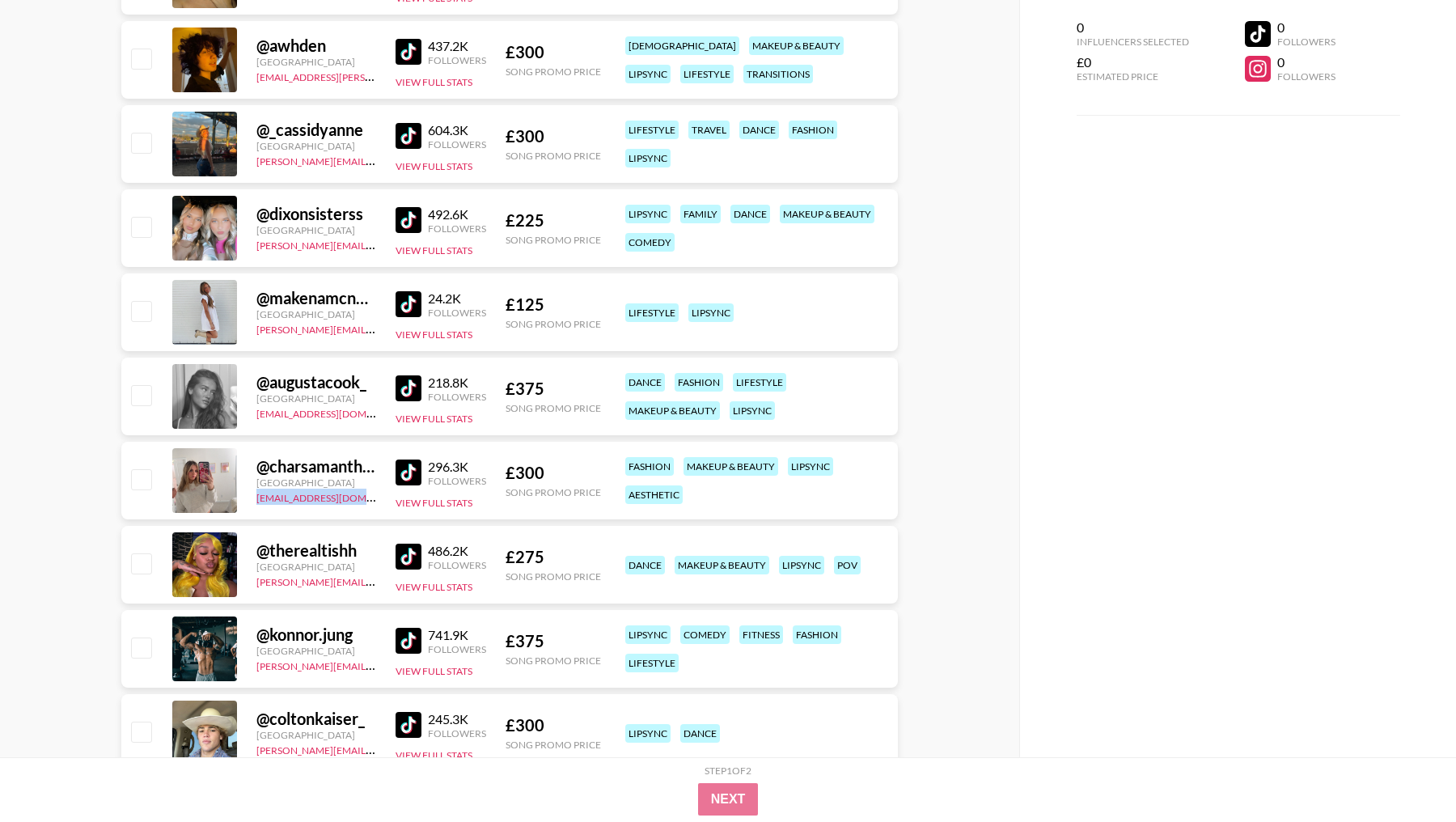
click at [407, 305] on img at bounding box center [408, 304] width 26 height 26
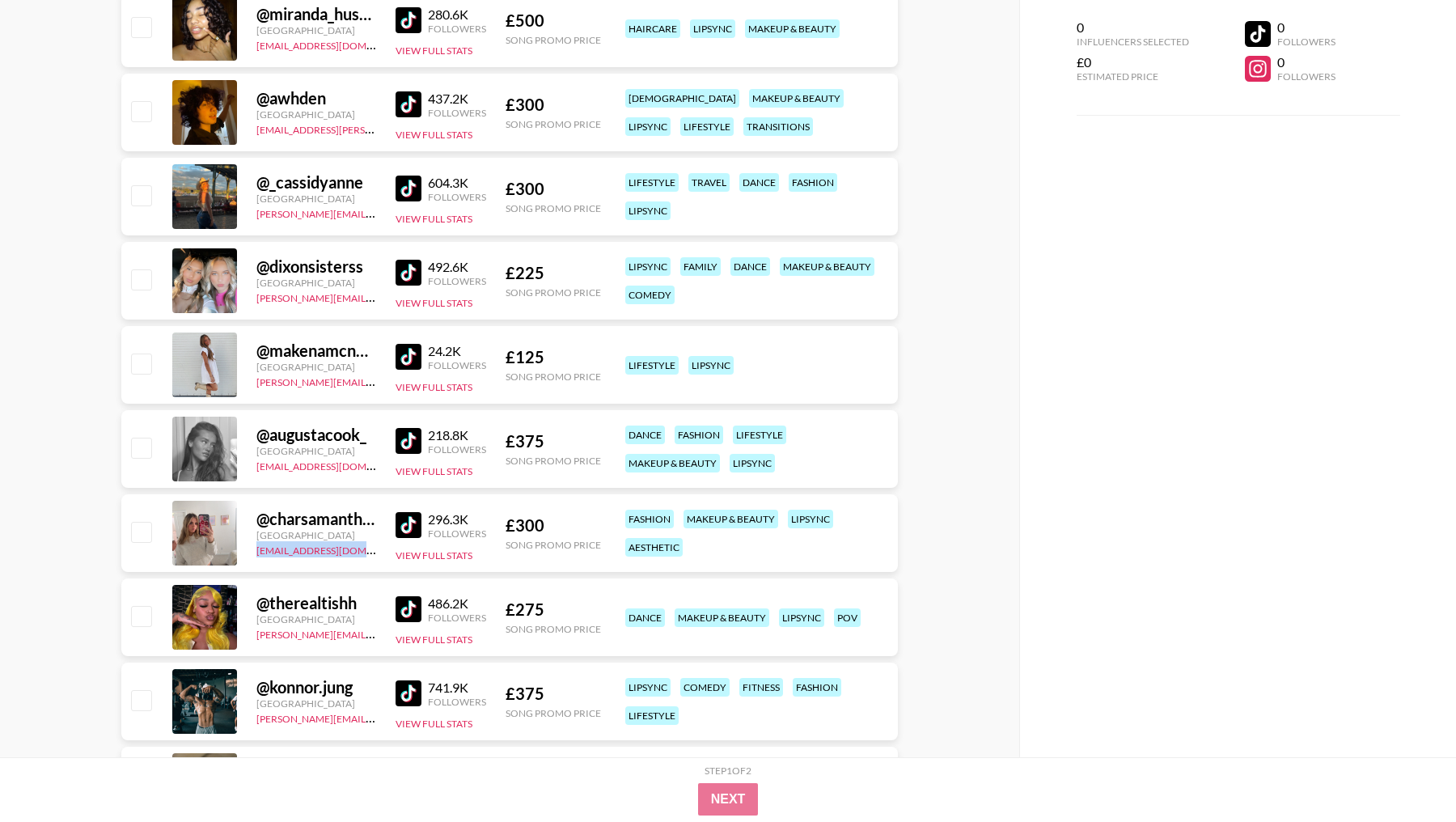
scroll to position [8188, 0]
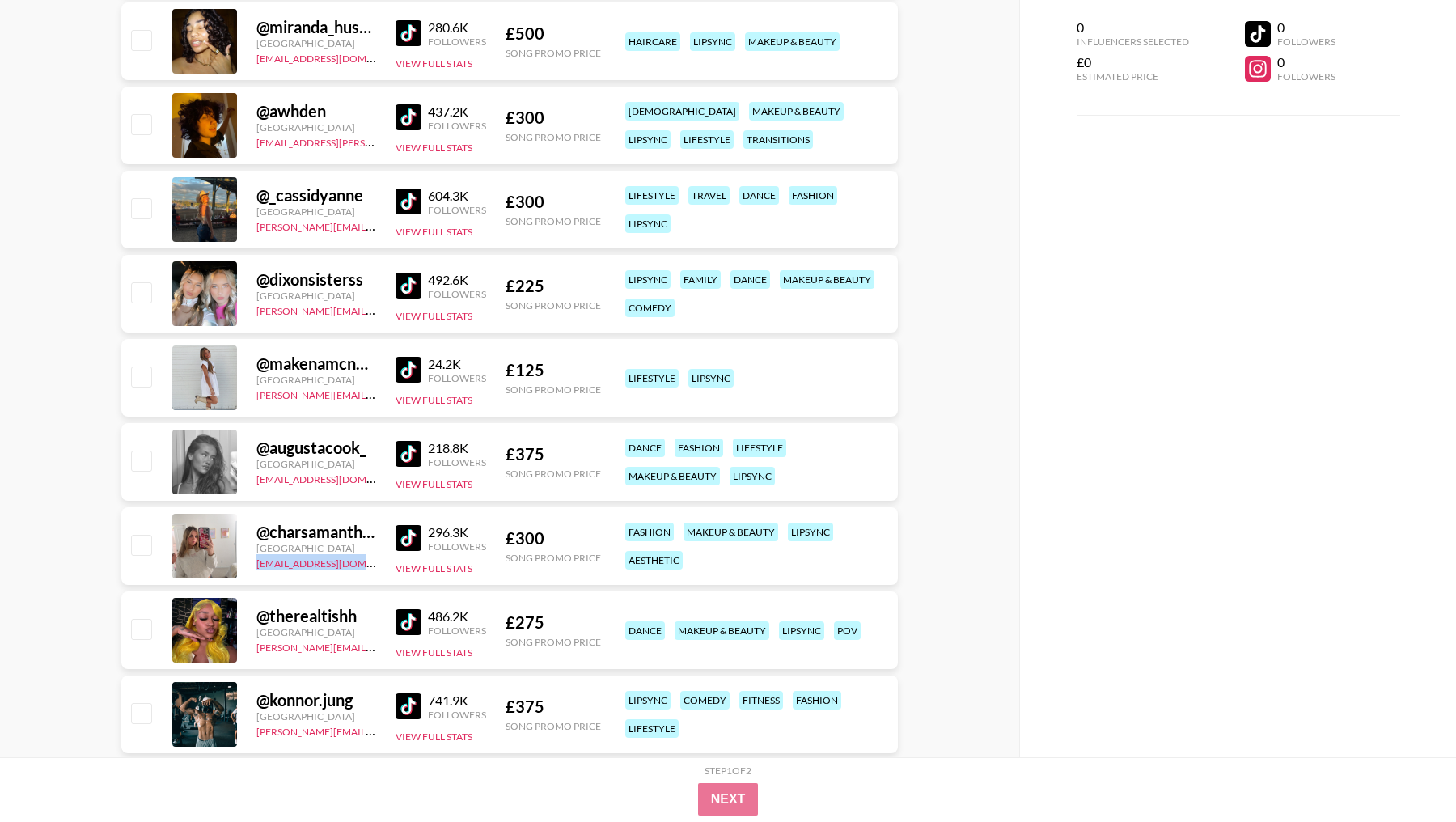
click at [405, 375] on img at bounding box center [408, 370] width 26 height 26
click at [408, 286] on img at bounding box center [408, 286] width 26 height 26
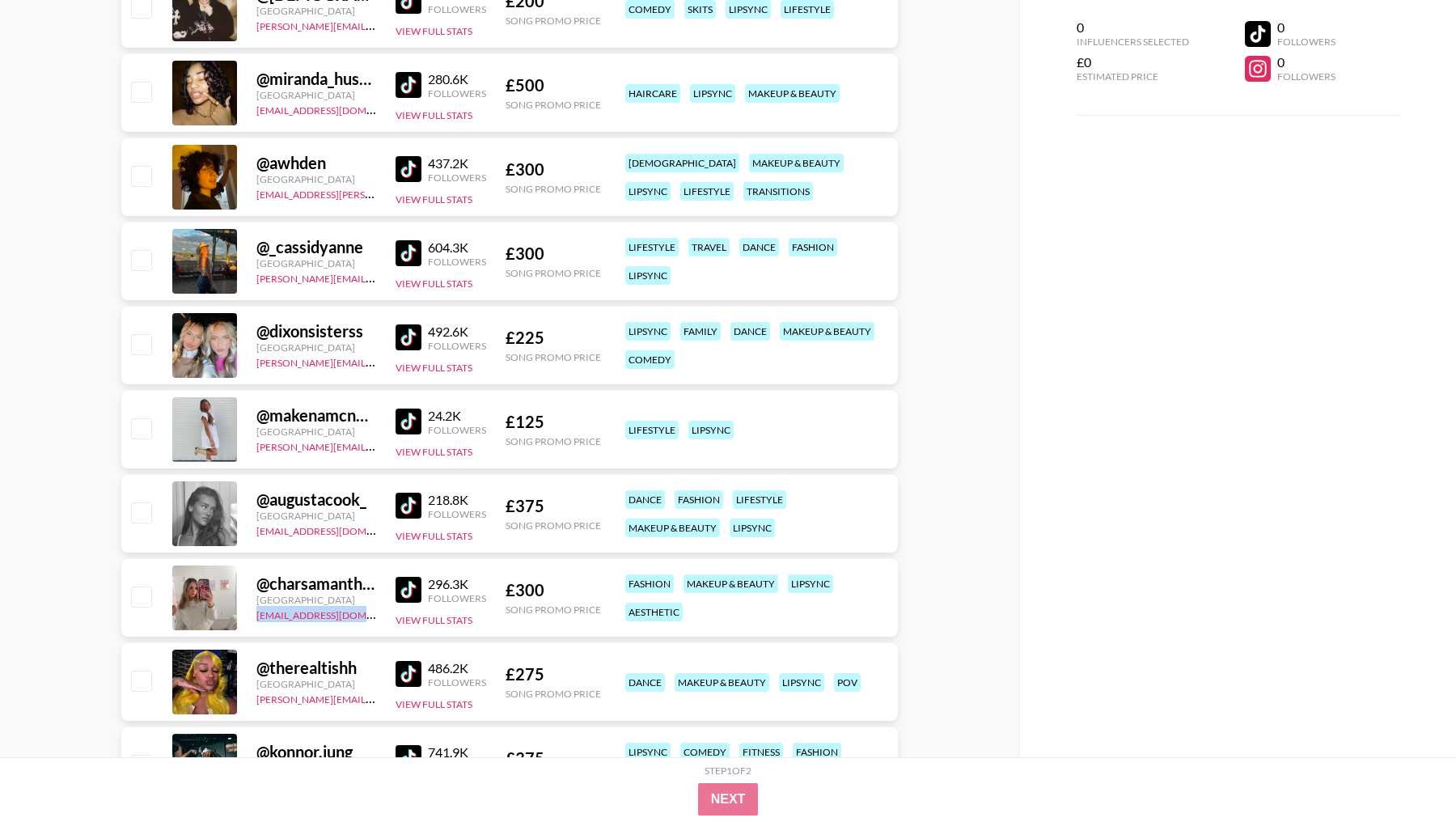
scroll to position [8080, 0]
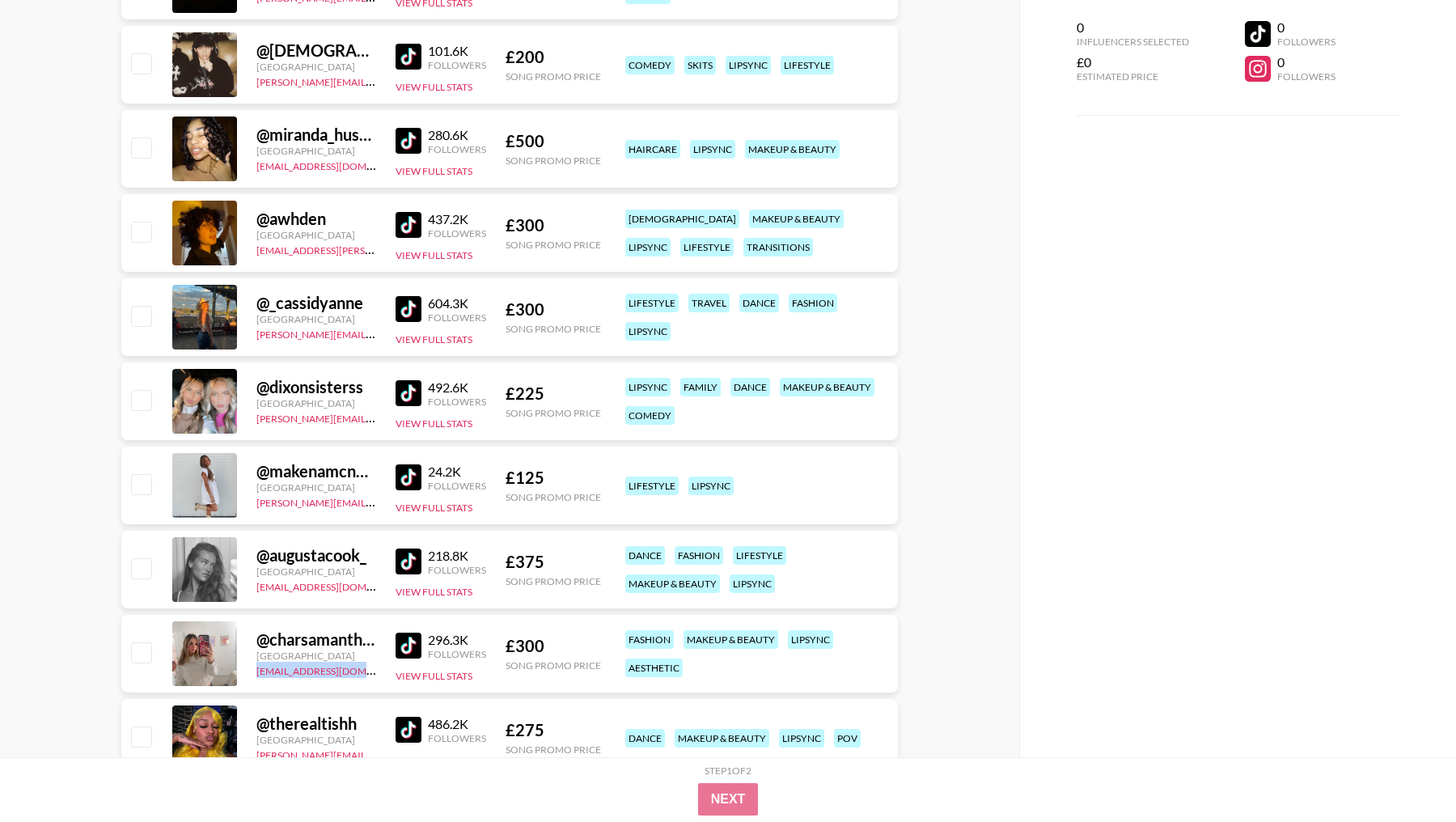
click at [402, 298] on img at bounding box center [408, 309] width 26 height 26
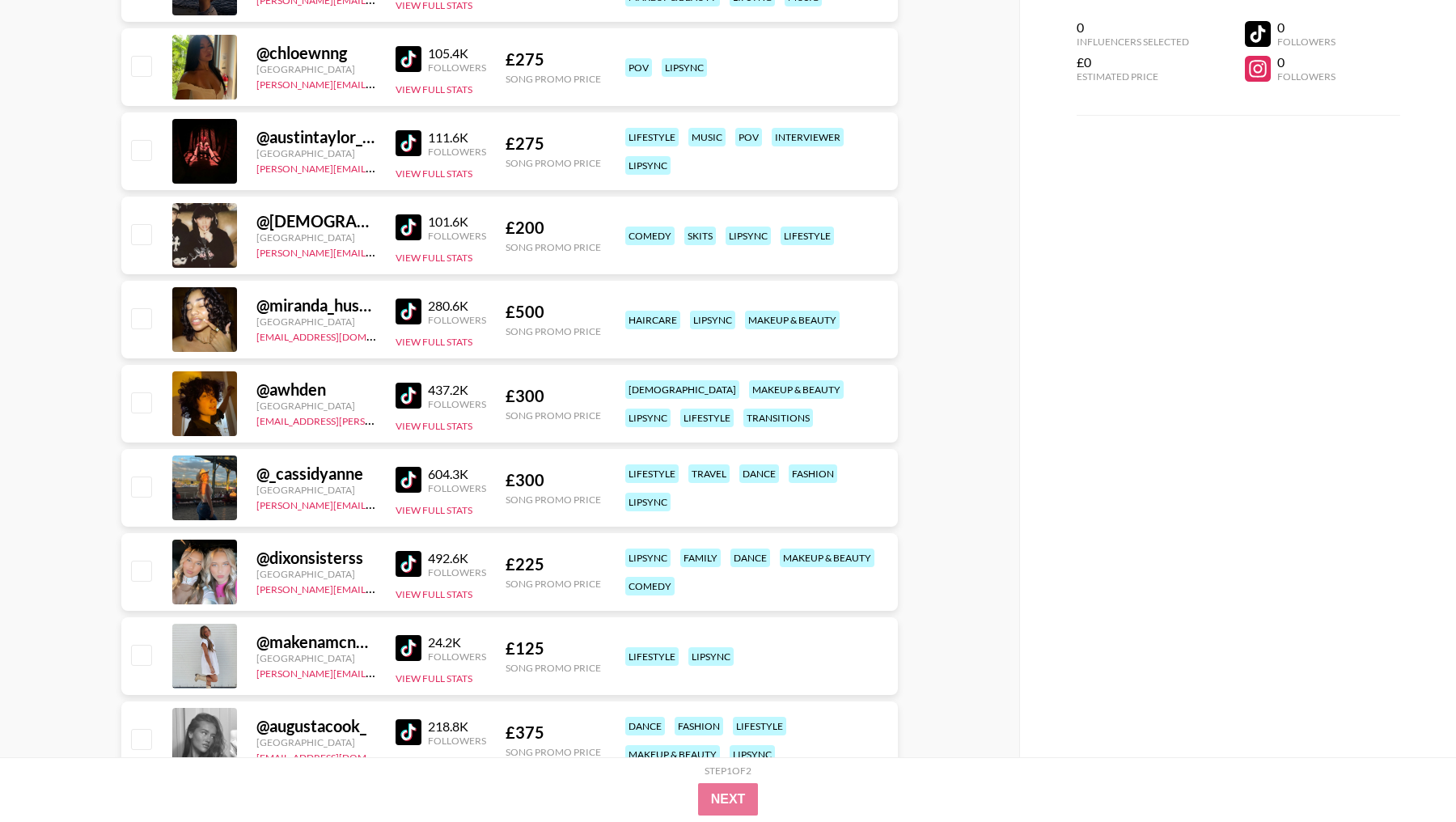
scroll to position [7913, 0]
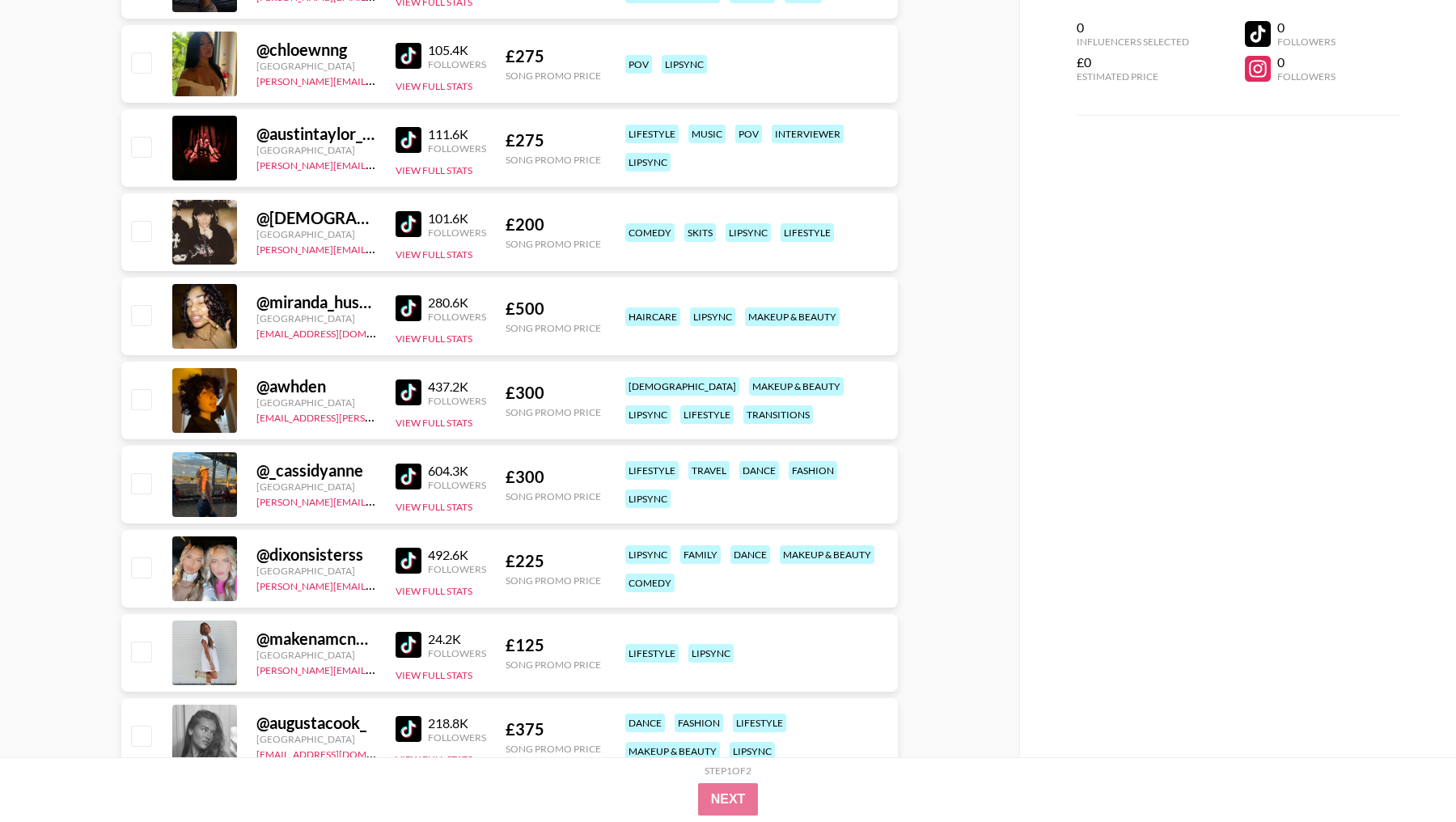
click at [409, 309] on img at bounding box center [408, 308] width 26 height 26
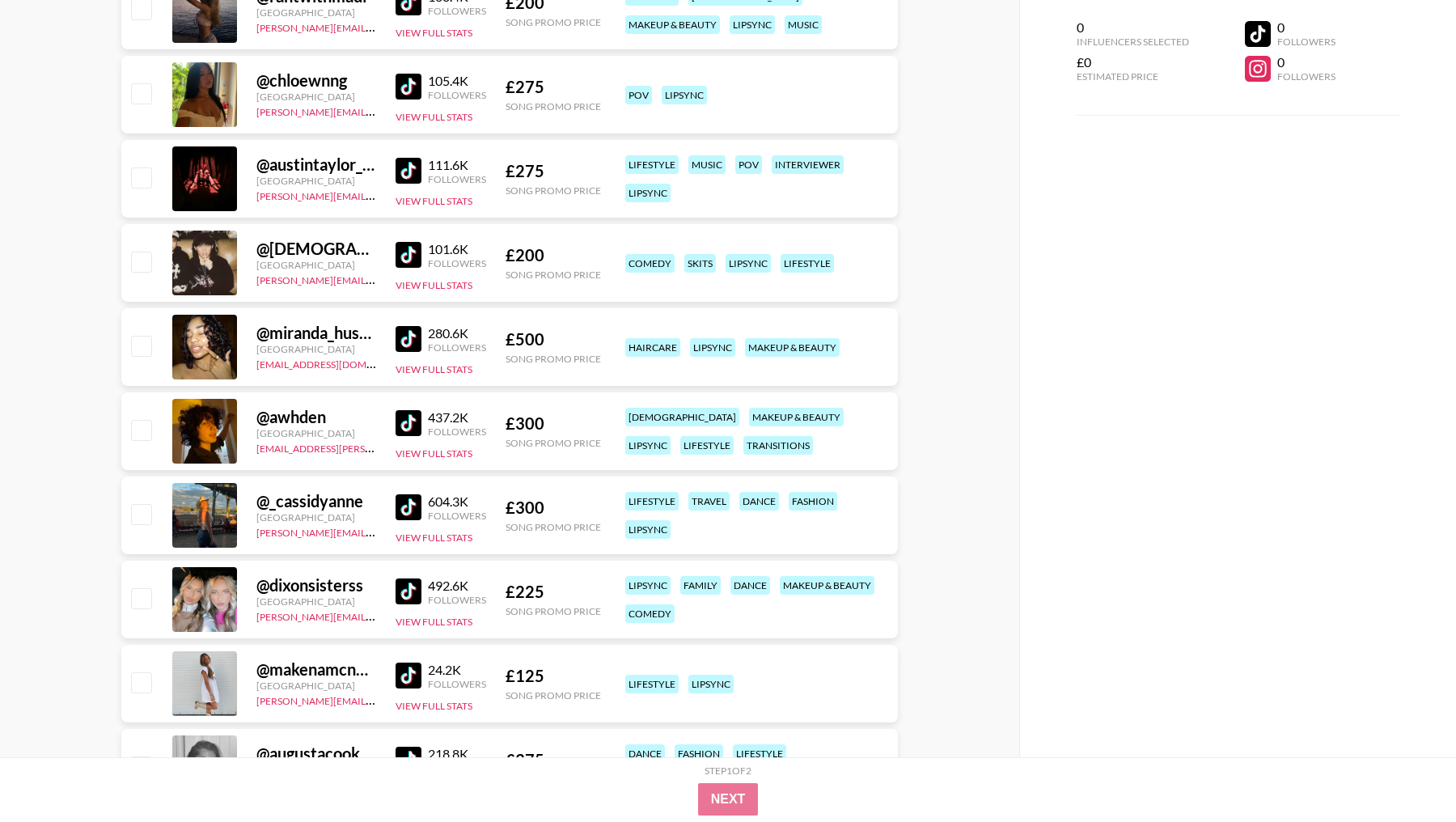
scroll to position [7866, 0]
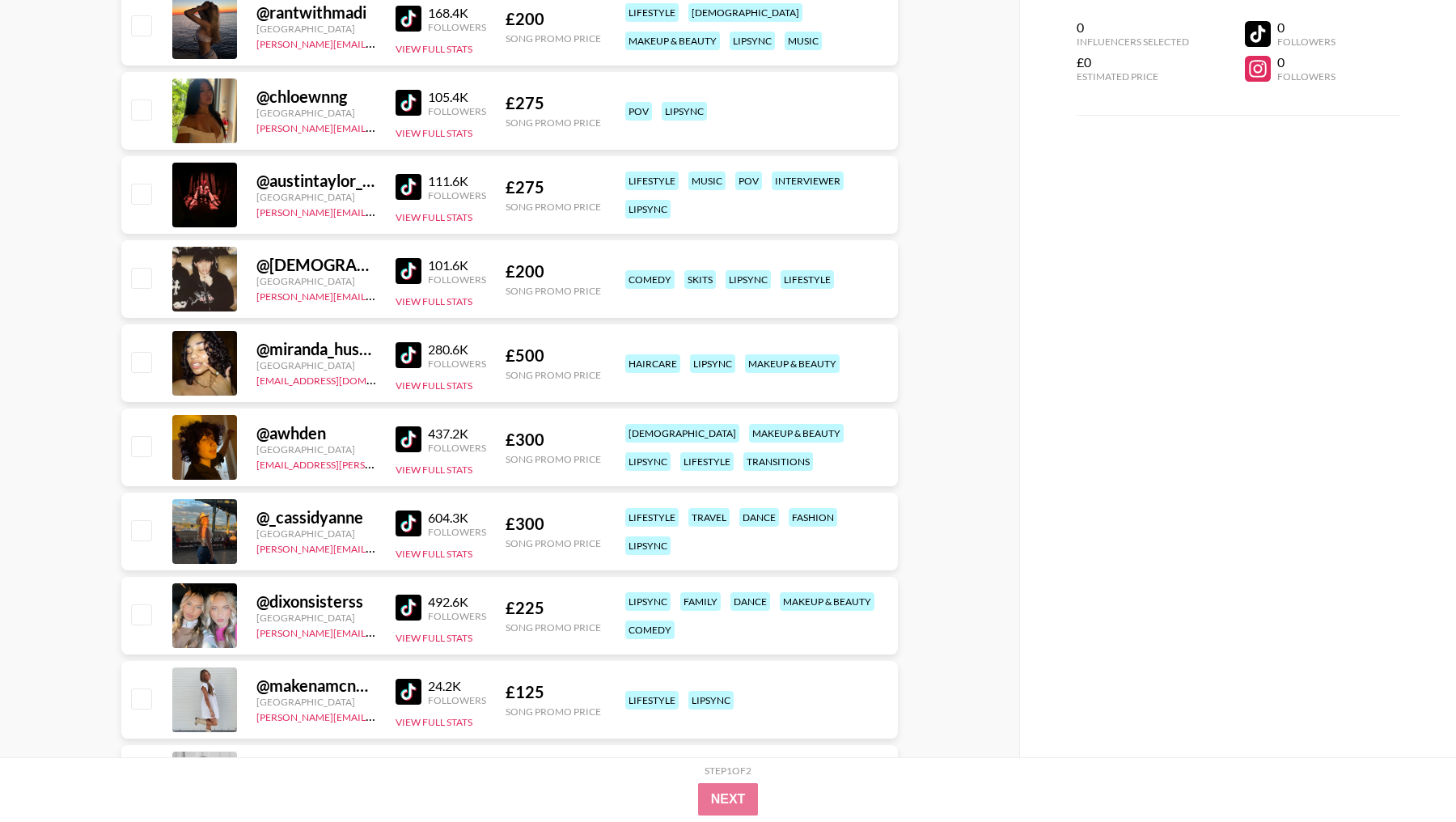
click at [397, 266] on img at bounding box center [408, 271] width 26 height 26
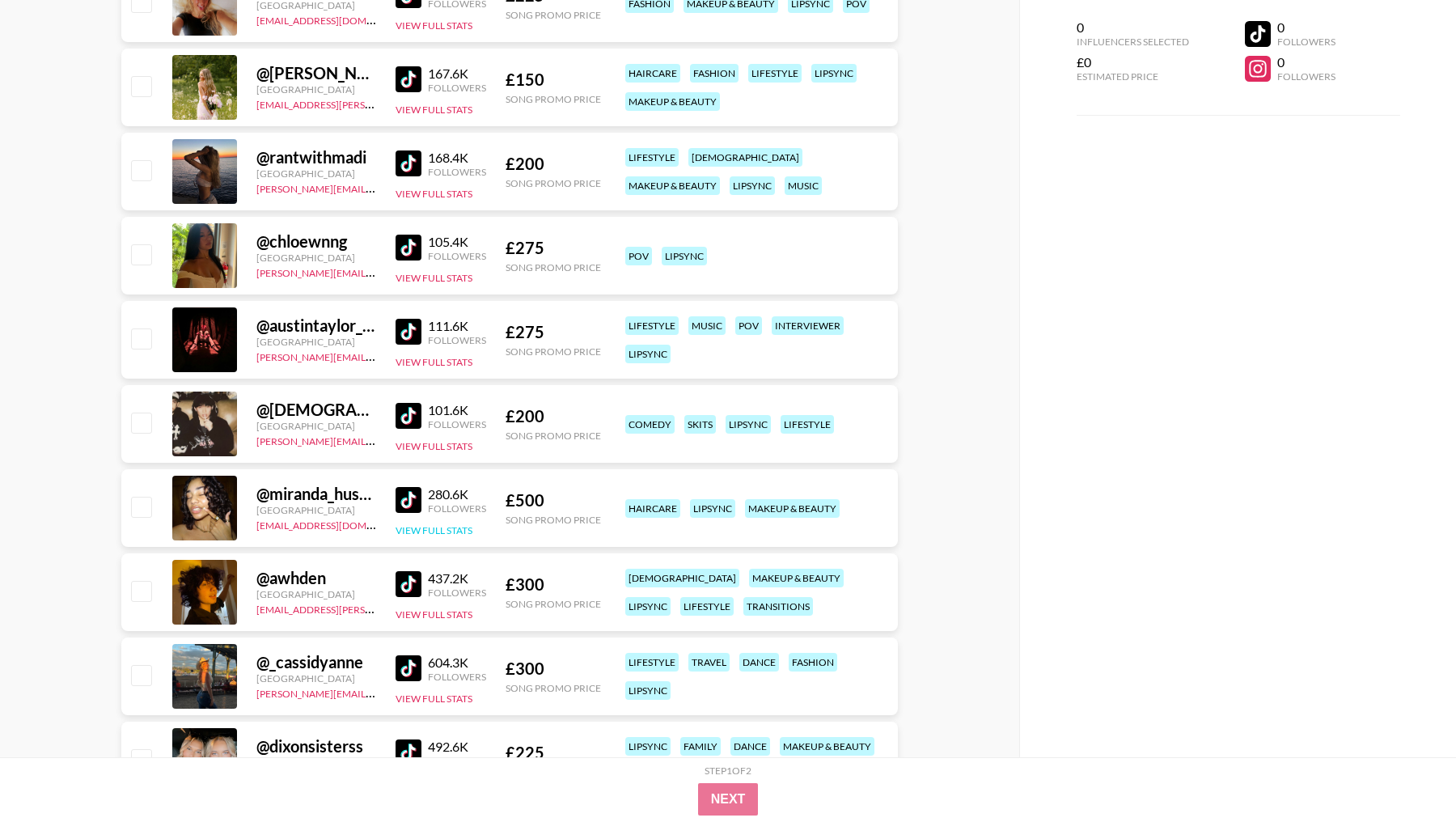
scroll to position [7718, 0]
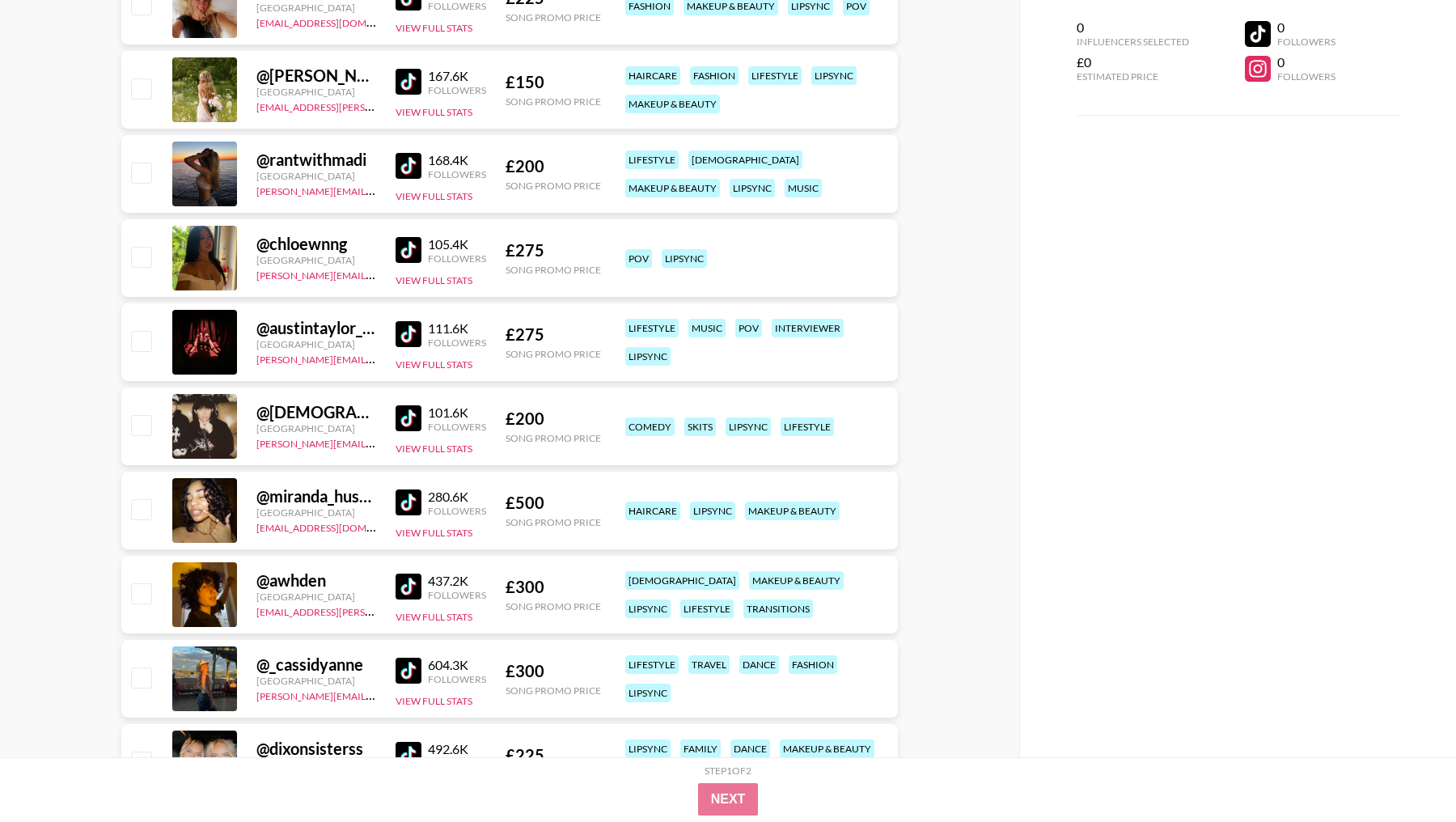
click at [406, 328] on img at bounding box center [408, 334] width 26 height 26
click at [405, 239] on img at bounding box center [408, 250] width 26 height 26
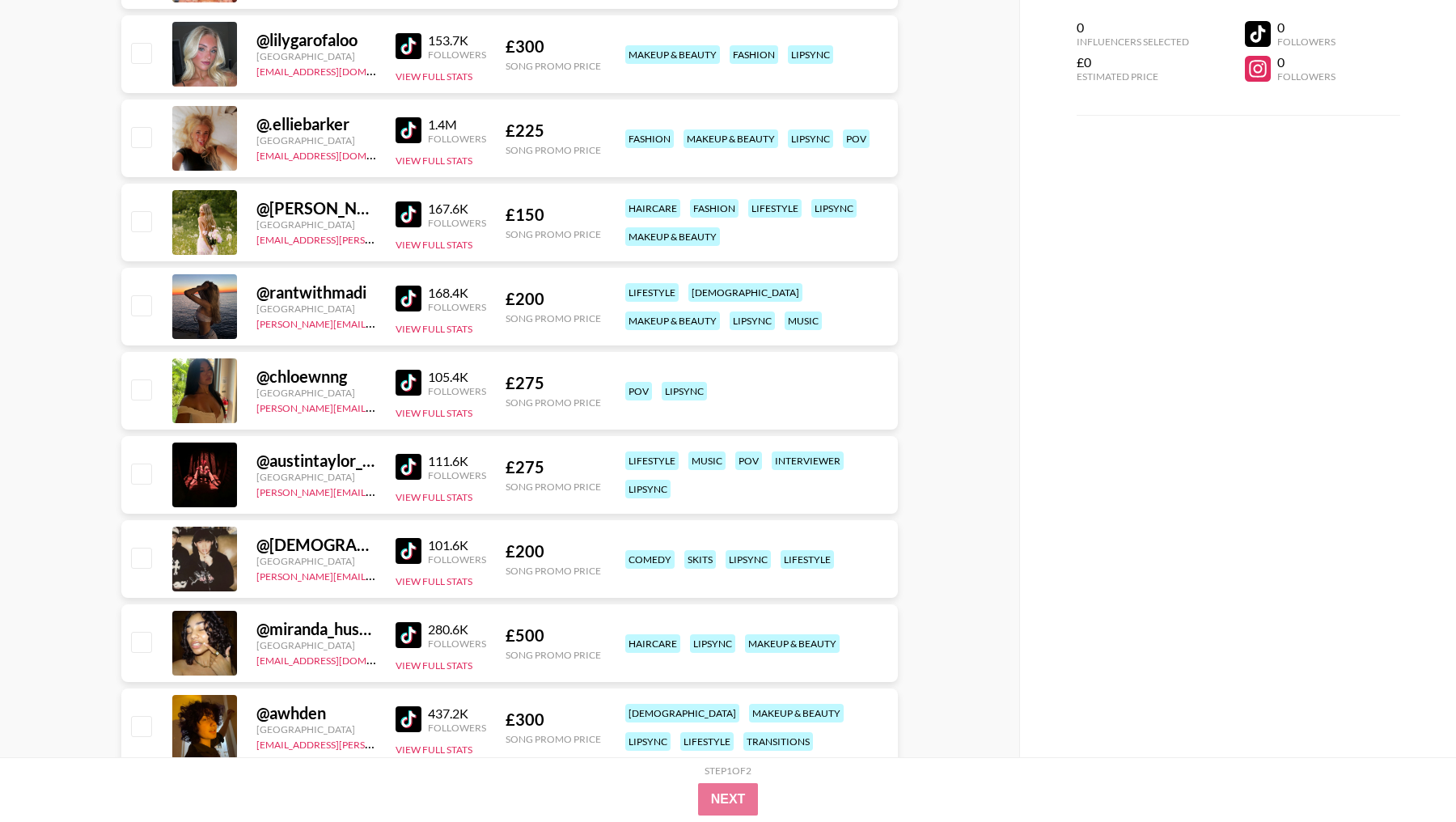
scroll to position [7583, 0]
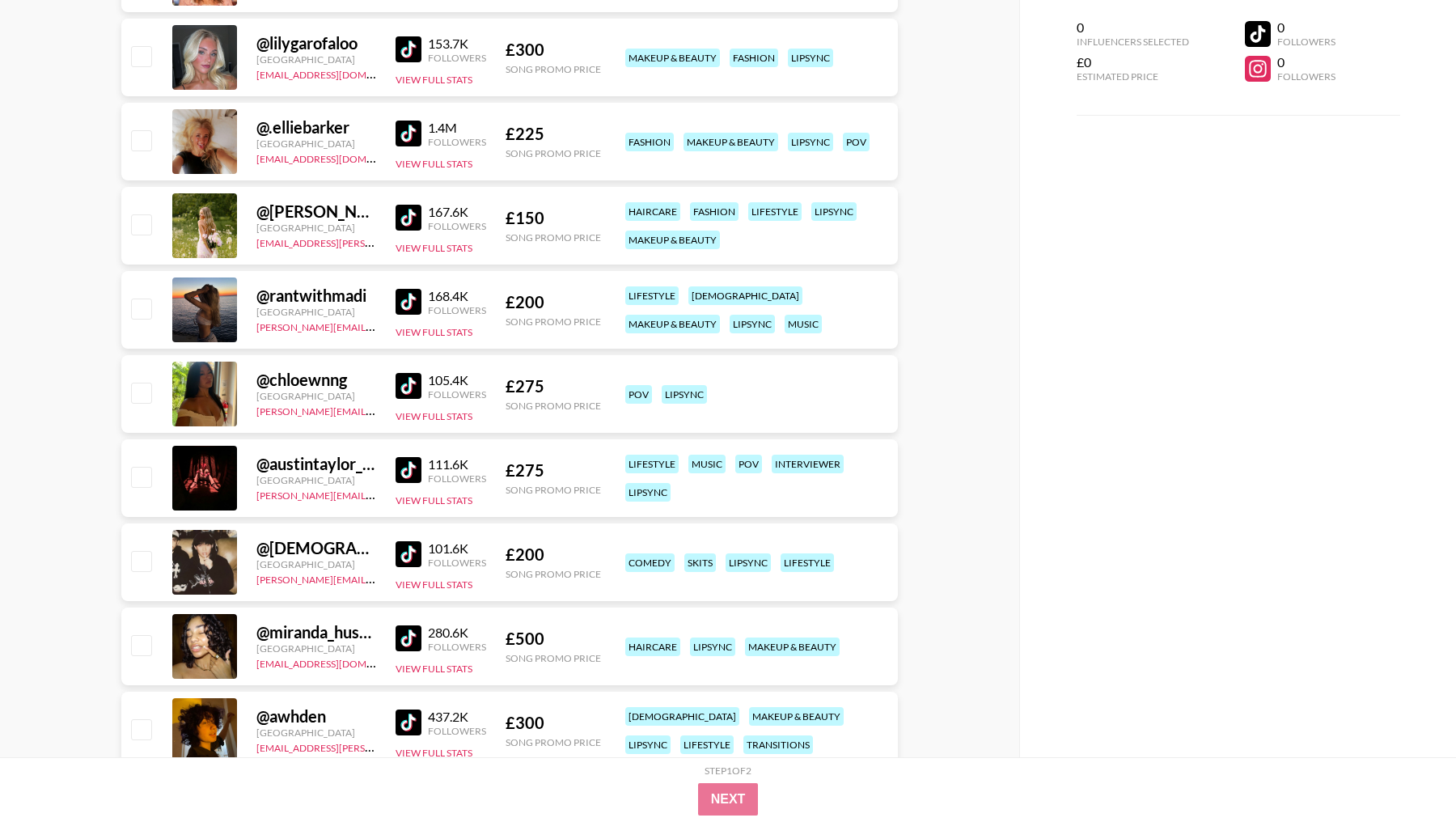
click at [409, 296] on img at bounding box center [408, 302] width 26 height 26
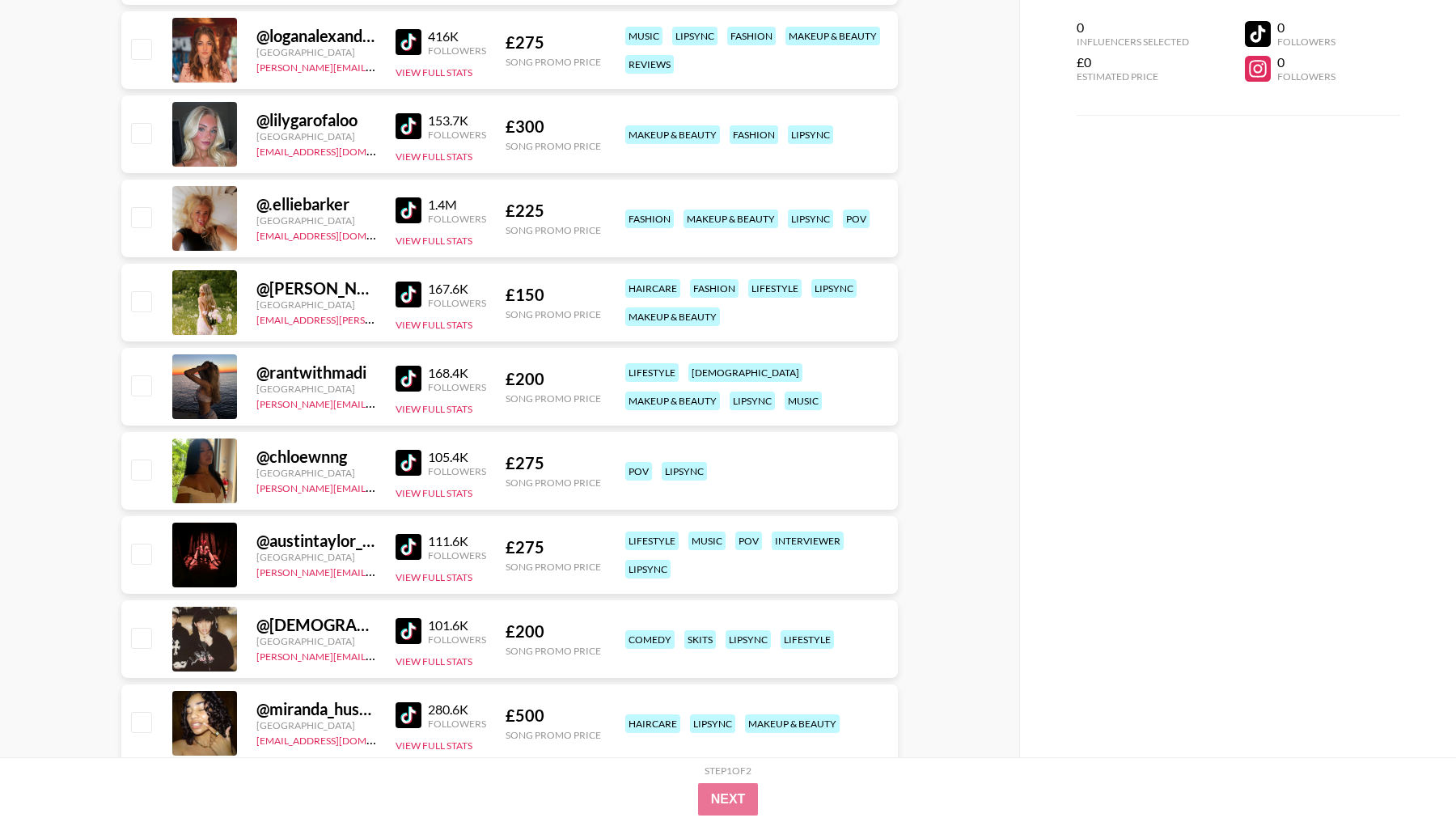
scroll to position [7490, 0]
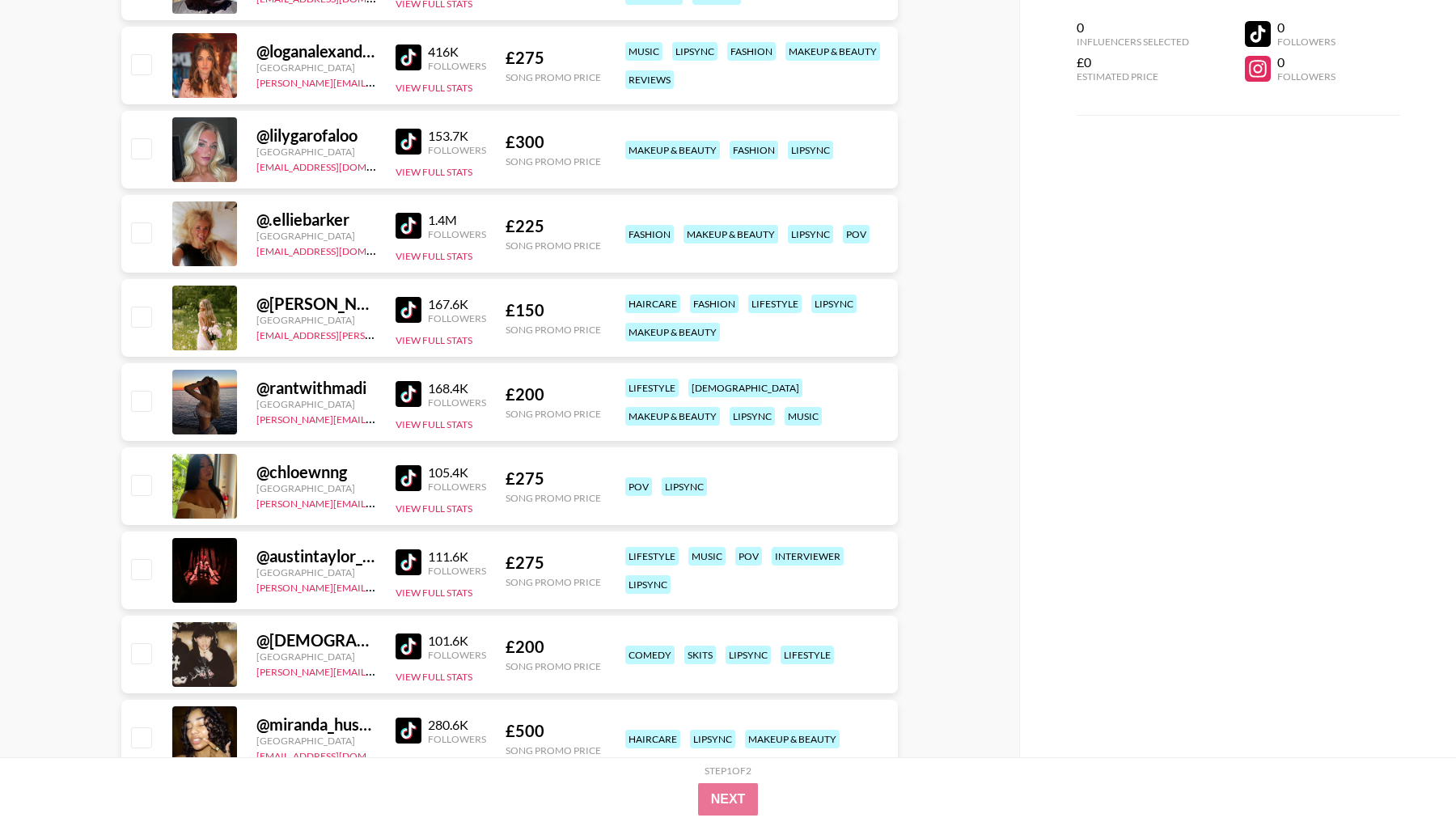
click at [413, 296] on div "167.6K Followers" at bounding box center [441, 310] width 90 height 29
click at [406, 318] on img at bounding box center [408, 310] width 26 height 26
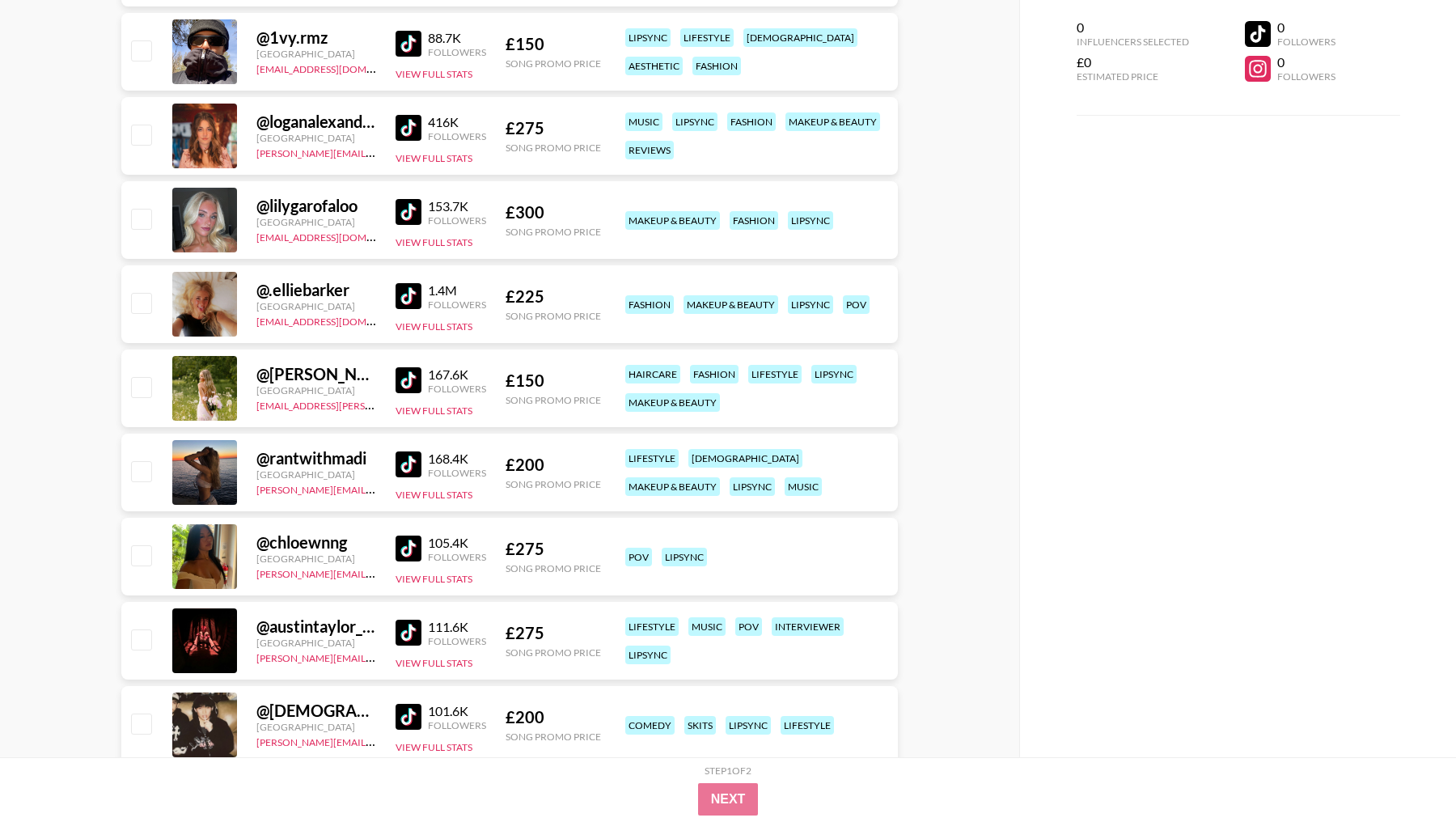
click at [408, 202] on img at bounding box center [408, 212] width 26 height 26
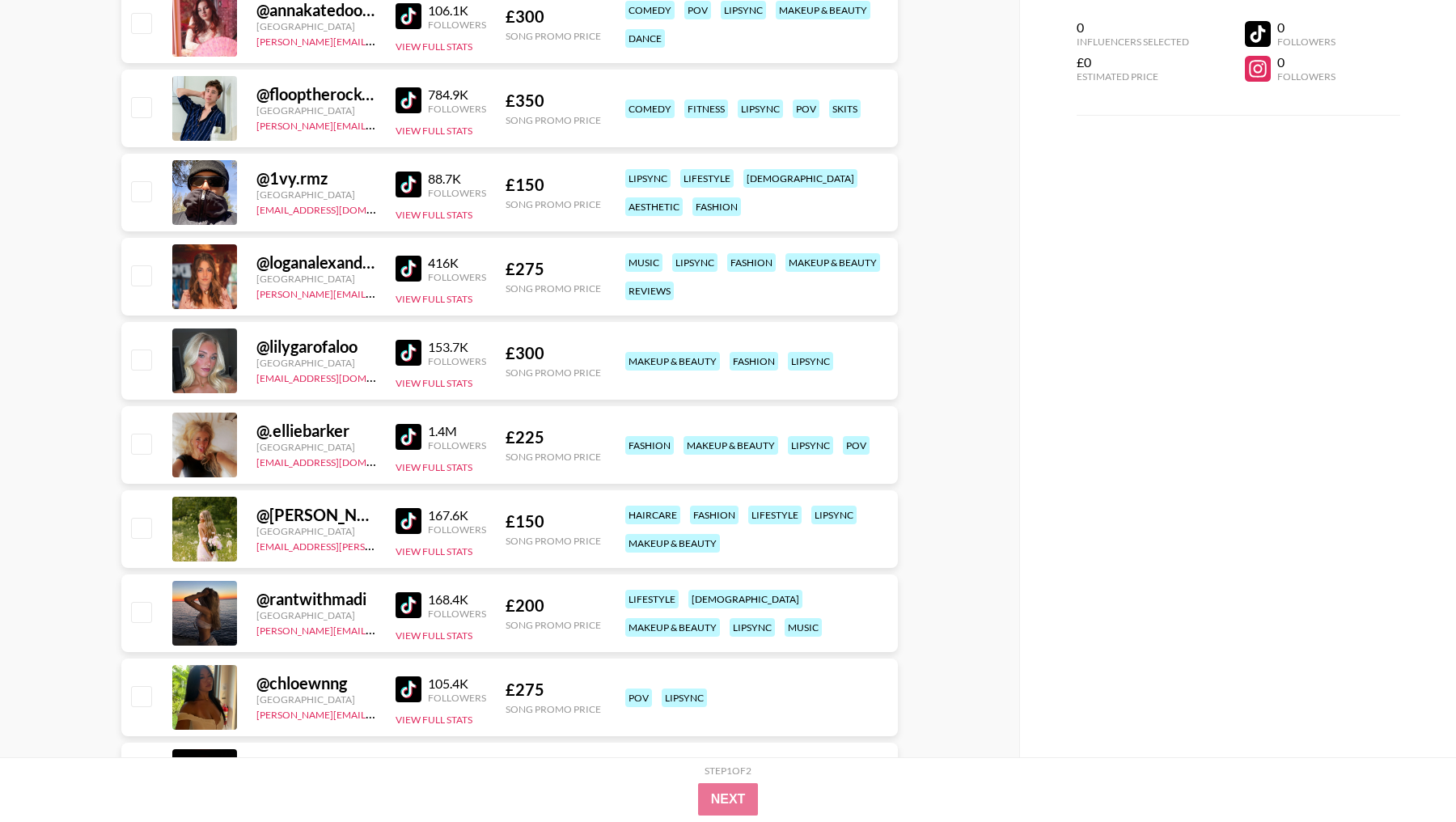
click at [393, 267] on div "@ loganalexandramusic [GEOGRAPHIC_DATA] [PERSON_NAME][EMAIL_ADDRESS][DOMAIN_NAM…" at bounding box center [510, 277] width 776 height 77
click at [408, 263] on img at bounding box center [408, 268] width 26 height 26
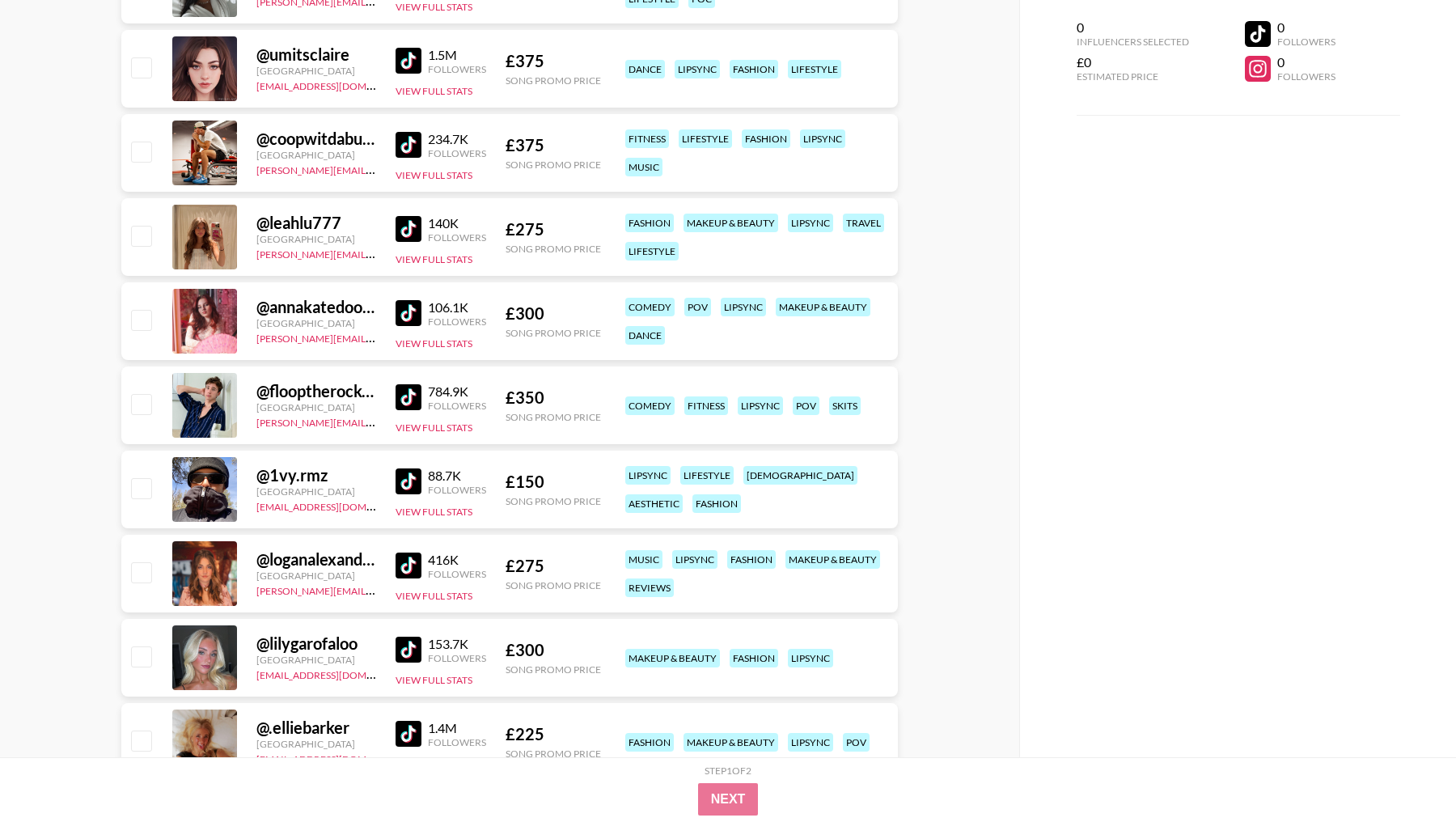
scroll to position [6979, 0]
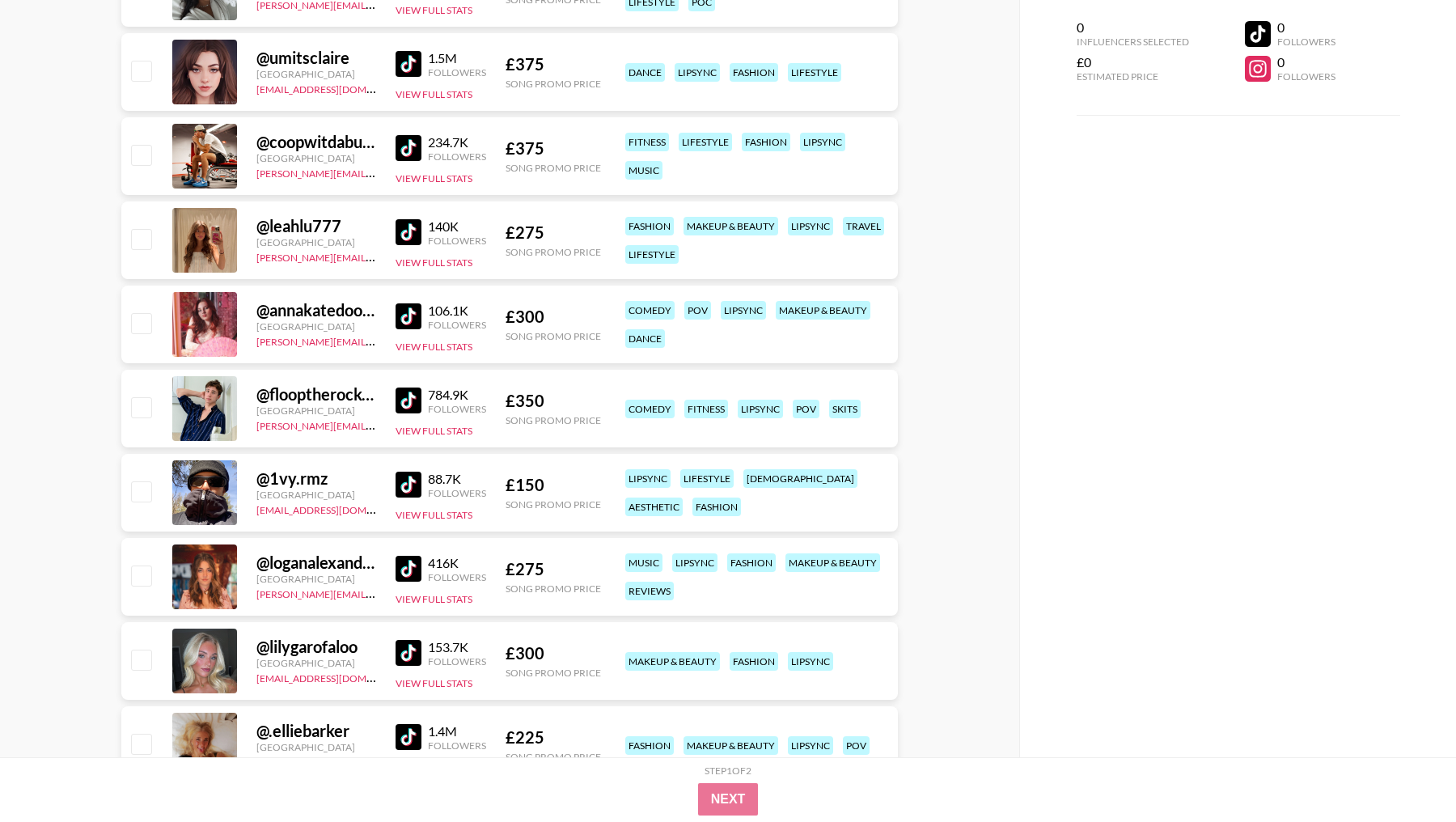
click at [405, 220] on img at bounding box center [408, 232] width 26 height 26
